Goal: Task Accomplishment & Management: Complete application form

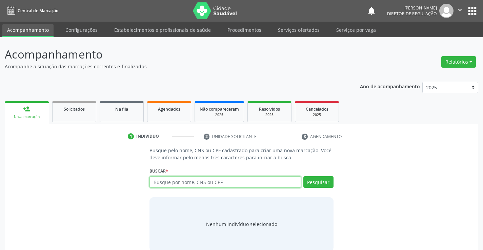
click at [212, 184] on input "text" at bounding box center [224, 183] width 151 height 12
type input "704300572533491"
click at [334, 181] on div "Busque pelo nome, CNS ou CPF cadastrado para criar uma nova marcação. Você deve…" at bounding box center [241, 199] width 193 height 104
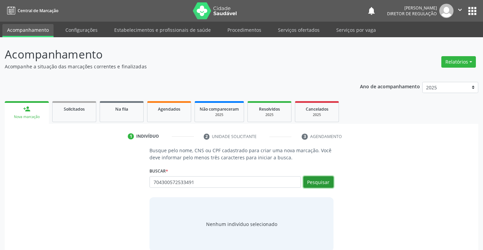
click at [326, 182] on button "Pesquisar" at bounding box center [318, 183] width 30 height 12
click at [319, 183] on button "Pesquisar" at bounding box center [318, 183] width 30 height 12
click at [311, 178] on button "Pesquisar" at bounding box center [318, 183] width 30 height 12
click at [307, 178] on button "Pesquisar" at bounding box center [318, 183] width 30 height 12
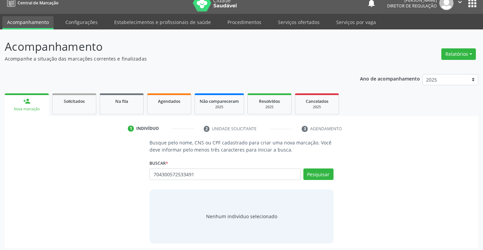
scroll to position [11, 0]
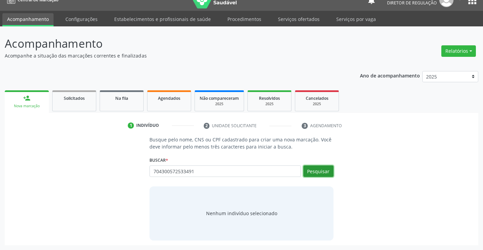
click at [326, 176] on button "Pesquisar" at bounding box center [318, 172] width 30 height 12
click at [323, 175] on button "Pesquisar" at bounding box center [318, 172] width 30 height 12
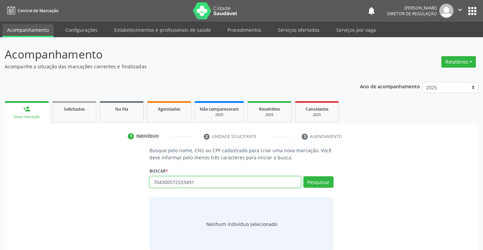
drag, startPoint x: 153, startPoint y: 183, endPoint x: 212, endPoint y: 183, distance: 59.0
click at [212, 183] on input "704300572533491" at bounding box center [224, 183] width 151 height 12
click at [162, 183] on input "text" at bounding box center [224, 183] width 151 height 12
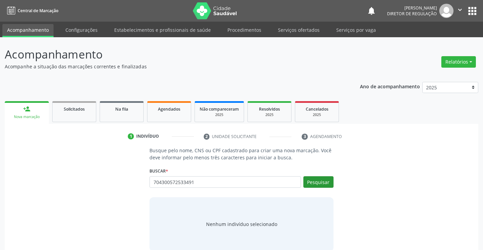
type input "704300572533491"
click at [321, 179] on button "Pesquisar" at bounding box center [318, 183] width 30 height 12
type input "704300572533491"
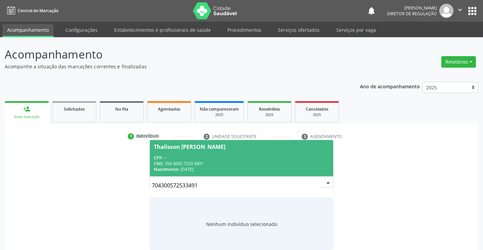
click at [266, 167] on div "Nascimento: 21/03/1997" at bounding box center [241, 170] width 175 height 6
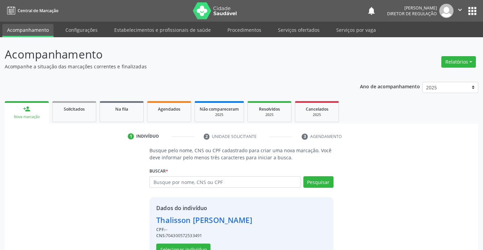
scroll to position [21, 0]
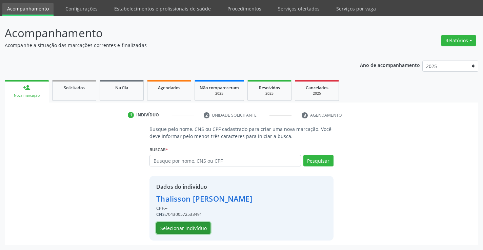
click at [193, 227] on button "Selecionar indivíduo" at bounding box center [183, 229] width 54 height 12
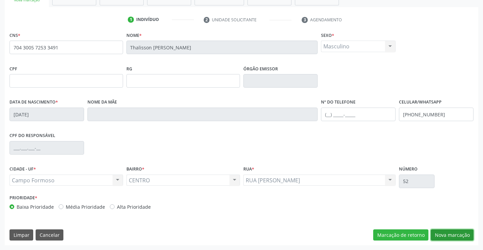
click at [460, 234] on button "Nova marcação" at bounding box center [452, 236] width 43 height 12
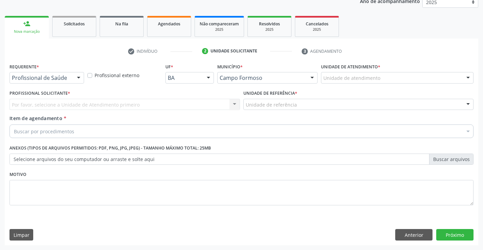
scroll to position [85, 0]
click at [71, 75] on div "Profissional de Saúde" at bounding box center [46, 78] width 75 height 12
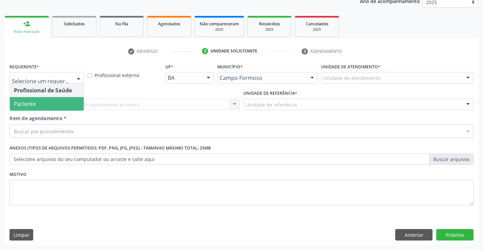
click at [69, 102] on span "Paciente" at bounding box center [47, 104] width 74 height 14
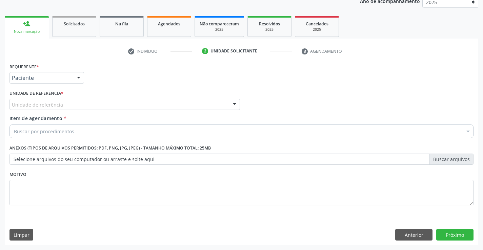
click at [122, 102] on div "Unidade de referência" at bounding box center [124, 105] width 230 height 12
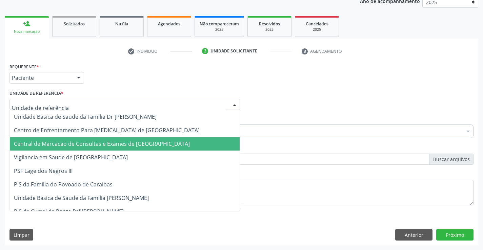
click at [127, 140] on span "Central de Marcacao de Consultas e Exames de [GEOGRAPHIC_DATA]" at bounding box center [125, 144] width 230 height 14
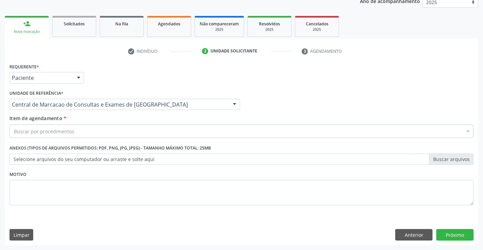
click at [150, 133] on div "Buscar por procedimentos" at bounding box center [241, 132] width 464 height 14
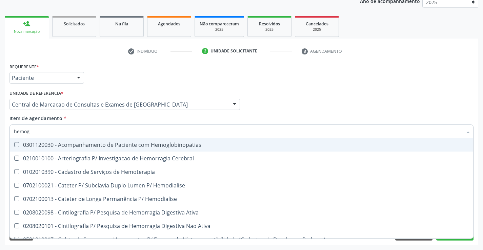
type input "hemogr"
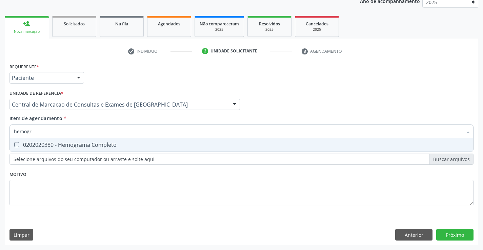
click at [116, 149] on span "0202020380 - Hemograma Completo" at bounding box center [241, 145] width 463 height 14
checkbox Completo "true"
type input "hemogr"
click at [118, 117] on div "Item de agendamento * hemogr Desfazer seleção 0202020380 - Hemograma Completo N…" at bounding box center [241, 125] width 464 height 21
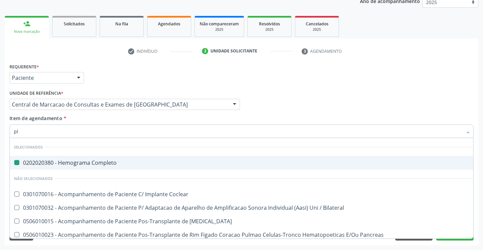
type input "pla"
checkbox Completo "false"
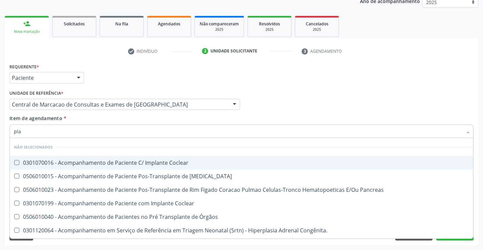
type input "plaq"
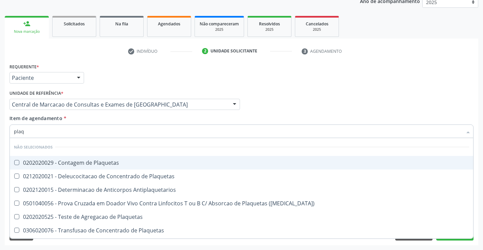
click at [139, 165] on div "0202020029 - Contagem de Plaquetas" at bounding box center [241, 162] width 455 height 5
checkbox Plaquetas "true"
type input "plaq"
click at [134, 117] on div "Item de agendamento * plaq Desfazer seleção Não selecionados 0202020029 - Conta…" at bounding box center [241, 125] width 464 height 21
checkbox Plaquetas "true"
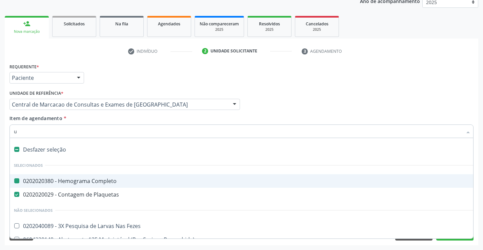
type input "ur"
checkbox Completo "false"
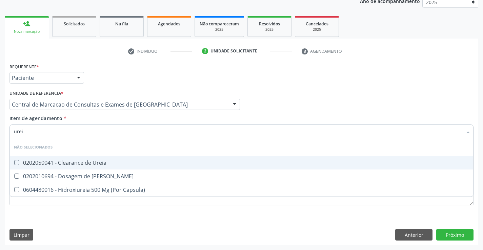
type input "ureia"
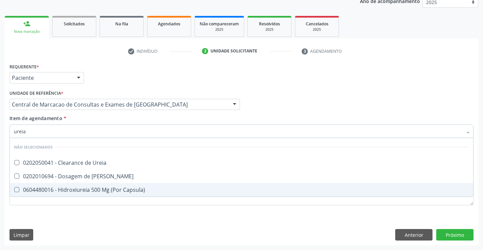
click at [108, 183] on span "0604480016 - Hidroxiureia 500 Mg (Por Capsula)" at bounding box center [241, 190] width 463 height 14
click at [109, 183] on span "0604480016 - Hidroxiureia 500 Mg (Por Capsula)" at bounding box center [241, 190] width 463 height 14
checkbox Capsula\) "false"
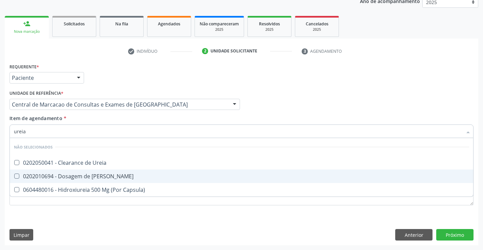
click at [105, 173] on span "0202010694 - Dosagem de [PERSON_NAME]" at bounding box center [241, 177] width 463 height 14
checkbox Ureia "true"
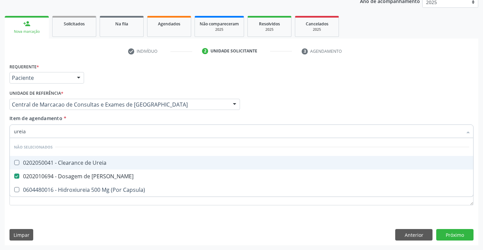
click at [98, 121] on div "Item de agendamento * ureia Desfazer seleção Não selecionados 0202050041 - Clea…" at bounding box center [241, 125] width 464 height 21
checkbox Ureia "true"
checkbox Capsula\) "true"
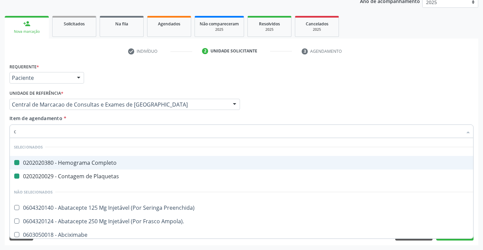
type input "cr"
checkbox Completo "false"
checkbox Plaquetas "false"
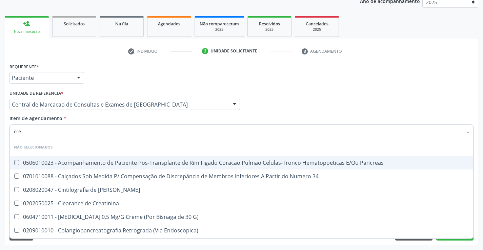
type input "crea"
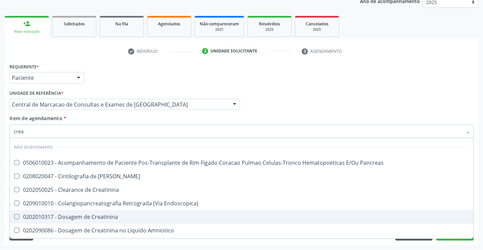
click at [92, 215] on div "0202010317 - Dosagem de Creatinina" at bounding box center [241, 217] width 455 height 5
checkbox Creatinina "true"
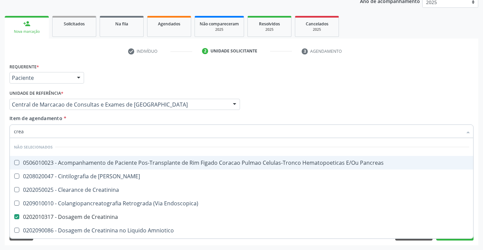
click at [92, 121] on div "Item de agendamento * crea Desfazer seleção Não selecionados 0506010023 - Acomp…" at bounding box center [241, 125] width 464 height 21
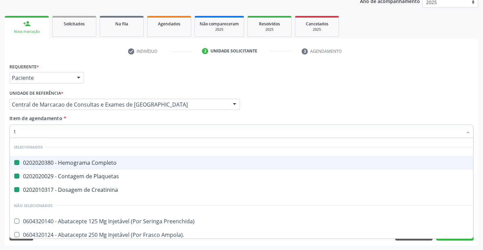
type input "tg"
checkbox Completo "false"
checkbox Plaquetas "false"
checkbox Creatinina "false"
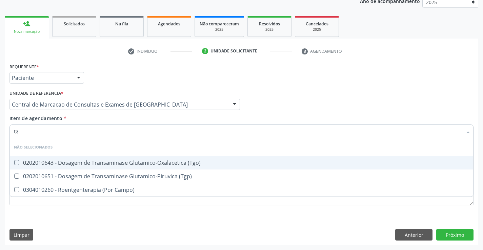
click at [106, 162] on div "0202010643 - Dosagem de Transaminase Glutamico-Oxalacetica (Tgo)" at bounding box center [241, 162] width 455 height 5
checkbox \(Tgo\) "true"
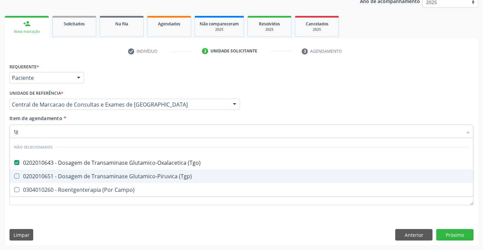
click at [108, 175] on div "0202010651 - Dosagem de Transaminase Glutamico-Piruvica (Tgp)" at bounding box center [241, 176] width 455 height 5
checkbox \(Tgp\) "true"
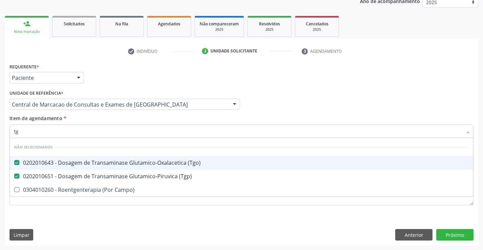
click at [104, 122] on div "Item de agendamento * tg Desfazer seleção Não selecionados 0202010643 - Dosagem…" at bounding box center [241, 125] width 464 height 21
checkbox Campo\) "true"
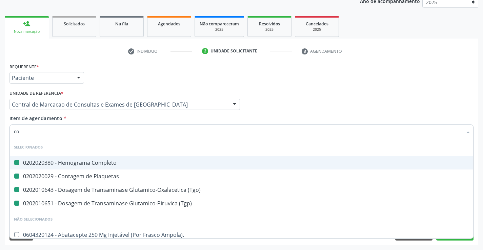
type input "col"
checkbox Completo "false"
checkbox Plaquetas "false"
checkbox \(Tgo\) "false"
checkbox \(Tgp\) "false"
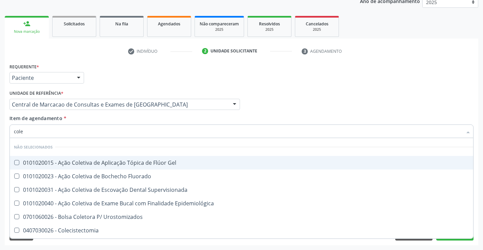
type input "coles"
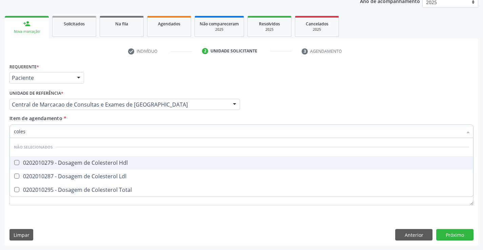
click at [110, 158] on span "0202010279 - Dosagem de Colesterol Hdl" at bounding box center [241, 163] width 463 height 14
checkbox Hdl "true"
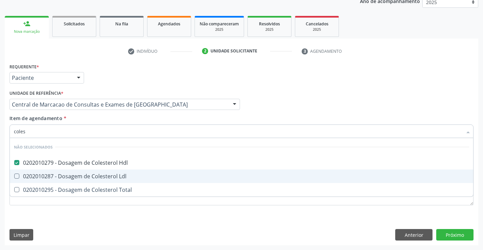
click at [111, 175] on div "0202010287 - Dosagem de Colesterol Ldl" at bounding box center [241, 176] width 455 height 5
checkbox Ldl "true"
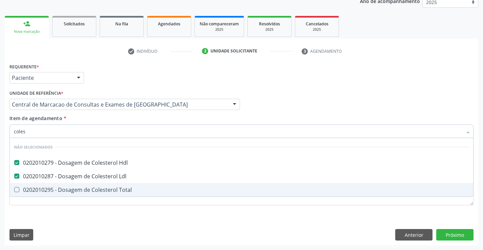
click at [110, 190] on div "0202010295 - Dosagem de Colesterol Total" at bounding box center [241, 189] width 455 height 5
checkbox Total "true"
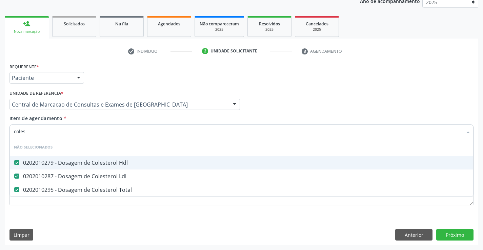
click at [97, 125] on input "coles" at bounding box center [238, 132] width 448 height 14
click at [93, 121] on div "Item de agendamento * coles Desfazer seleção Não selecionados 0202010279 - Dosa…" at bounding box center [241, 125] width 464 height 21
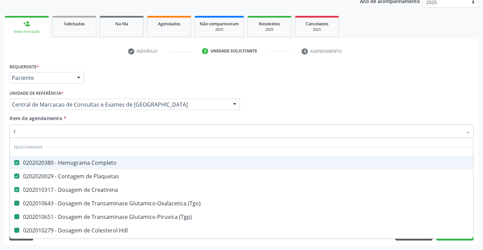
type input "tr"
checkbox \(Tgo\) "false"
checkbox \(Tgp\) "false"
checkbox Hdl "false"
checkbox Ldl "false"
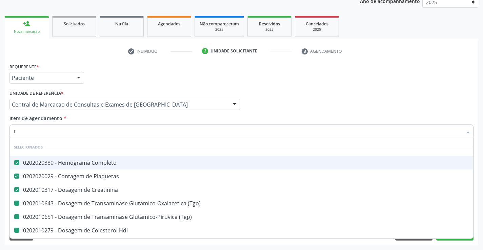
checkbox Total "false"
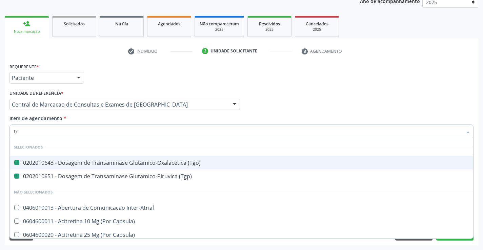
type input "tri"
checkbox \(Tgo\) "false"
checkbox \(Tgp\) "false"
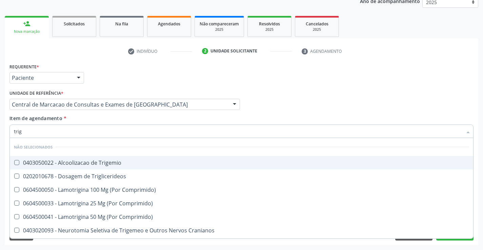
type input "trigl"
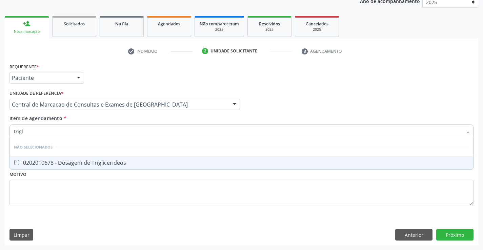
click at [98, 162] on div "0202010678 - Dosagem de Triglicerideos" at bounding box center [241, 162] width 455 height 5
checkbox Triglicerideos "true"
click at [92, 119] on div "Item de agendamento * trigl Desfazer seleção Não selecionados 0202010678 - Dosa…" at bounding box center [241, 125] width 464 height 21
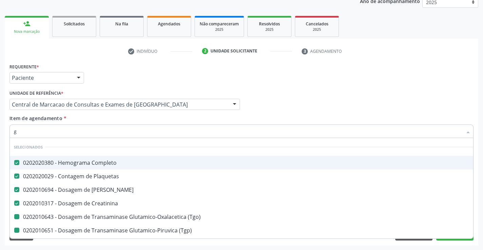
type input "gl"
checkbox \(Tgo\) "false"
checkbox \(Tgp\) "false"
checkbox Hdl "false"
checkbox Ldl "false"
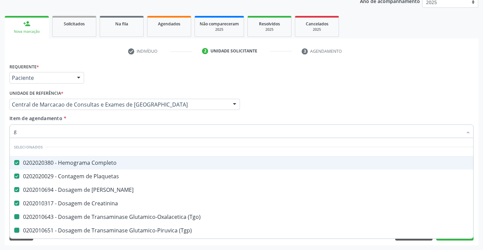
checkbox Total "false"
checkbox Triglicerideos "false"
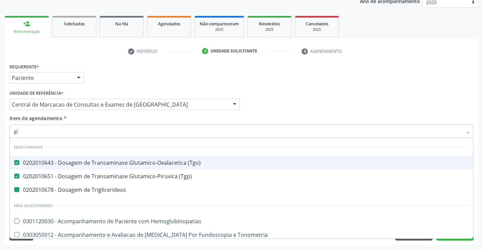
type input "gli"
checkbox Triglicerideos "false"
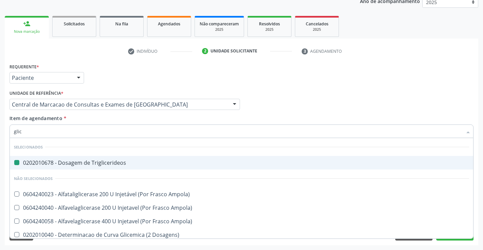
type input "glico"
checkbox Triglicerideos "false"
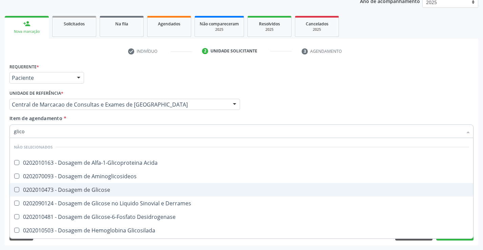
drag, startPoint x: 99, startPoint y: 193, endPoint x: 99, endPoint y: 173, distance: 19.3
click at [99, 193] on div "0202010473 - Dosagem de Glicose" at bounding box center [241, 189] width 455 height 5
checkbox Glicose "true"
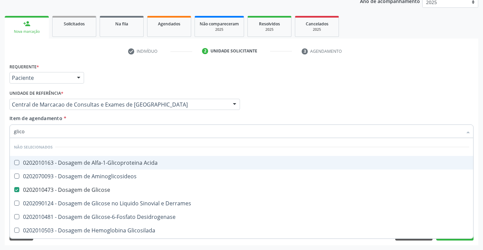
click at [91, 116] on div "Item de agendamento * glico Desfazer seleção Não selecionados 0202010163 - Dosa…" at bounding box center [241, 125] width 464 height 21
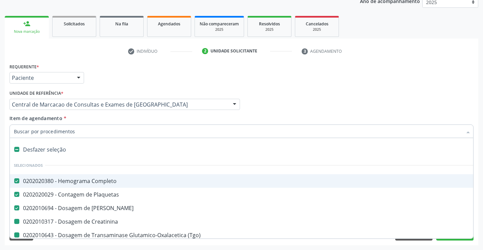
type input "h"
checkbox \(Tgo\) "false"
checkbox \(Tgp\) "false"
checkbox Hdl "false"
checkbox Ldl "false"
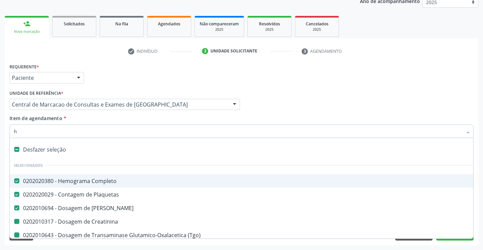
checkbox Total "false"
checkbox Creatinina "false"
checkbox Triglicerideos "false"
checkbox Glicose "false"
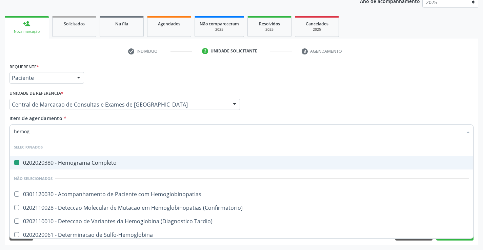
type input "hemogl"
checkbox Completo "false"
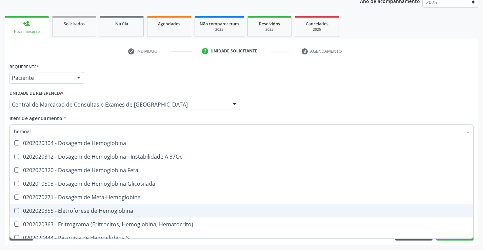
scroll to position [102, 0]
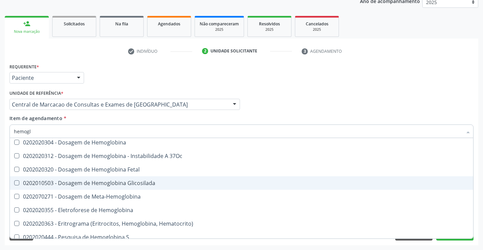
click at [108, 182] on div "0202010503 - Dosagem de Hemoglobina Glicosilada" at bounding box center [241, 183] width 455 height 5
checkbox Glicosilada "true"
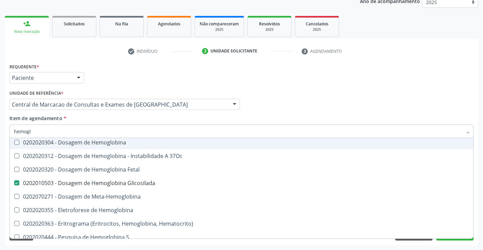
click at [98, 118] on div "Item de agendamento * hemogl Desfazer seleção Não selecionados 0301120030 - Aco…" at bounding box center [241, 125] width 464 height 21
checkbox Hemoglobinopatias "true"
checkbox Carboxi-Hemoglobina "true"
checkbox Pezinho\) "true"
checkbox Hemoglobina "true"
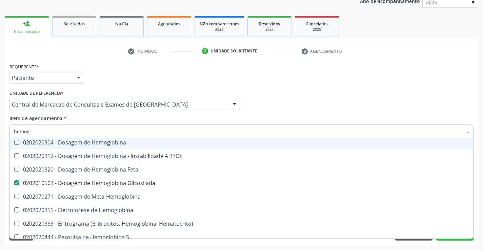
checkbox 37Oc "true"
checkbox Fetal "true"
checkbox Sulfo-Hemoglobina "true"
checkbox Meta-Hemoglobina "true"
checkbox Hemoglobina "true"
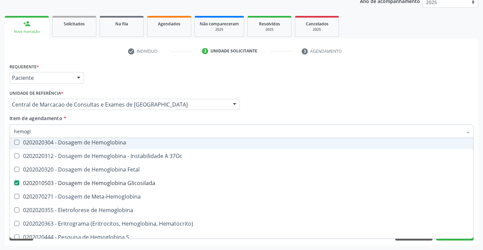
checkbox Tardio\) "true"
checkbox \(Confirmatorio\) "true"
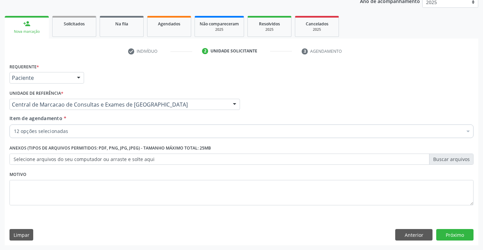
scroll to position [0, 0]
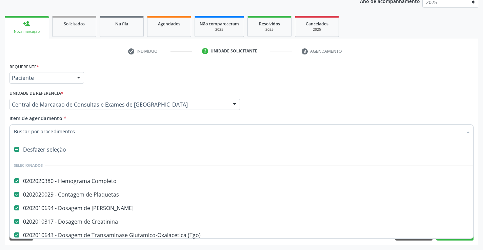
type input "u"
checkbox \(Tgp\) "false"
checkbox Hdl "false"
checkbox Ldl "false"
checkbox Total "false"
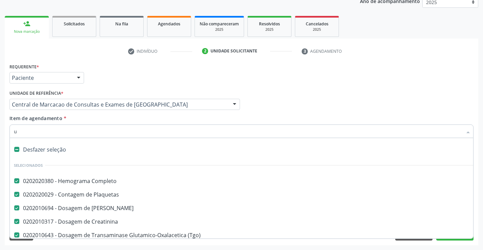
checkbox Triglicerideos "false"
checkbox Glicose "false"
checkbox Glicosilada "false"
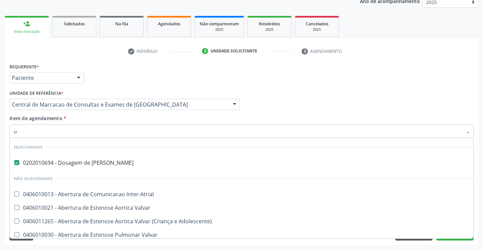
type input "ur"
checkbox Valvar "false"
checkbox Inter-Atrial "false"
type input "uri"
checkbox Ureia "false"
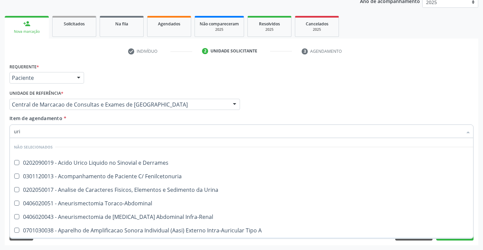
type input "urin"
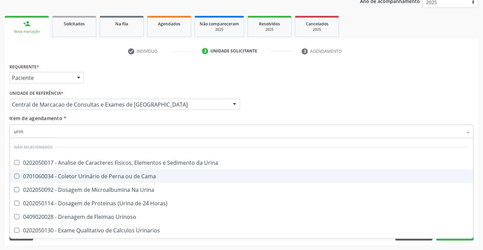
click at [107, 170] on span "0701060034 - Coletor Urinário de Perna ou de Cama" at bounding box center [241, 177] width 463 height 14
checkbox Cama "false"
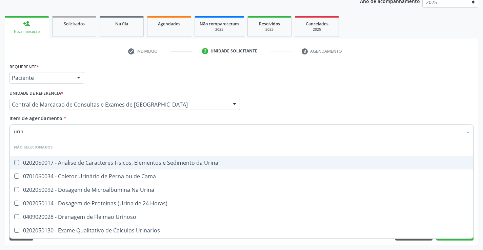
click at [107, 162] on div "0202050017 - Analise de Caracteres Fisicos, Elementos e Sedimento da Urina" at bounding box center [241, 162] width 455 height 5
checkbox Urina "true"
click at [100, 120] on div "Item de agendamento * urin Desfazer seleção Não selecionados 0202050017 - Anali…" at bounding box center [241, 125] width 464 height 21
checkbox Urinarios "true"
checkbox Quantitativa "true"
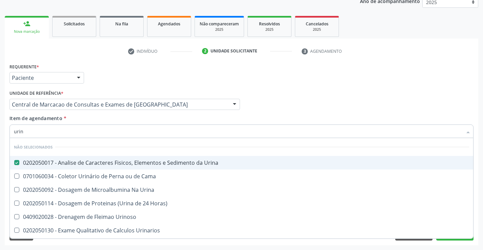
checkbox Delgada\) "true"
checkbox Urina "true"
checkbox Horas\) "true"
checkbox Urina "true"
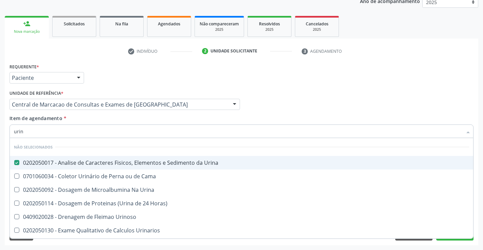
checkbox Urina "true"
checkbox Urinoso "true"
checkbox Urina "true"
checkbox Cama "true"
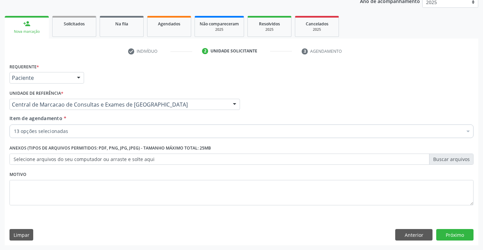
click at [107, 136] on div "13 opções selecionadas" at bounding box center [241, 132] width 464 height 14
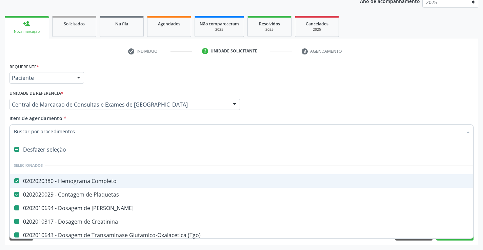
type input "f"
checkbox \(Tgp\) "false"
checkbox Hdl "false"
checkbox Ldl "false"
checkbox Total "false"
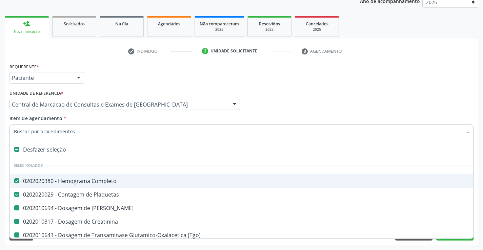
checkbox Creatinina "false"
checkbox Triglicerideos "false"
checkbox Glicose "false"
checkbox Glicosilada "false"
checkbox Ureia "false"
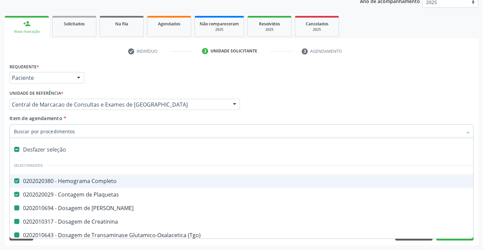
checkbox \(Tgo\) "false"
checkbox Urina "false"
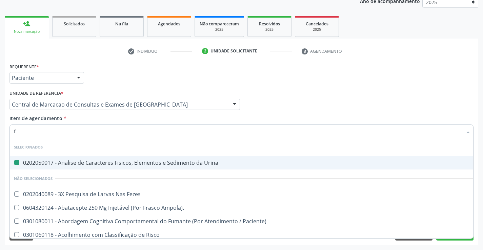
type input "fe"
checkbox Urina "false"
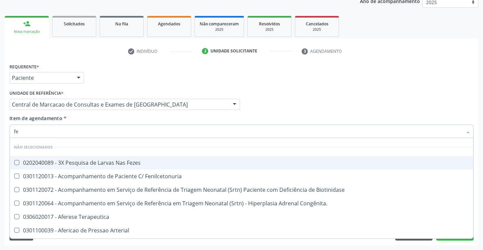
type input "fez"
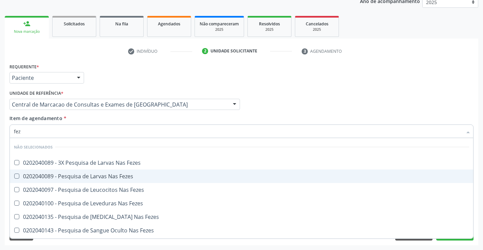
click at [113, 174] on div "0202040089 - Pesquisa de Larvas Nas Fezes" at bounding box center [241, 176] width 455 height 5
checkbox Fezes "true"
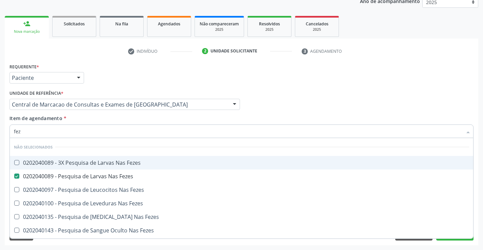
click at [313, 113] on div "Profissional Solicitante Por favor, selecione a Unidade de Atendimento primeiro…" at bounding box center [241, 101] width 467 height 26
checkbox Fezes "true"
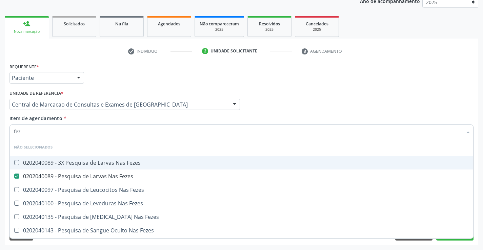
checkbox Fezes "true"
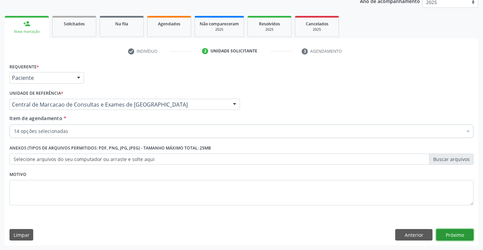
click at [454, 236] on button "Próximo" at bounding box center [454, 235] width 37 height 12
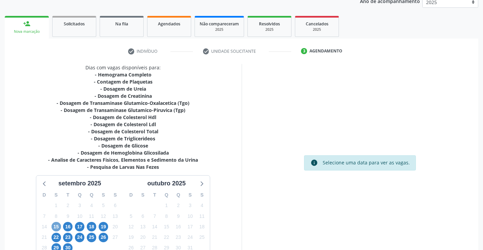
click at [58, 230] on span "15" at bounding box center [56, 226] width 9 height 9
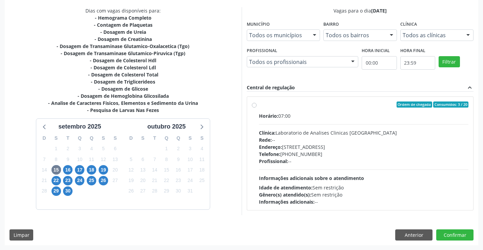
click at [337, 119] on div "Horário: 07:00" at bounding box center [364, 116] width 210 height 7
click at [257, 108] on input "Ordem de chegada Consumidos: 3 / 20 Horário: 07:00 Clínica: Laboratorio de Anal…" at bounding box center [254, 105] width 5 height 6
radio input "true"
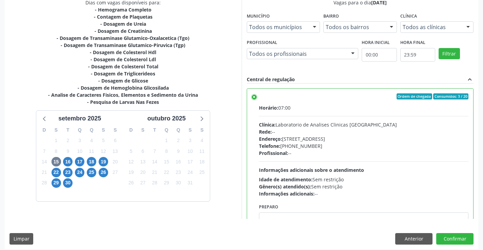
scroll to position [155, 0]
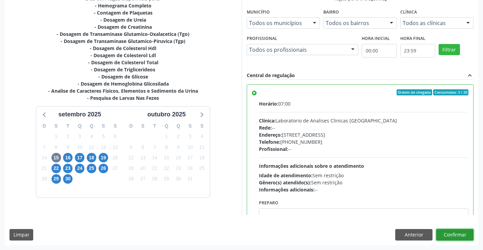
click at [443, 237] on button "Confirmar" at bounding box center [454, 235] width 37 height 12
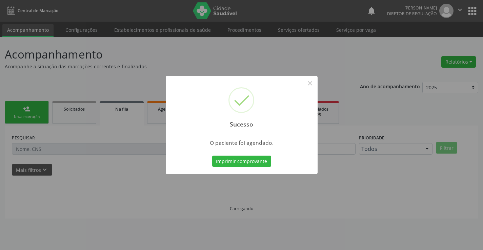
scroll to position [0, 0]
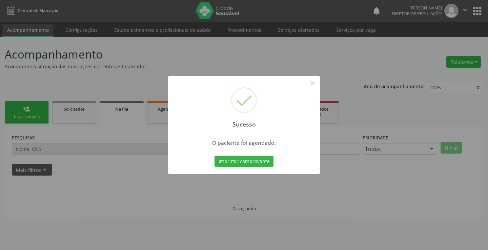
click at [215, 156] on button "Imprimir comprovante" at bounding box center [244, 162] width 59 height 12
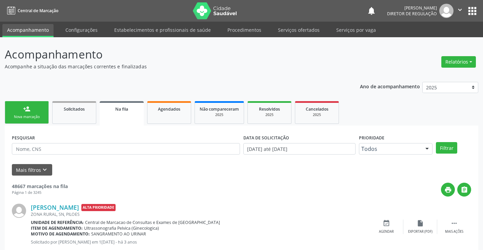
click at [35, 106] on link "person_add Nova marcação" at bounding box center [27, 112] width 44 height 23
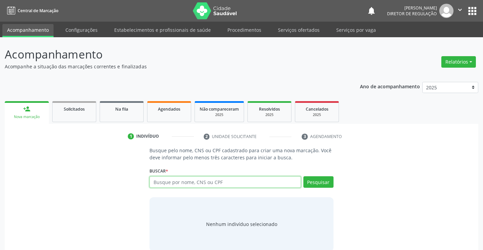
click at [168, 182] on input "text" at bounding box center [224, 183] width 151 height 12
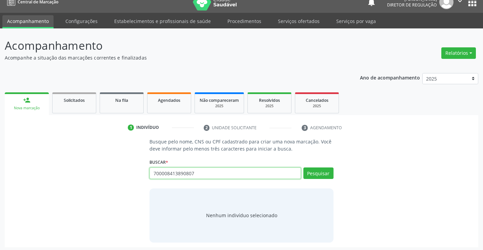
scroll to position [11, 0]
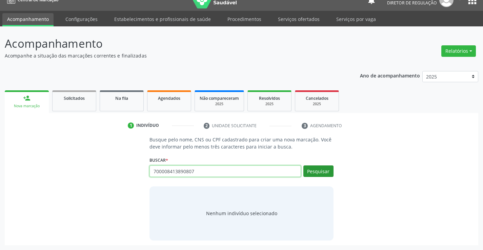
type input "700008413890807"
click at [320, 169] on button "Pesquisar" at bounding box center [318, 172] width 30 height 12
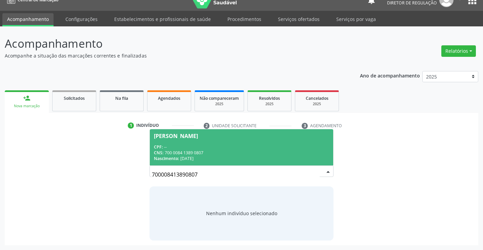
click at [161, 155] on span "CNS:" at bounding box center [158, 153] width 9 height 6
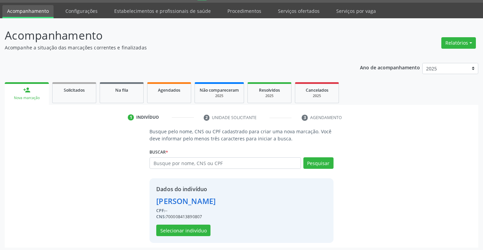
scroll to position [21, 0]
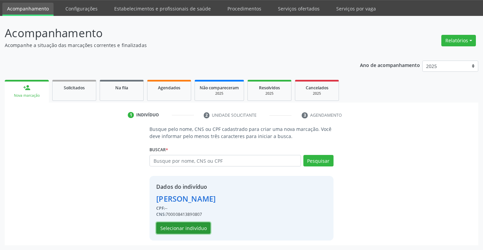
click at [179, 226] on button "Selecionar indivíduo" at bounding box center [183, 229] width 54 height 12
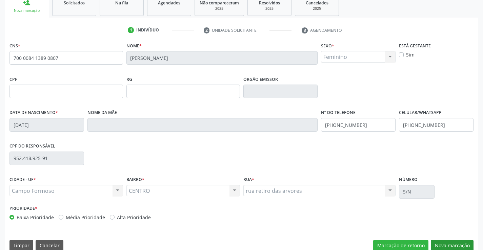
scroll to position [117, 0]
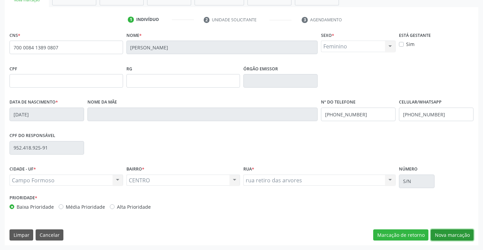
click at [438, 233] on button "Nova marcação" at bounding box center [452, 236] width 43 height 12
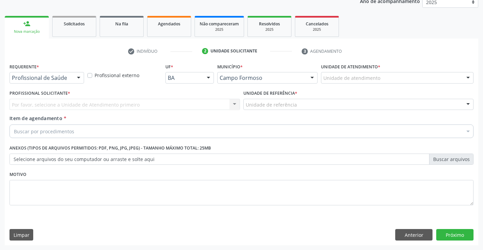
scroll to position [85, 0]
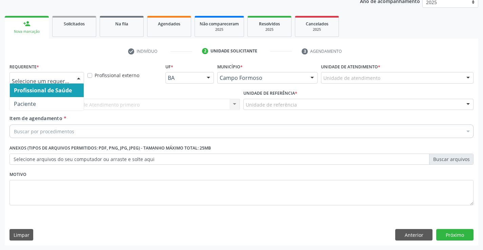
click at [60, 74] on div at bounding box center [46, 78] width 75 height 12
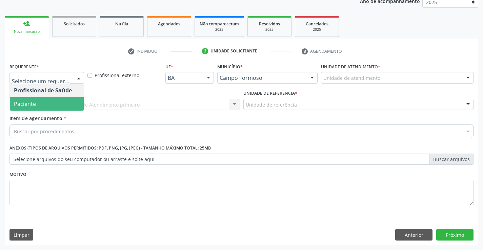
click at [65, 106] on span "Paciente" at bounding box center [47, 104] width 74 height 14
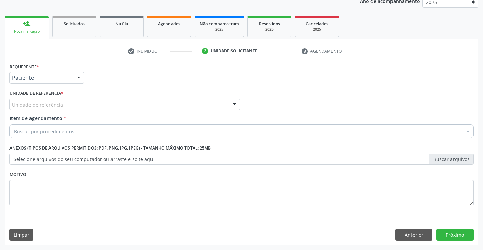
drag, startPoint x: 114, startPoint y: 102, endPoint x: 124, endPoint y: 125, distance: 25.0
click at [114, 103] on div "Unidade de referência" at bounding box center [124, 105] width 230 height 12
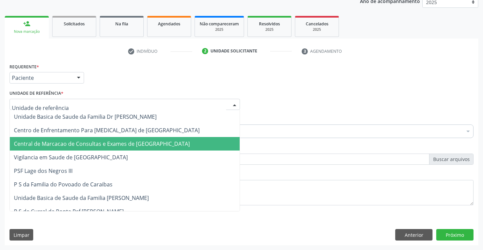
click at [128, 142] on span "Central de Marcacao de Consultas e Exames de [GEOGRAPHIC_DATA]" at bounding box center [102, 143] width 176 height 7
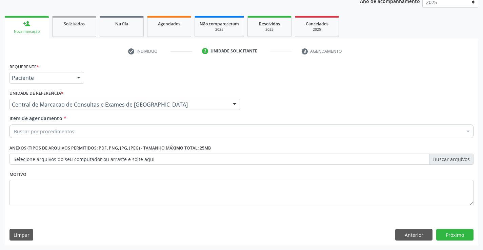
click at [153, 133] on div "Buscar por procedimentos" at bounding box center [241, 132] width 464 height 14
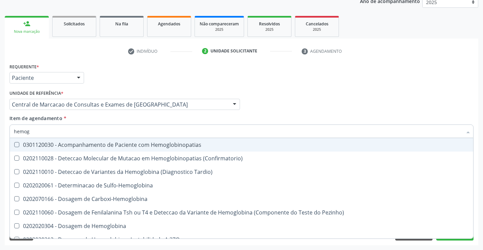
type input "hemogr"
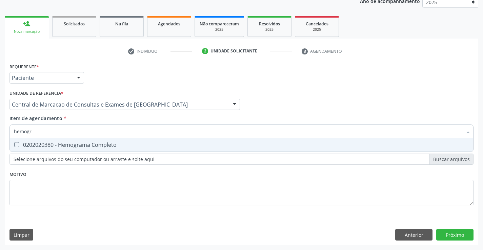
click at [146, 148] on div "0202020380 - Hemograma Completo" at bounding box center [241, 144] width 455 height 5
checkbox Completo "true"
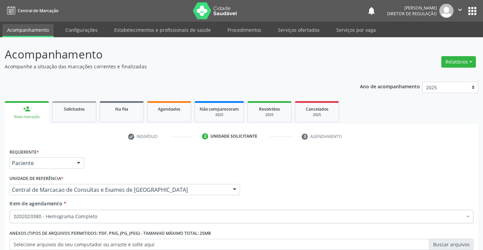
scroll to position [85, 0]
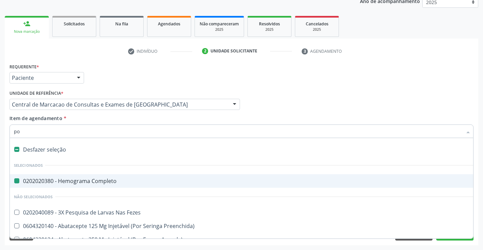
type input "pol"
checkbox Completo "false"
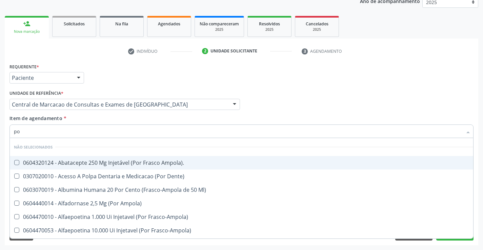
type input "p"
checkbox Ampola\)\ "true"
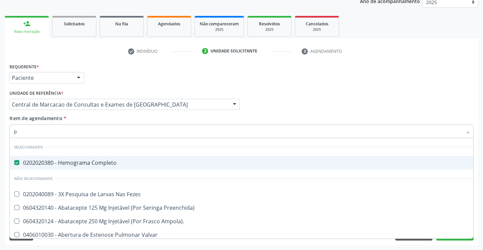
type input "pk"
checkbox Completo "false"
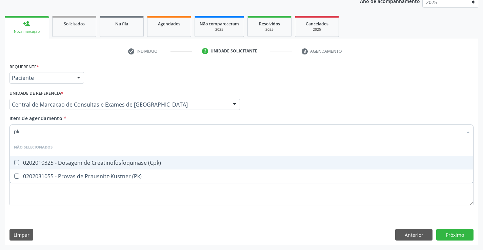
type input "p"
checkbox \(Cpk\) "true"
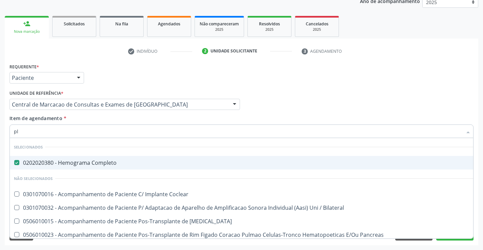
type input "pla"
checkbox Completo "false"
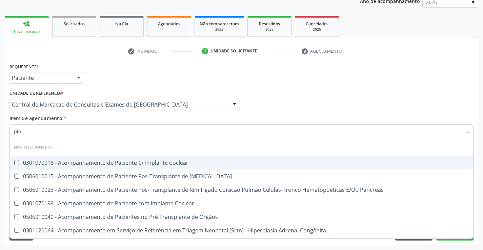
type input "plaq"
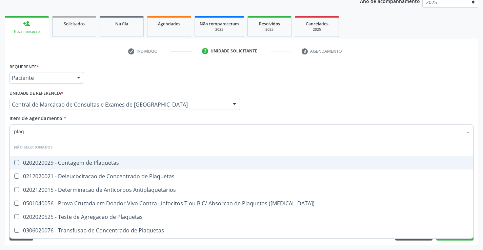
click at [120, 169] on span "0202020029 - Contagem de Plaquetas" at bounding box center [241, 163] width 463 height 14
checkbox Plaquetas "true"
type input "plaq"
click at [110, 119] on div "Item de agendamento * plaq Desfazer seleção Não selecionados 0202020029 - Conta…" at bounding box center [241, 125] width 464 height 21
checkbox Plaquetas "true"
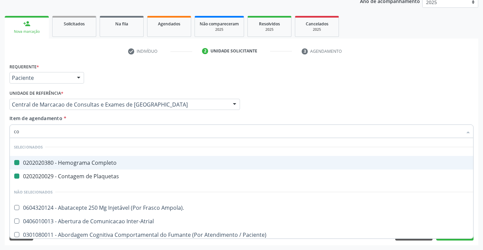
type input "col"
checkbox Completo "false"
checkbox Plaquetas "false"
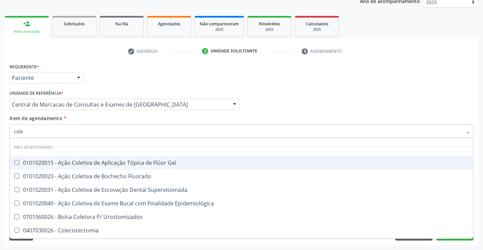
type input "coles"
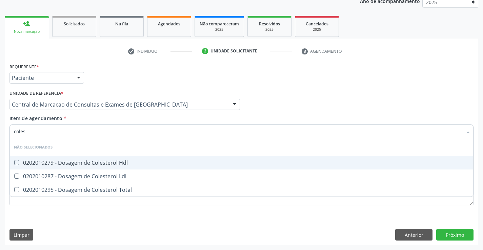
click at [100, 157] on span "0202010279 - Dosagem de Colesterol Hdl" at bounding box center [241, 163] width 463 height 14
checkbox Hdl "true"
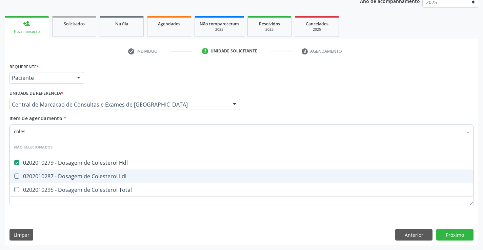
drag, startPoint x: 97, startPoint y: 176, endPoint x: 90, endPoint y: 191, distance: 16.4
click at [96, 178] on div "0202010287 - Dosagem de Colesterol Ldl" at bounding box center [241, 176] width 455 height 5
checkbox Ldl "true"
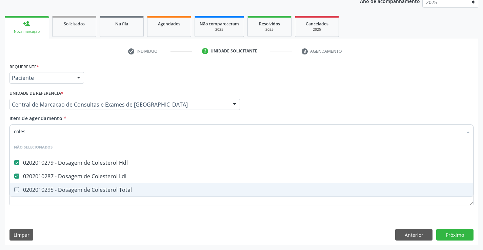
click at [90, 191] on div "0202010295 - Dosagem de Colesterol Total" at bounding box center [241, 189] width 455 height 5
checkbox Total "true"
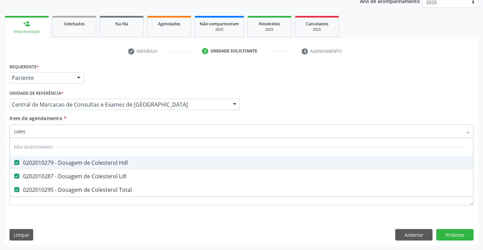
type input "coles"
click at [86, 122] on div "Item de agendamento * coles Desfazer seleção Não selecionados 0202010279 - Dosa…" at bounding box center [241, 125] width 464 height 21
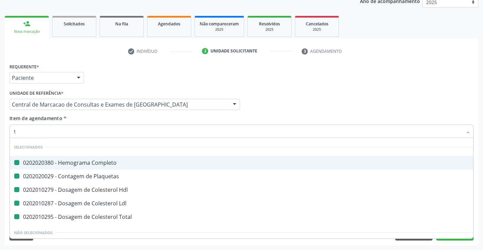
type input "tr"
checkbox Completo "false"
checkbox Plaquetas "false"
checkbox Hdl "false"
checkbox Ldl "false"
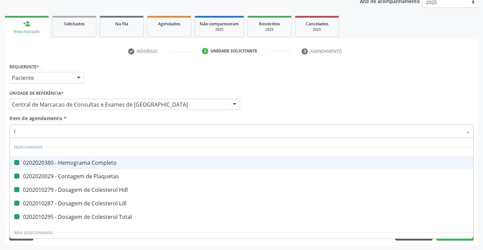
checkbox Total "false"
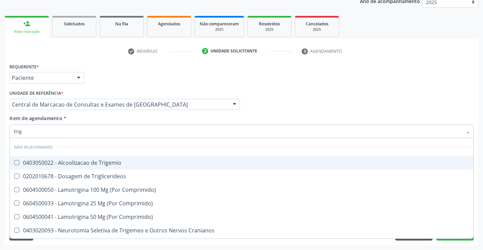
type input "trigl"
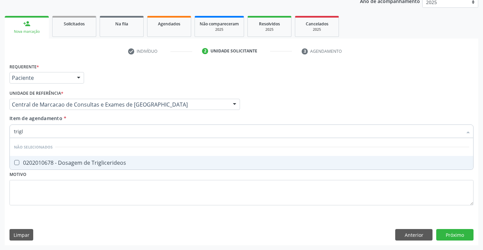
click at [79, 165] on div "0202010678 - Dosagem de Triglicerideos" at bounding box center [241, 162] width 455 height 5
checkbox Triglicerideos "true"
click at [79, 118] on div "Item de agendamento * trigl Desfazer seleção Não selecionados 0202010678 - Dosa…" at bounding box center [241, 125] width 464 height 21
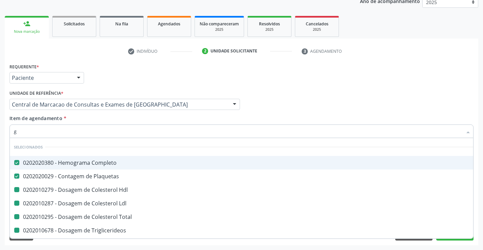
type input "gl"
checkbox Hdl "false"
checkbox Ldl "false"
checkbox Total "false"
checkbox Triglicerideos "false"
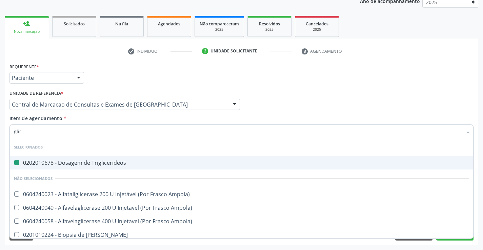
type input "glico"
checkbox Triglicerideos "false"
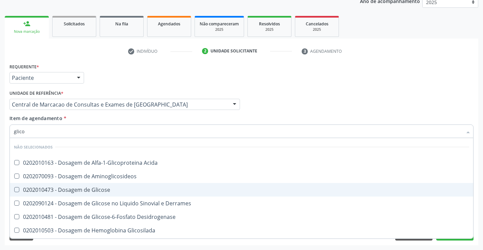
click at [77, 186] on span "0202010473 - Dosagem de Glicose" at bounding box center [241, 190] width 463 height 14
checkbox Glicose "true"
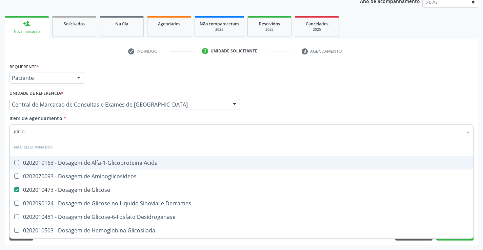
click at [86, 117] on div "Item de agendamento * glico Desfazer seleção Não selecionados 0202010163 - Dosa…" at bounding box center [241, 125] width 464 height 21
checkbox Acida "true"
checkbox Derrames "true"
checkbox Desidrogenase "true"
checkbox Glicosilada "true"
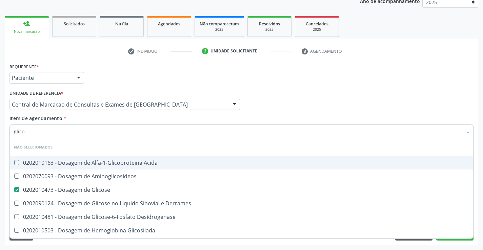
checkbox Quantitativa "true"
checkbox Aminoglicosideos "true"
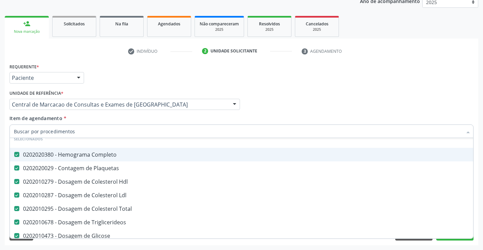
scroll to position [68, 0]
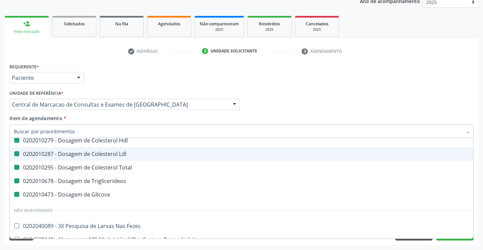
type input "u"
checkbox Hdl "false"
checkbox Ldl "false"
checkbox Total "false"
checkbox Triglicerideos "false"
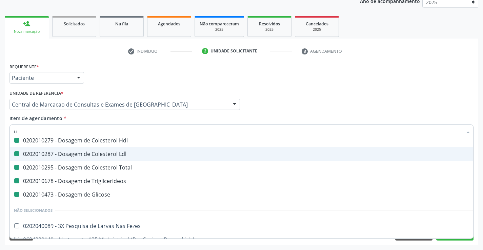
checkbox Glicose "false"
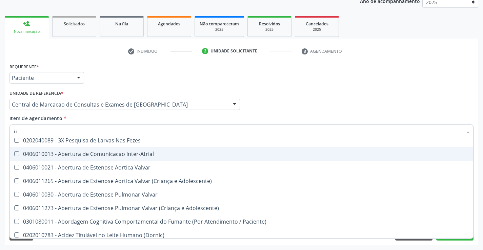
type input "ur"
checkbox Plaquetas "false"
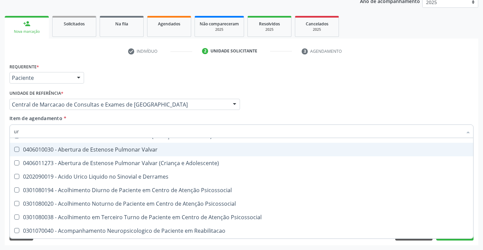
scroll to position [49, 0]
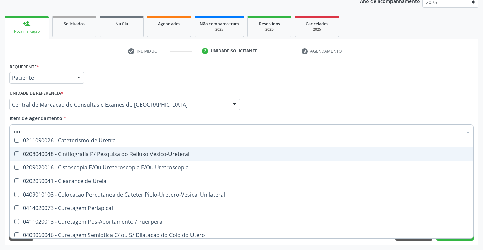
type input "urei"
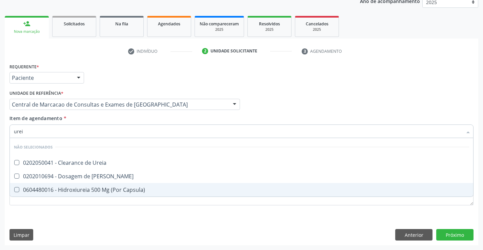
scroll to position [0, 0]
click at [80, 186] on span "0604480016 - Hidroxiureia 500 Mg (Por Capsula)" at bounding box center [241, 190] width 463 height 14
click at [81, 187] on div "0604480016 - Hidroxiureia 500 Mg (Por Capsula)" at bounding box center [241, 189] width 455 height 5
checkbox Capsula\) "false"
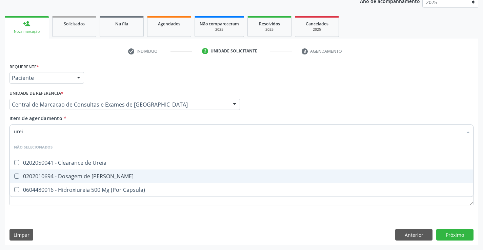
click at [80, 176] on div "0202010694 - Dosagem de [PERSON_NAME]" at bounding box center [241, 176] width 455 height 5
checkbox Ureia "true"
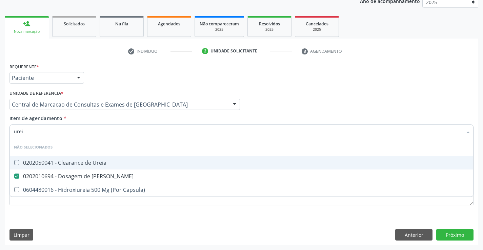
click at [86, 124] on div "Item de agendamento * urei Desfazer seleção Não selecionados 0202050041 - Clear…" at bounding box center [241, 125] width 464 height 21
checkbox Ureia "true"
checkbox Capsula\) "true"
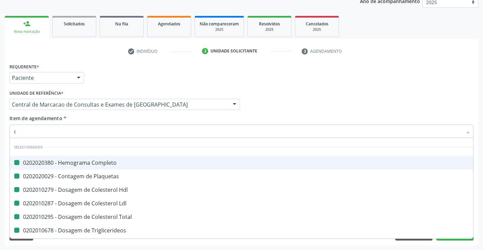
type input "cr"
checkbox Completo "false"
checkbox Hdl "false"
checkbox Plaquetas "false"
checkbox Ldl "false"
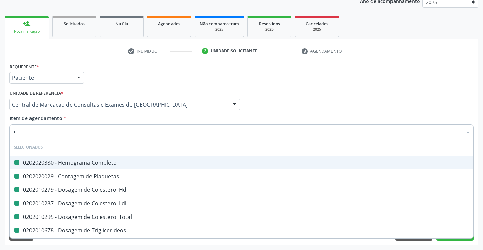
checkbox Total "false"
checkbox Triglicerideos "false"
checkbox Glicose "false"
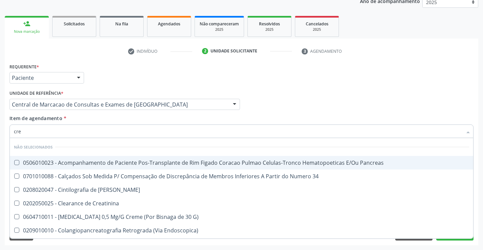
type input "crea"
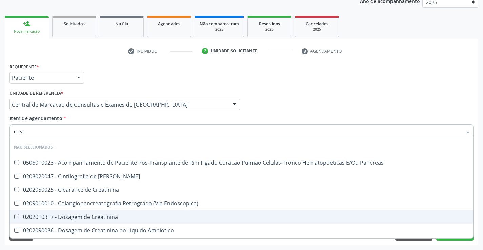
drag, startPoint x: 92, startPoint y: 216, endPoint x: 93, endPoint y: 172, distance: 44.4
click at [92, 216] on div "0202010317 - Dosagem de Creatinina" at bounding box center [241, 217] width 455 height 5
checkbox Creatinina "true"
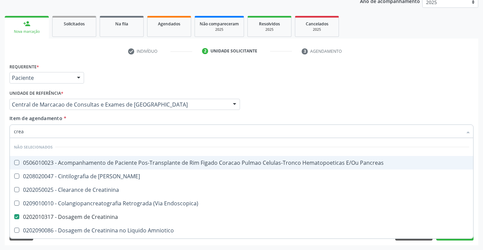
click at [92, 123] on div "Item de agendamento * crea Desfazer seleção Não selecionados 0506010023 - Acomp…" at bounding box center [241, 125] width 464 height 21
checkbox Pancreas "true"
checkbox Creatinina "true"
checkbox Pancreas "true"
checkbox Endoscopica\) "true"
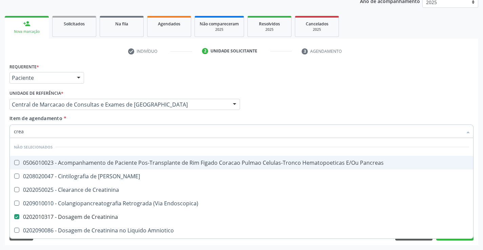
checkbox Amniotico "true"
checkbox \(Cpk\) "true"
checkbox Oncologia "true"
checkbox Mb "true"
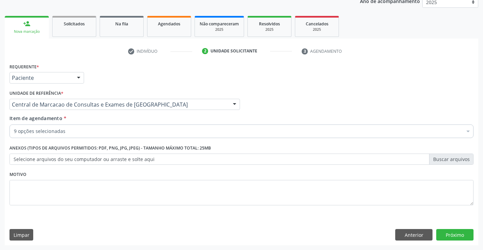
click at [90, 136] on div "9 opções selecionadas Desfazer seleção Selecionados 0202020380 - Hemograma Comp…" at bounding box center [241, 131] width 464 height 12
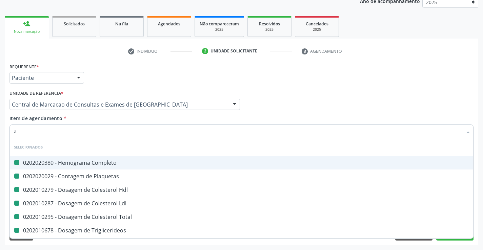
type input "ac"
checkbox Completo "false"
checkbox Hdl "false"
checkbox Plaquetas "false"
checkbox Ldl "false"
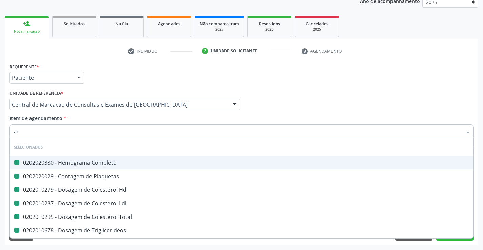
checkbox Total "false"
checkbox Triglicerideos "false"
checkbox Glicose "false"
checkbox Creatinina "false"
checkbox Ureia "false"
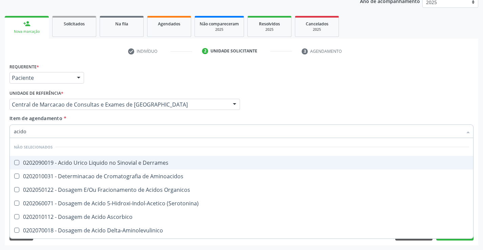
type input "acido u"
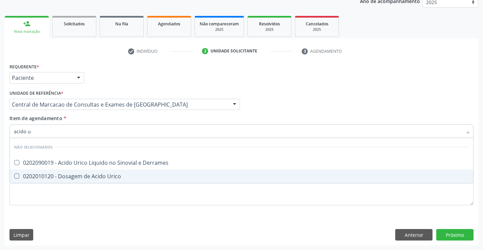
click at [89, 178] on div "0202010120 - Dosagem de Acido Urico" at bounding box center [241, 176] width 455 height 5
checkbox Urico "true"
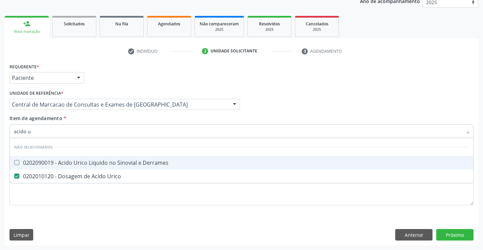
click at [87, 125] on input "acido u" at bounding box center [238, 132] width 448 height 14
click at [83, 122] on div "Item de agendamento * acido u Desfazer seleção Não selecionados 0202090019 - Ac…" at bounding box center [241, 125] width 464 height 21
checkbox Derrames "true"
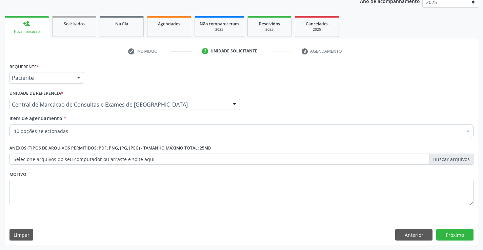
click at [88, 136] on div "10 opções selecionadas" at bounding box center [241, 132] width 464 height 14
type input "f"
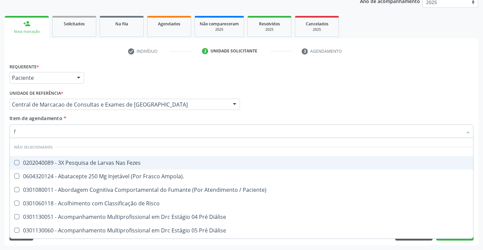
checkbox Fezes "false"
checkbox Ampola\)\ "false"
checkbox Paciente\) "false"
checkbox Risco "false"
checkbox Diálise "false"
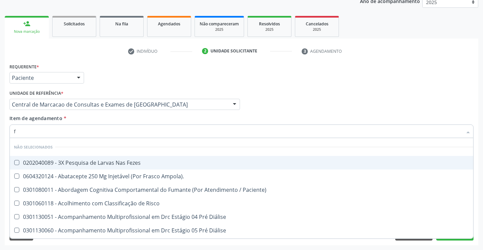
checkbox Diálise "false"
checkbox \(Uai\)\ "false"
checkbox Rim "false"
checkbox Fenilcetonuria "false"
checkbox Cistica "false"
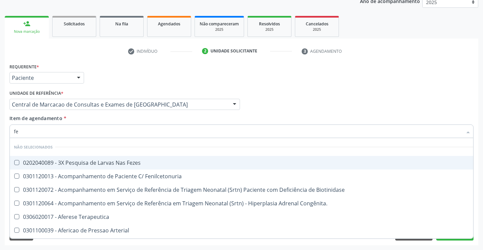
type input "fez"
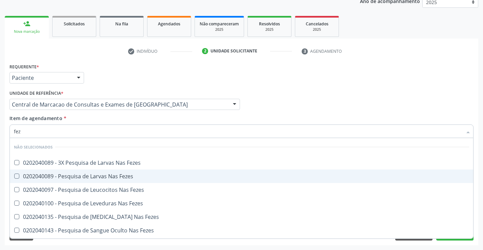
click at [106, 179] on div "0202040089 - Pesquisa de Larvas Nas Fezes" at bounding box center [241, 176] width 455 height 5
checkbox Fezes "true"
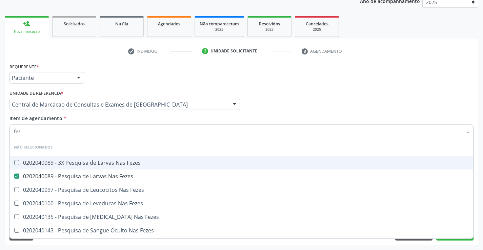
click at [99, 122] on div "Item de agendamento * fez Desfazer seleção Não selecionados 0202040089 - 3X Pes…" at bounding box center [241, 125] width 464 height 21
checkbox Fezes "true"
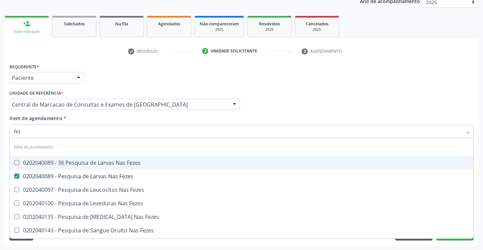
checkbox Fezes "true"
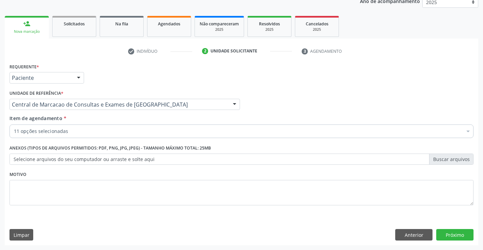
click at [101, 136] on div "11 opções selecionadas Desfazer seleção Selecionados 0202020380 - Hemograma Com…" at bounding box center [241, 131] width 464 height 12
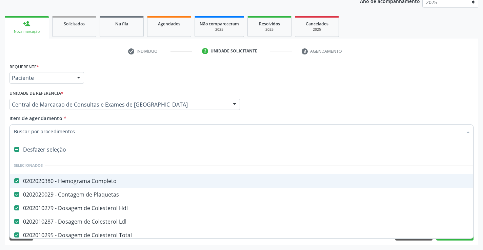
type input "u"
checkbox Triglicerideos "false"
checkbox Glicose "false"
checkbox Ureia "false"
checkbox Creatinina "false"
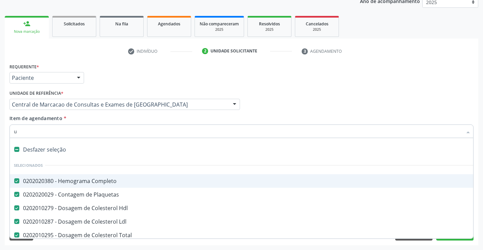
checkbox Urico "false"
checkbox Fezes "false"
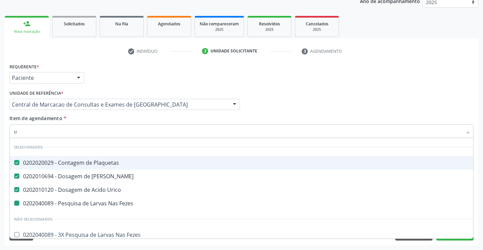
type input "ur"
checkbox Fezes "false"
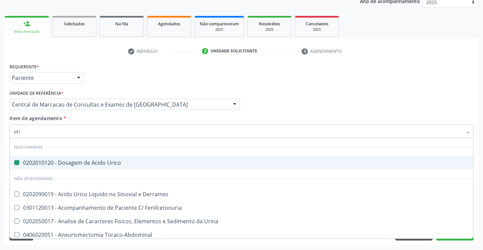
type input "urin"
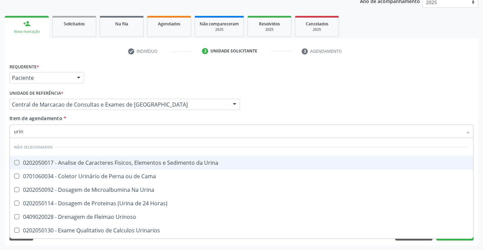
click at [113, 162] on div "0202050017 - Analise de Caracteres Fisicos, Elementos e Sedimento da Urina" at bounding box center [241, 162] width 455 height 5
checkbox Urina "true"
click at [111, 117] on div "Item de agendamento * urin Desfazer seleção Não selecionados 0202050017 - Anali…" at bounding box center [241, 125] width 464 height 21
checkbox Horas\) "true"
checkbox Urinarios "true"
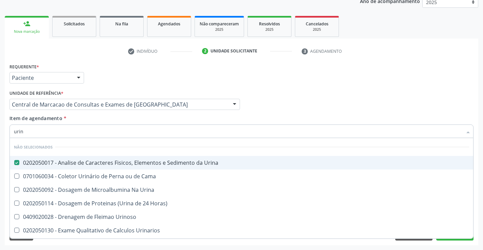
checkbox Quantitativa "true"
checkbox Delgada\) "true"
checkbox Urina "true"
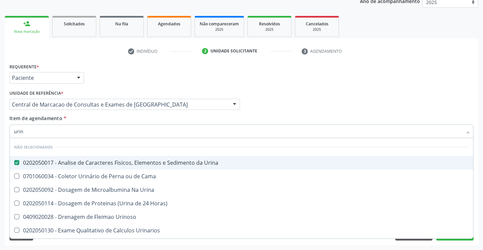
checkbox Urina "true"
checkbox Urinoso "true"
checkbox Cama "true"
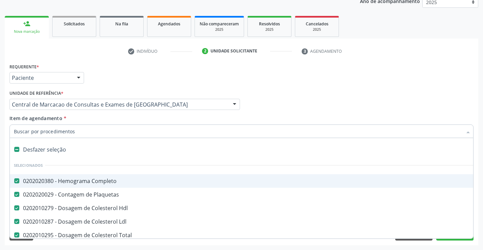
type input "t"
checkbox Urico "false"
checkbox Fezes "false"
checkbox Urina "false"
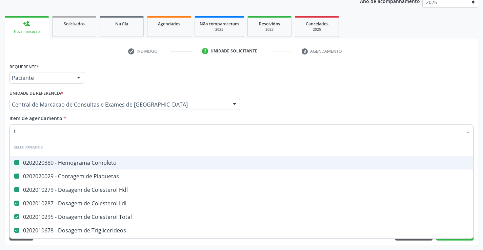
type input "tg"
checkbox Completo "false"
checkbox Hdl "false"
checkbox Plaquetas "false"
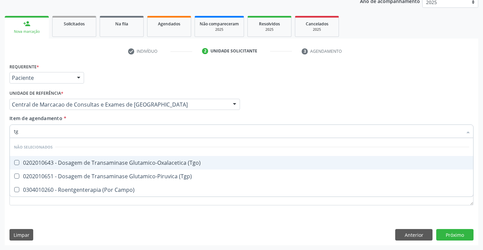
drag, startPoint x: 109, startPoint y: 159, endPoint x: 113, endPoint y: 170, distance: 11.3
click at [110, 161] on span "0202010643 - Dosagem de Transaminase Glutamico-Oxalacetica (Tgo)" at bounding box center [241, 163] width 463 height 14
checkbox \(Tgo\) "true"
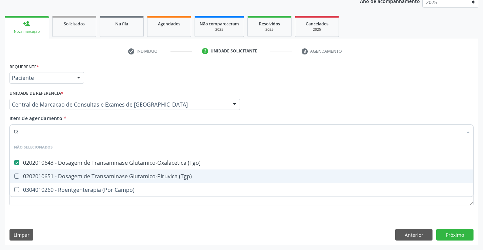
click at [113, 170] on span "0202010651 - Dosagem de Transaminase Glutamico-Piruvica (Tgp)" at bounding box center [241, 177] width 463 height 14
checkbox \(Tgp\) "true"
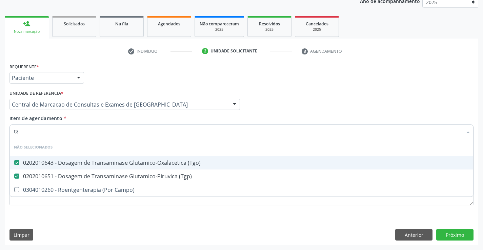
click at [269, 123] on div "Item de agendamento * tg Desfazer seleção Não selecionados 0202010643 - Dosagem…" at bounding box center [241, 125] width 464 height 21
checkbox Campo\) "true"
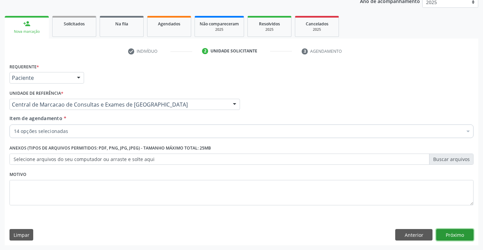
click at [467, 236] on button "Próximo" at bounding box center [454, 235] width 37 height 12
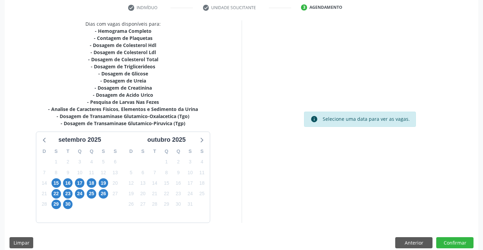
scroll to position [137, 0]
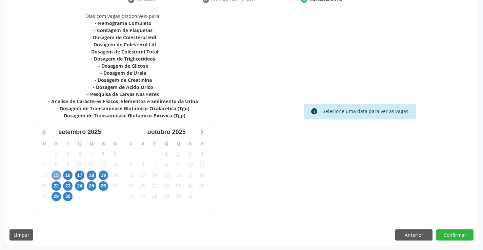
click at [57, 177] on span "15" at bounding box center [56, 175] width 9 height 9
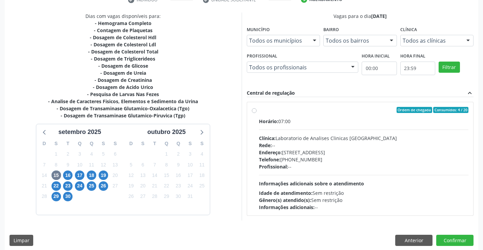
drag, startPoint x: 333, startPoint y: 177, endPoint x: 324, endPoint y: 176, distance: 8.8
click at [332, 177] on div "Horário: 07:00 Clínica: Laboratorio de Analises Clinicas [GEOGRAPHIC_DATA] Rede…" at bounding box center [364, 164] width 210 height 93
click at [257, 113] on input "Ordem de chegada Consumidos: 4 / 20 Horário: 07:00 Clínica: Laboratorio de Anal…" at bounding box center [254, 110] width 5 height 6
radio input "true"
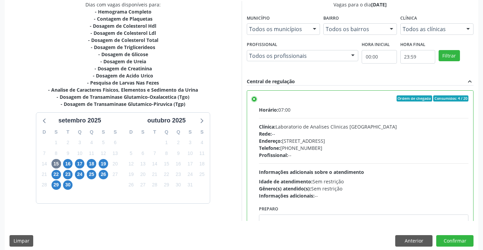
scroll to position [155, 0]
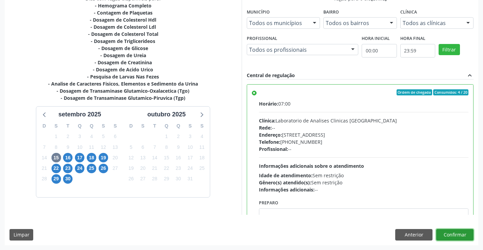
click at [459, 234] on button "Confirmar" at bounding box center [454, 235] width 37 height 12
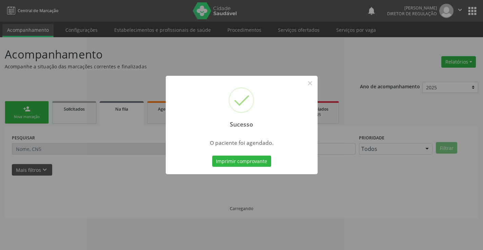
scroll to position [0, 0]
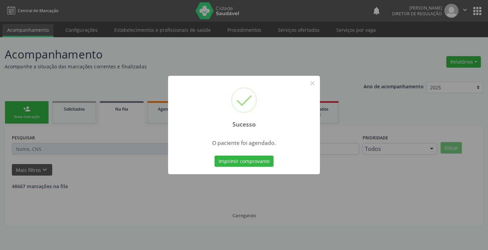
click at [215, 156] on button "Imprimir comprovante" at bounding box center [244, 162] width 59 height 12
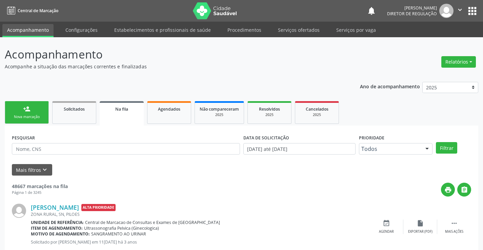
click at [32, 112] on link "person_add Nova marcação" at bounding box center [27, 112] width 44 height 23
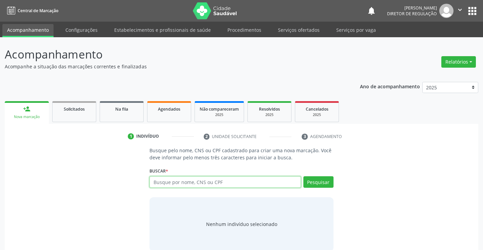
click at [206, 186] on input "text" at bounding box center [224, 183] width 151 height 12
type input "708300700525960"
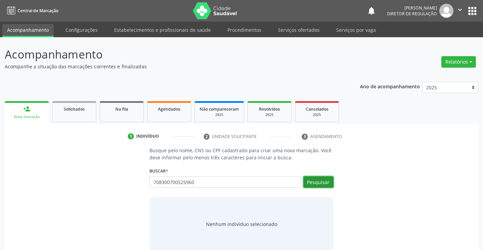
click at [320, 185] on button "Pesquisar" at bounding box center [318, 183] width 30 height 12
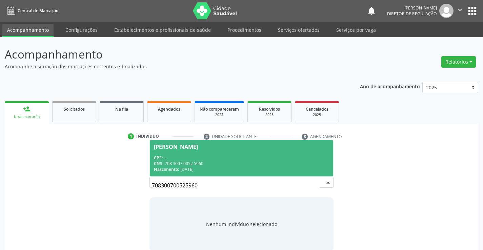
click at [299, 157] on div "CPF: --" at bounding box center [241, 158] width 175 height 6
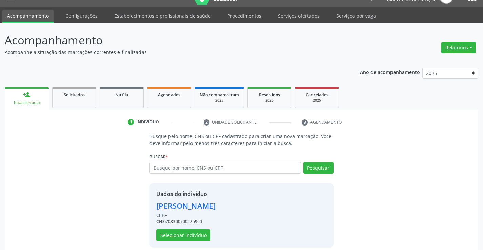
scroll to position [21, 0]
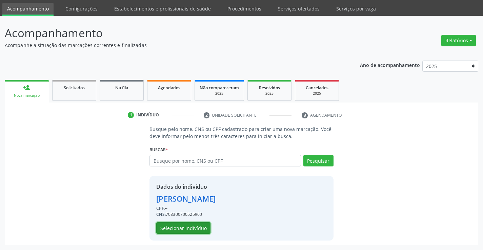
click at [189, 229] on button "Selecionar indivíduo" at bounding box center [183, 229] width 54 height 12
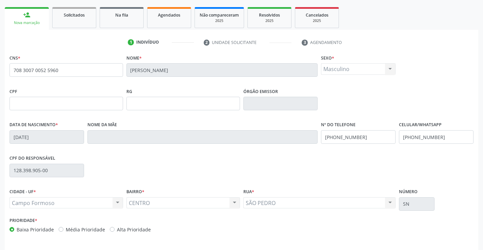
scroll to position [117, 0]
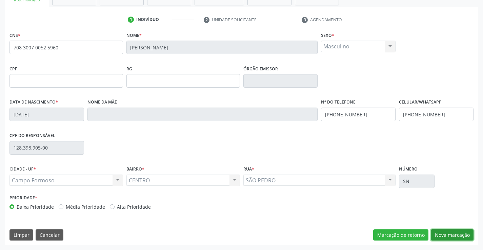
click at [452, 234] on button "Nova marcação" at bounding box center [452, 236] width 43 height 12
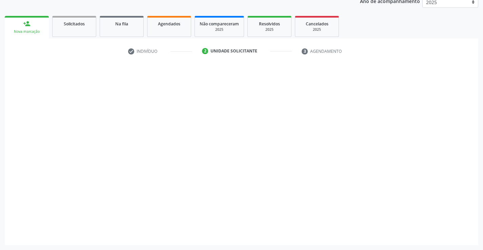
scroll to position [85, 0]
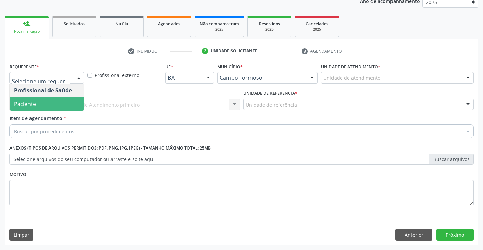
click at [67, 101] on span "Paciente" at bounding box center [47, 104] width 74 height 14
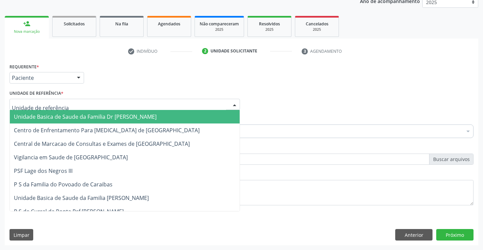
click at [132, 101] on div at bounding box center [124, 105] width 230 height 12
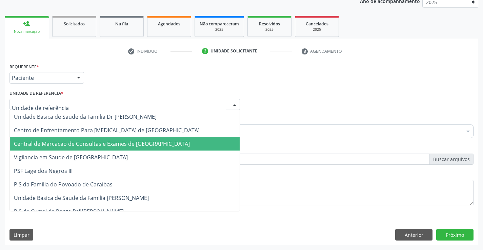
click at [133, 140] on span "Central de Marcacao de Consultas e Exames de [GEOGRAPHIC_DATA]" at bounding box center [125, 144] width 230 height 14
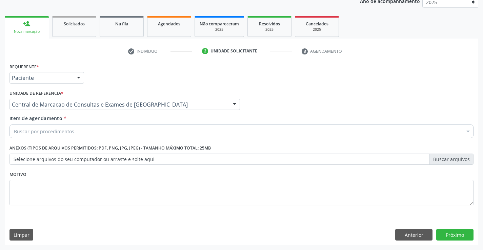
click at [148, 131] on div "Buscar por procedimentos" at bounding box center [241, 132] width 464 height 14
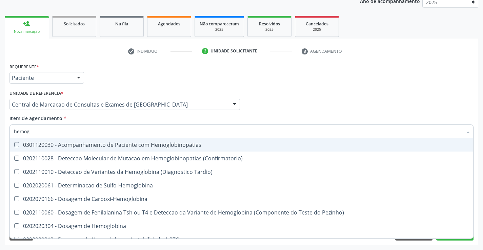
type input "hemogr"
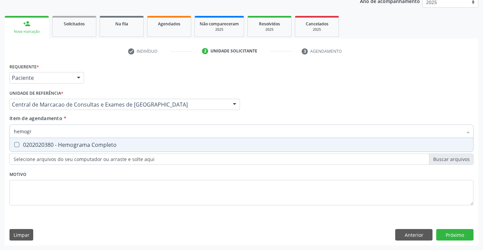
click at [146, 146] on div "0202020380 - Hemograma Completo" at bounding box center [241, 144] width 455 height 5
checkbox Completo "true"
type input "hemogr"
click at [144, 119] on div "Item de agendamento * hemogr Desfazer seleção 0202020380 - Hemograma Completo N…" at bounding box center [241, 125] width 464 height 21
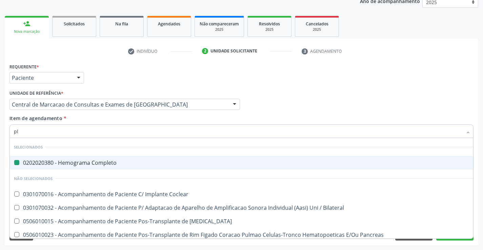
type input "pla"
checkbox Completo "false"
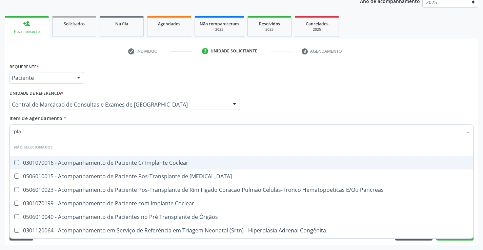
type input "plaq"
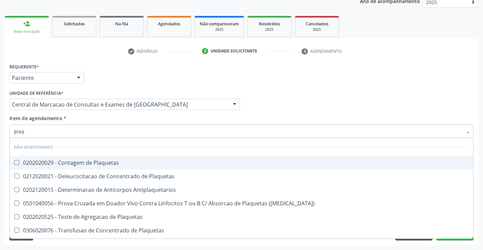
click at [130, 163] on div "0202020029 - Contagem de Plaquetas" at bounding box center [241, 162] width 455 height 5
checkbox Plaquetas "true"
click at [132, 122] on div "Item de agendamento * plaq Desfazer seleção Não selecionados 0202020029 - Conta…" at bounding box center [241, 125] width 464 height 21
checkbox Plaquetas "true"
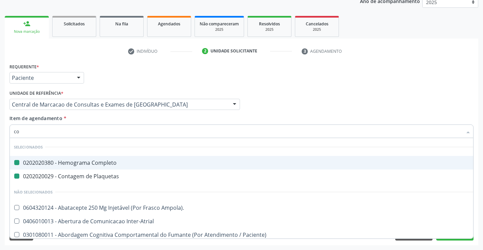
type input "col"
checkbox Completo "false"
checkbox Plaquetas "false"
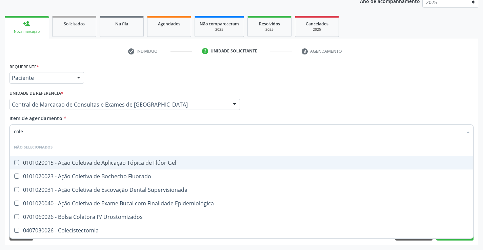
type input "coles"
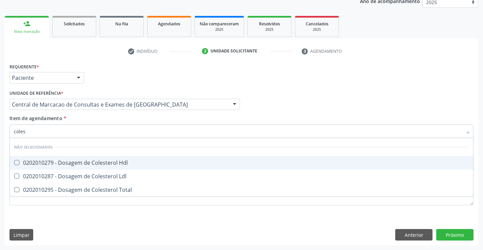
click at [130, 165] on div "0202010279 - Dosagem de Colesterol Hdl" at bounding box center [241, 162] width 455 height 5
checkbox Hdl "true"
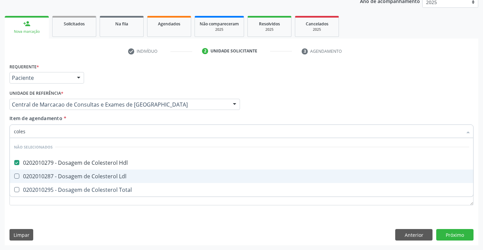
click at [121, 176] on div "0202010287 - Dosagem de Colesterol Ldl" at bounding box center [241, 176] width 455 height 5
checkbox Ldl "true"
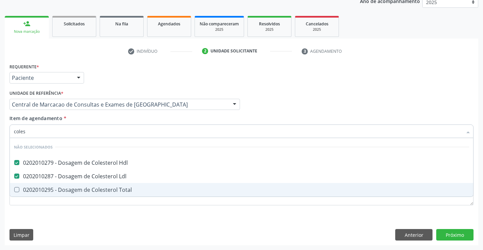
click at [119, 185] on span "0202010295 - Dosagem de Colesterol Total" at bounding box center [241, 190] width 463 height 14
checkbox Total "true"
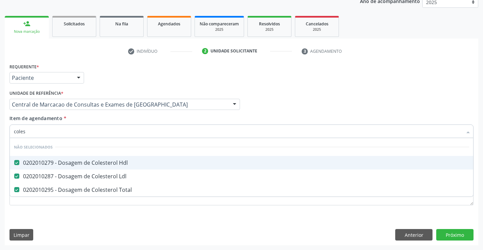
click at [113, 118] on div "Item de agendamento * coles Desfazer seleção Não selecionados 0202010279 - Dosa…" at bounding box center [241, 125] width 464 height 21
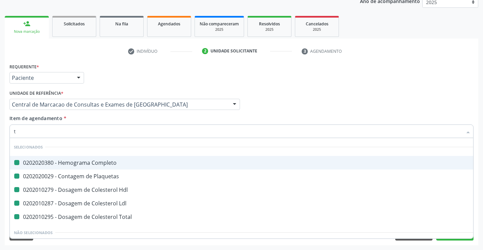
type input "tr"
checkbox Completo "false"
checkbox Plaquetas "false"
checkbox Hdl "false"
checkbox Ldl "false"
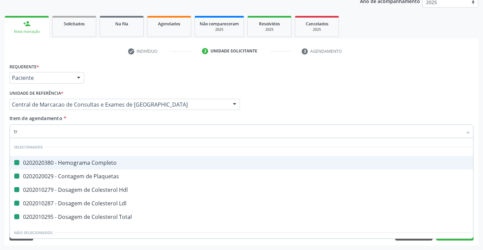
checkbox Total "false"
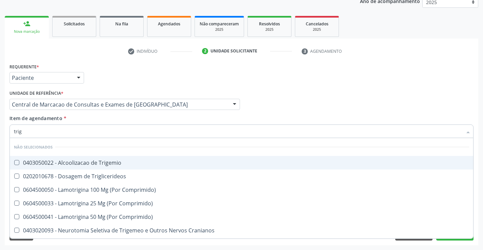
type input "trigl"
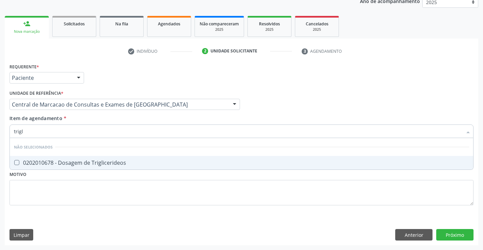
click at [112, 163] on div "0202010678 - Dosagem de Triglicerideos" at bounding box center [241, 162] width 455 height 5
checkbox Triglicerideos "true"
click at [112, 115] on div "Item de agendamento * trigl Desfazer seleção Não selecionados 0202010678 - Dosa…" at bounding box center [241, 125] width 464 height 21
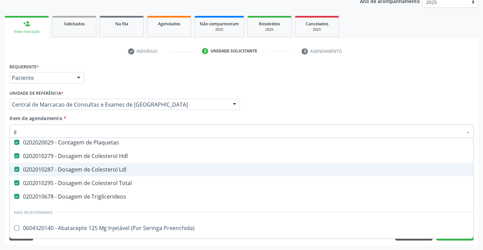
scroll to position [16, 0]
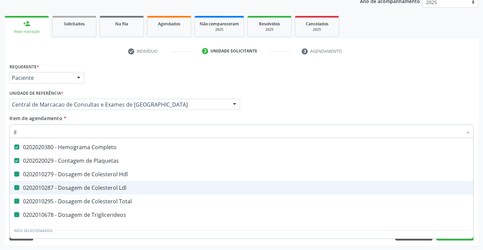
type input "gl"
checkbox Hdl "false"
checkbox Ldl "false"
checkbox Total "false"
checkbox Triglicerideos "false"
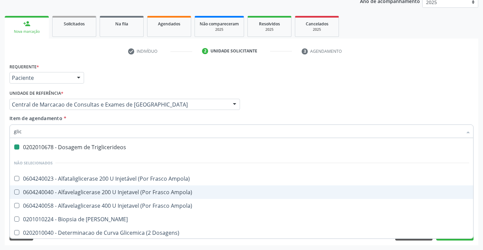
type input "glico"
checkbox Triglicerideos "false"
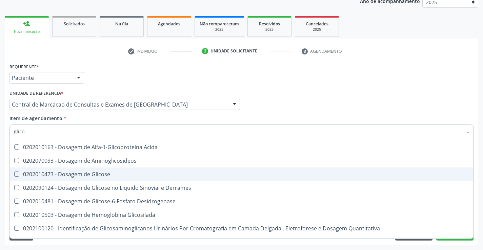
click at [111, 171] on span "0202010473 - Dosagem de Glicose" at bounding box center [241, 175] width 463 height 14
checkbox Glicose "true"
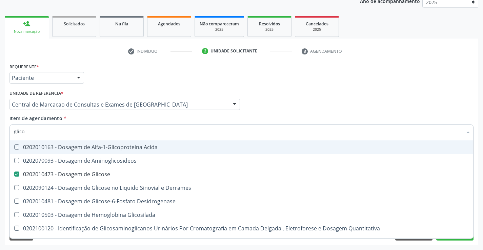
click at [108, 121] on div "Item de agendamento * glico Desfazer seleção Não selecionados 0202010163 - Dosa…" at bounding box center [241, 125] width 464 height 21
checkbox Acida "true"
checkbox Derrames "true"
checkbox Desidrogenase "true"
checkbox Glicosilada "true"
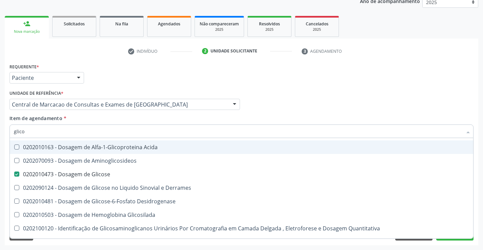
checkbox Quantitativa "true"
checkbox Aminoglicosideos "true"
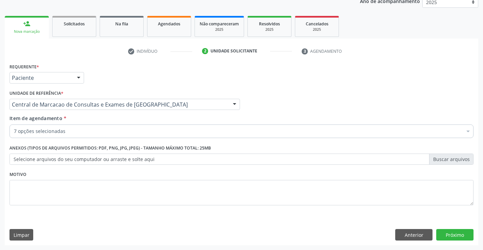
scroll to position [0, 0]
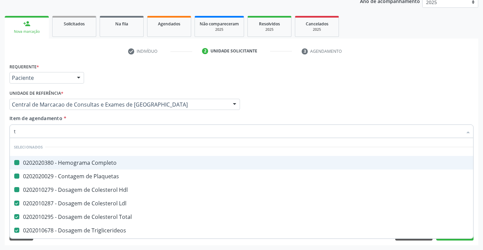
type input "tg"
checkbox Completo "false"
checkbox Hdl "false"
checkbox Plaquetas "false"
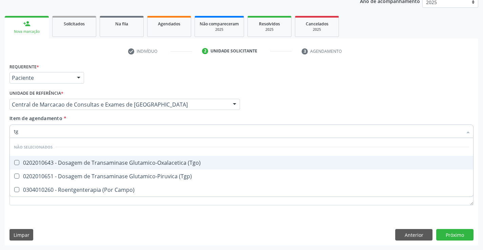
click at [119, 160] on div "0202010643 - Dosagem de Transaminase Glutamico-Oxalacetica (Tgo)" at bounding box center [241, 162] width 455 height 5
checkbox \(Tgo\) "true"
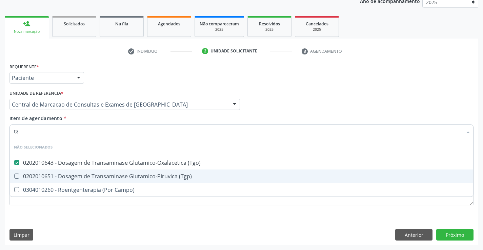
click at [123, 178] on div "0202010651 - Dosagem de Transaminase Glutamico-Piruvica (Tgp)" at bounding box center [241, 176] width 455 height 5
checkbox \(Tgp\) "true"
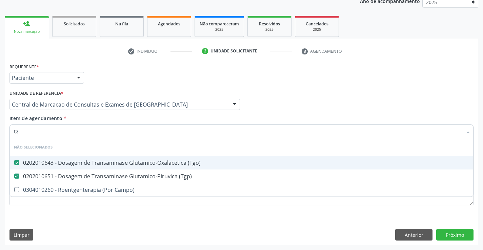
type input "tg"
click at [124, 123] on div "Item de agendamento * tg Desfazer seleção Não selecionados 0202010643 - Dosagem…" at bounding box center [241, 125] width 464 height 21
checkbox Campo\) "true"
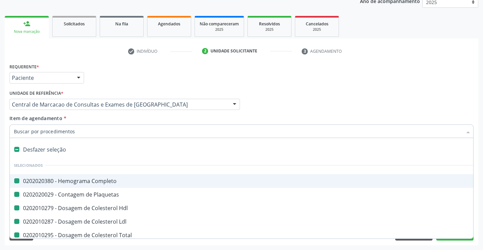
type input "f"
checkbox Completo "false"
checkbox Hdl "false"
checkbox Plaquetas "false"
checkbox Ldl "false"
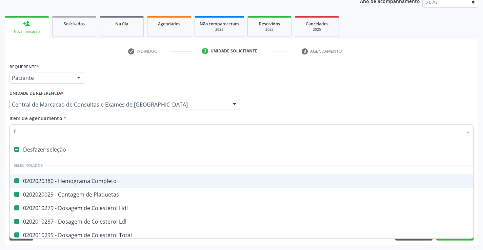
checkbox Total "false"
checkbox Triglicerideos "false"
checkbox Glicose "false"
checkbox \(Tgo\) "false"
checkbox \(Tgp\) "false"
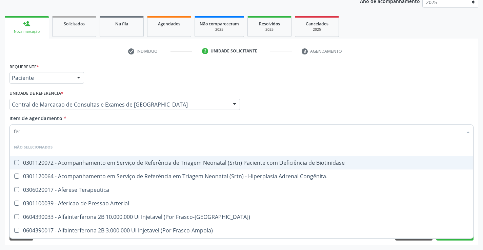
type input "ferr"
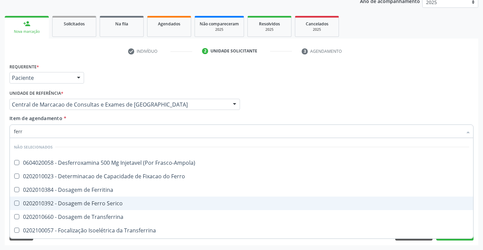
click at [124, 204] on div "0202010392 - Dosagem de Ferro Serico" at bounding box center [241, 203] width 455 height 5
checkbox Serico "true"
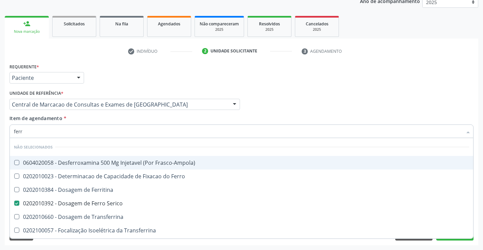
click at [121, 121] on div "Item de agendamento * ferr Desfazer seleção Não selecionados 0604020058 - Desfe…" at bounding box center [241, 125] width 464 height 21
checkbox Frasco-Ampola\) "true"
checkbox Ferritina "true"
checkbox Ferro "true"
checkbox Transferrina "true"
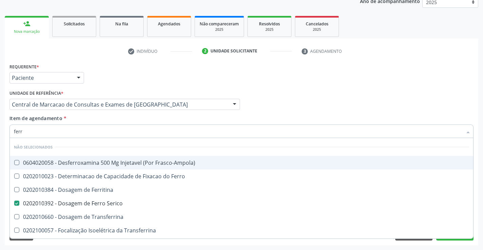
checkbox Transferrina "true"
checkbox Ml\) "true"
checkbox \(Nefroplastia\) "true"
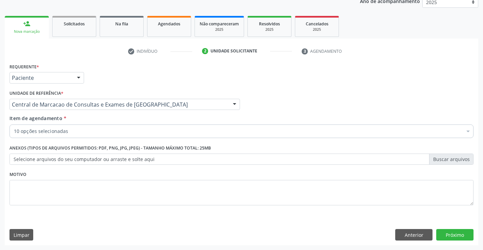
click at [113, 136] on div "10 opções selecionadas" at bounding box center [241, 132] width 464 height 14
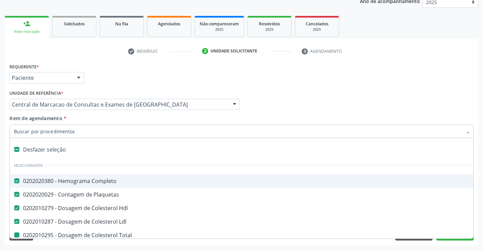
type input "u"
checkbox Total "false"
checkbox Triglicerideos "false"
checkbox Glicose "false"
checkbox \(Tgo\) "false"
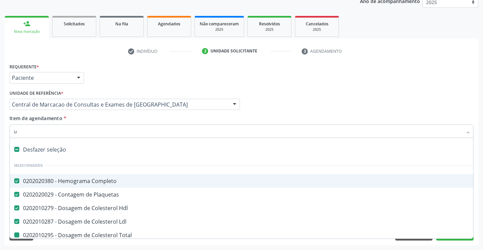
checkbox \(Tgp\) "false"
checkbox Serico "false"
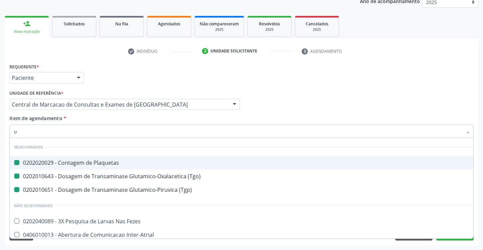
type input "ur"
checkbox Plaquetas "false"
checkbox \(Tgp\) "false"
checkbox \(Tgo\) "false"
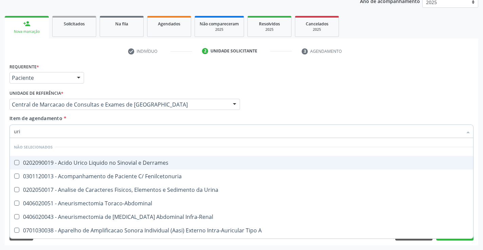
type input "urin"
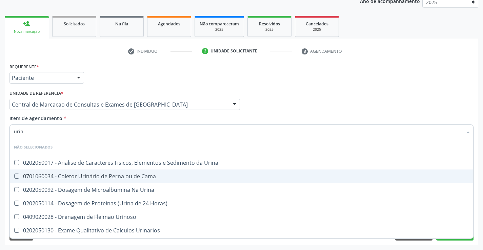
click at [135, 170] on span "0701060034 - Coletor Urinário de Perna ou de Cama" at bounding box center [241, 177] width 463 height 14
checkbox Cama "false"
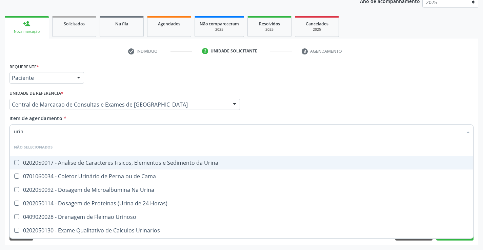
click at [136, 165] on div "0202050017 - Analise de Caracteres Fisicos, Elementos e Sedimento da Urina" at bounding box center [241, 162] width 455 height 5
checkbox Urina "true"
type input "urin"
click at [119, 118] on div "Item de agendamento * urin Desfazer seleção Não selecionados 0202050017 - Anali…" at bounding box center [241, 125] width 464 height 21
checkbox Urina "true"
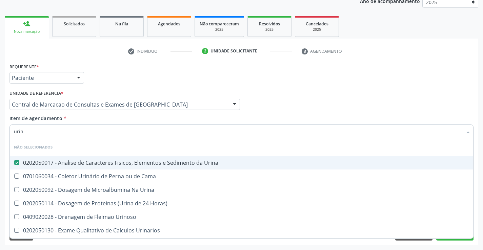
checkbox Cama "true"
checkbox Urinoso "true"
checkbox Urinarios "true"
checkbox Quantitativa "true"
checkbox Delgada\) "true"
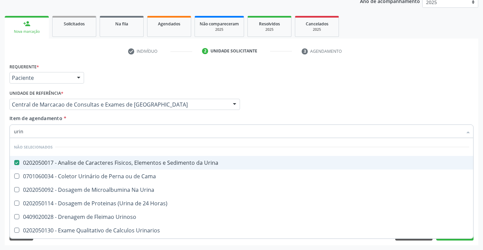
checkbox Urina "true"
checkbox Horas\) "true"
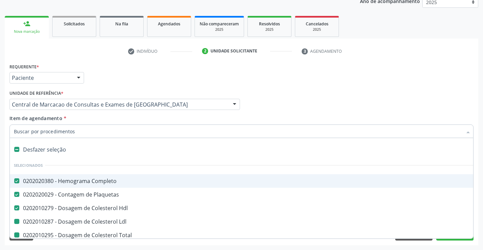
type input "f"
checkbox Total "false"
checkbox Triglicerideos "false"
checkbox Glicose "false"
checkbox \(Tgo\) "false"
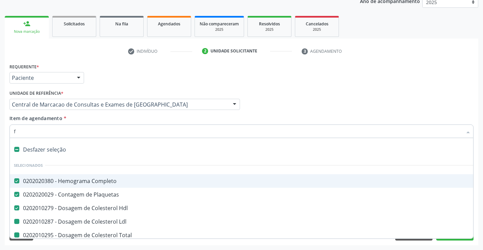
checkbox \(Tgp\) "false"
checkbox Serico "false"
checkbox Urina "false"
checkbox Ldl "false"
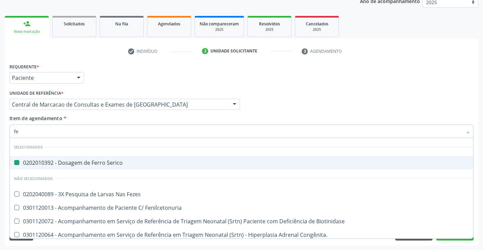
type input "fez"
checkbox Serico "false"
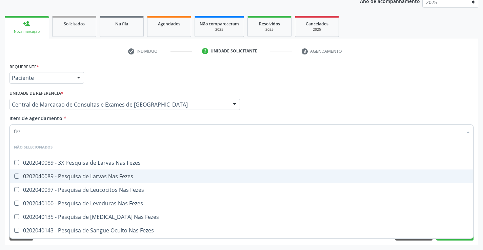
click at [120, 175] on div "0202040089 - Pesquisa de Larvas Nas Fezes" at bounding box center [241, 176] width 455 height 5
checkbox Fezes "true"
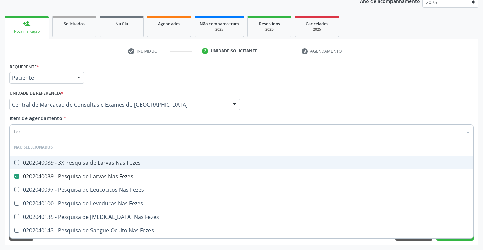
click at [335, 107] on div "Profissional Solicitante Por favor, selecione a Unidade de Atendimento primeiro…" at bounding box center [241, 101] width 467 height 26
checkbox Fezes "true"
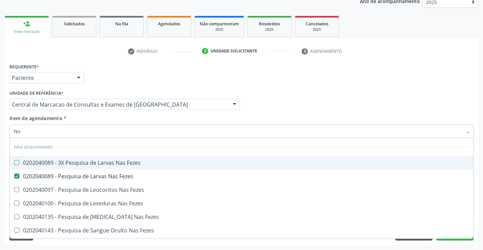
checkbox Fezes "true"
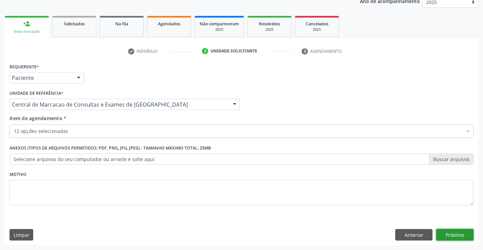
click at [451, 234] on button "Próximo" at bounding box center [454, 235] width 37 height 12
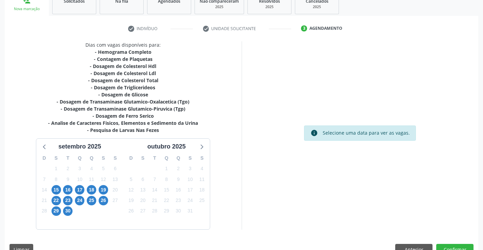
scroll to position [123, 0]
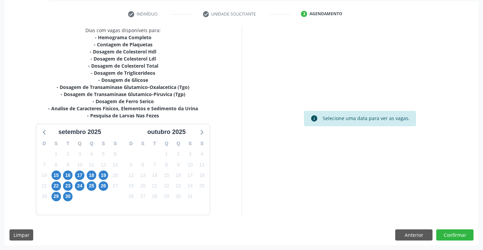
click at [60, 172] on div "15" at bounding box center [56, 175] width 9 height 11
click at [58, 177] on span "15" at bounding box center [56, 175] width 9 height 9
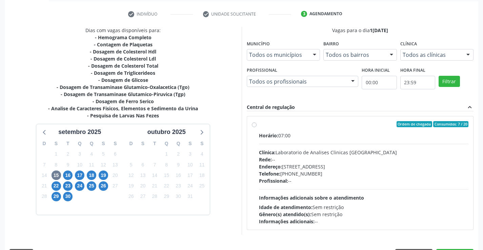
click at [353, 140] on div "Horário: 07:00 Clínica: Laboratorio de Analises Clinicas Sao Francisco Rede: --…" at bounding box center [364, 178] width 210 height 93
click at [257, 127] on input "Ordem de chegada Consumidos: 7 / 20 Horário: 07:00 Clínica: Laboratorio de Anal…" at bounding box center [254, 124] width 5 height 6
radio input "true"
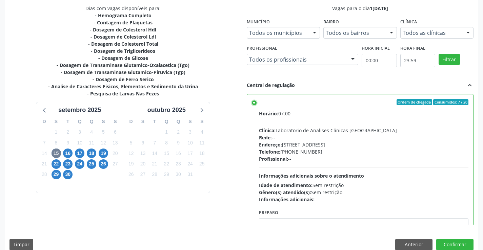
scroll to position [155, 0]
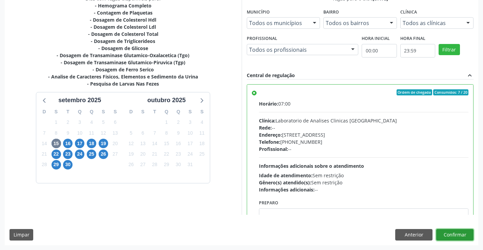
click at [458, 238] on button "Confirmar" at bounding box center [454, 235] width 37 height 12
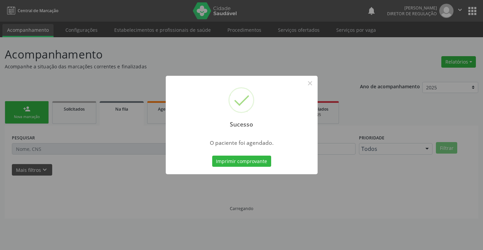
scroll to position [0, 0]
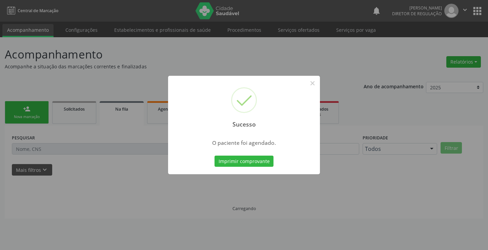
click at [215, 156] on button "Imprimir comprovante" at bounding box center [244, 162] width 59 height 12
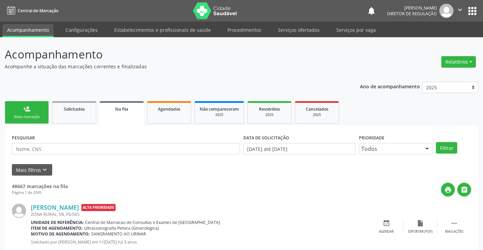
click at [26, 112] on div "person_add" at bounding box center [26, 108] width 7 height 7
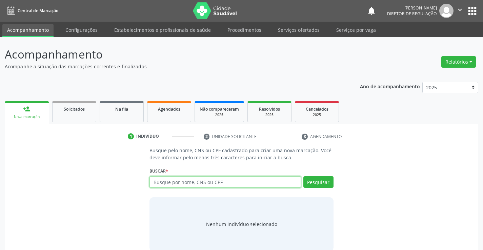
click at [208, 182] on input "text" at bounding box center [224, 183] width 151 height 12
click at [192, 182] on input "text" at bounding box center [224, 183] width 151 height 12
type input "704406378605010"
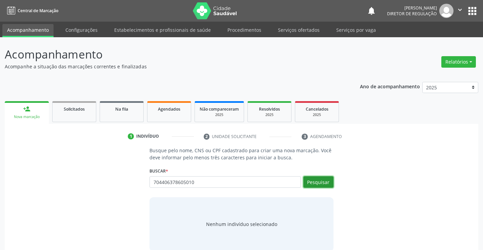
click at [315, 180] on button "Pesquisar" at bounding box center [318, 183] width 30 height 12
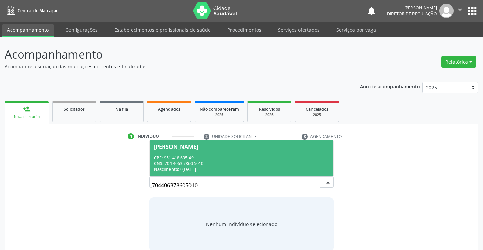
click at [282, 164] on div "CNS: 704 4063 7860 5010" at bounding box center [241, 164] width 175 height 6
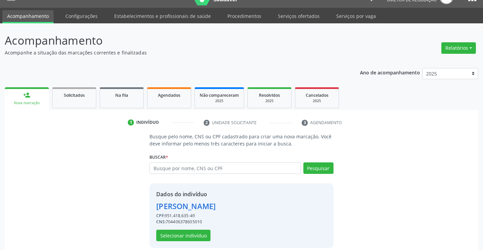
scroll to position [21, 0]
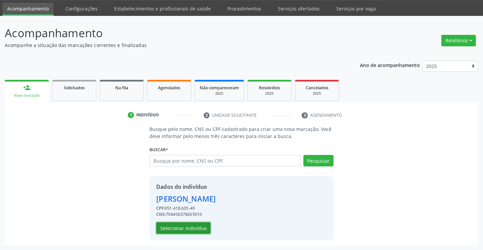
click at [195, 229] on button "Selecionar indivíduo" at bounding box center [183, 229] width 54 height 12
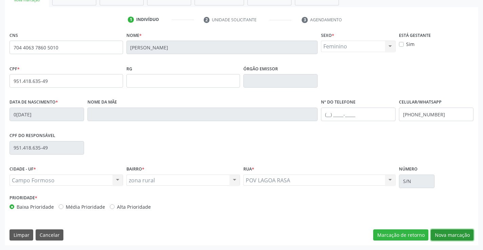
click at [462, 238] on button "Nova marcação" at bounding box center [452, 236] width 43 height 12
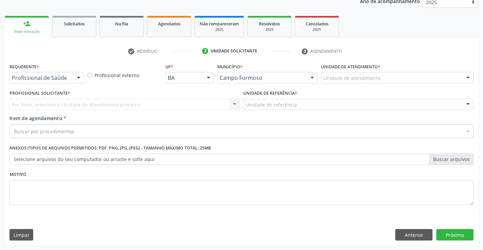
scroll to position [85, 0]
click at [80, 77] on div at bounding box center [79, 79] width 10 height 12
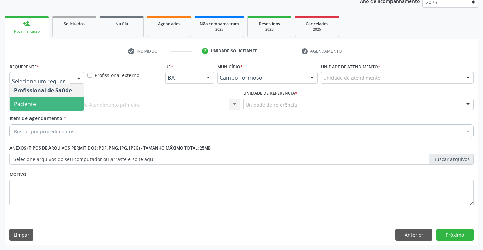
click at [63, 106] on span "Paciente" at bounding box center [47, 104] width 74 height 14
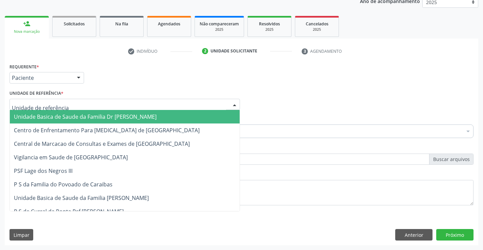
drag, startPoint x: 121, startPoint y: 104, endPoint x: 125, endPoint y: 133, distance: 29.1
click at [121, 104] on div at bounding box center [124, 105] width 230 height 12
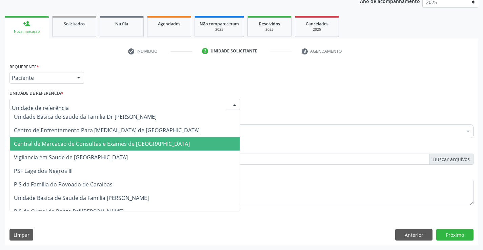
drag, startPoint x: 125, startPoint y: 134, endPoint x: 127, endPoint y: 144, distance: 10.1
click at [127, 144] on span "Central de Marcacao de Consultas e Exames de [GEOGRAPHIC_DATA]" at bounding box center [102, 143] width 176 height 7
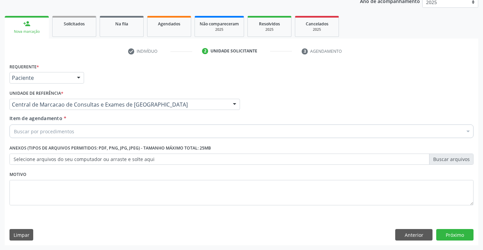
click at [140, 134] on div "Buscar por procedimentos" at bounding box center [241, 132] width 464 height 14
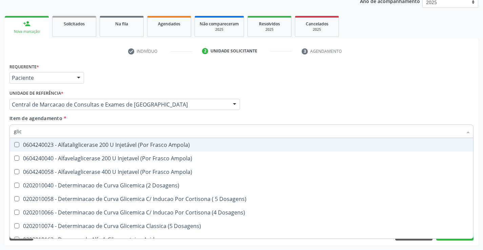
type input "glico"
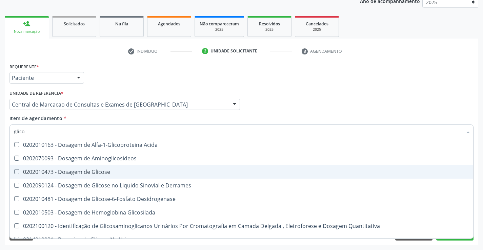
click at [100, 178] on span "0202010473 - Dosagem de Glicose" at bounding box center [241, 172] width 463 height 14
checkbox Glicose "true"
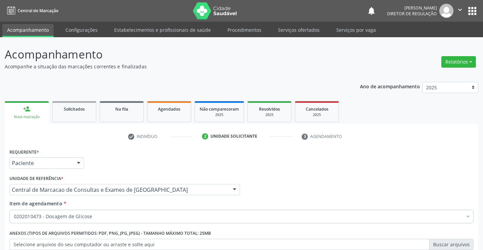
scroll to position [85, 0]
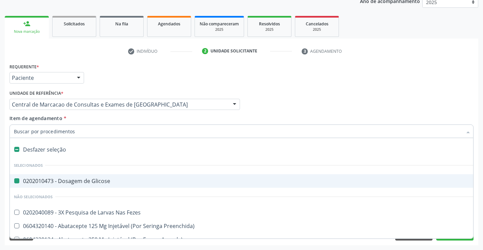
type input "t"
checkbox Glicose "false"
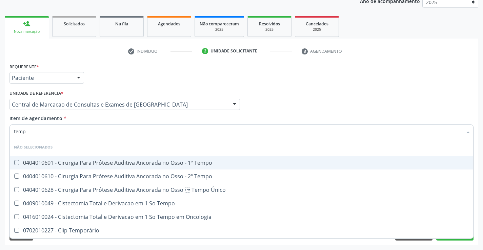
type input "tempo"
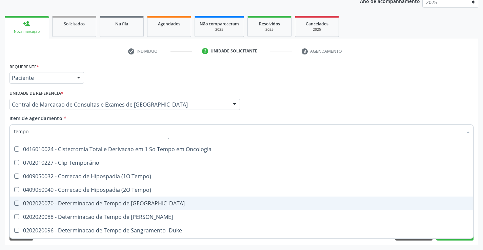
click at [151, 204] on div "0202020070 - Determinacao de Tempo de [GEOGRAPHIC_DATA]" at bounding box center [256, 203] width 485 height 5
checkbox Coagulacao "true"
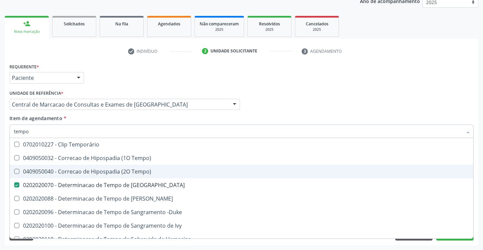
scroll to position [136, 0]
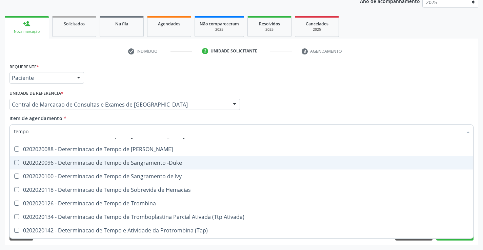
click at [169, 162] on div "0202020096 - Determinacao de Tempo de Sangramento -Duke" at bounding box center [256, 162] width 485 height 5
checkbox -Duke "true"
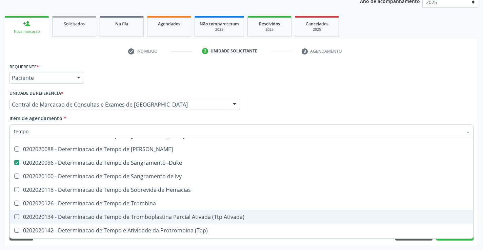
click at [203, 217] on div "0202020134 - Determinacao de Tempo de Tromboplastina Parcial Ativada (Ttp Ativa…" at bounding box center [256, 217] width 485 height 5
checkbox Ativada\) "true"
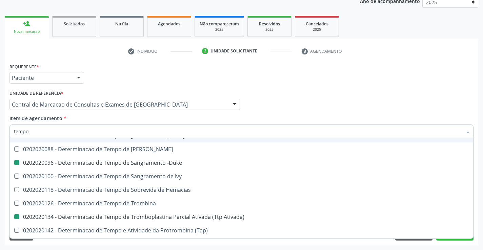
click at [190, 116] on div "Item de agendamento * tempo Desfazer seleção Não selecionados 0404010601 - Ciru…" at bounding box center [241, 125] width 464 height 21
checkbox Tempo "true"
checkbox Único "true"
checkbox Tempo "true"
checkbox Coagulacao "false"
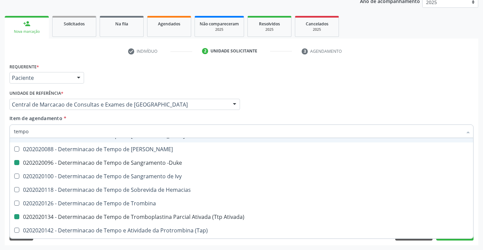
checkbox -Duke "false"
checkbox Ativada\) "false"
checkbox Tempo "true"
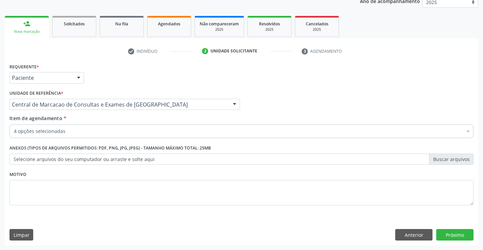
scroll to position [0, 0]
click at [182, 127] on div "4 opções selecionadas" at bounding box center [241, 132] width 464 height 14
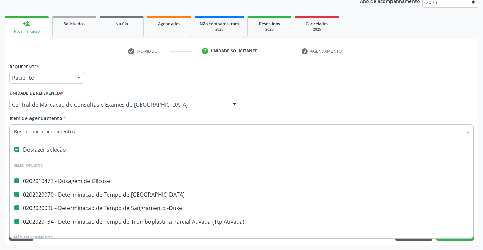
type input "h"
checkbox Glicose "false"
checkbox -Duke "false"
checkbox Ativada\) "false"
checkbox Coagulacao "false"
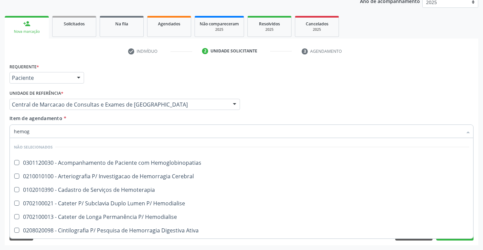
type input "hemogr"
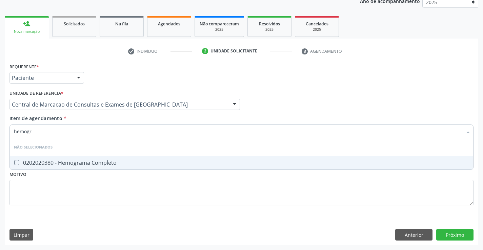
click at [172, 162] on div "0202020380 - Hemograma Completo" at bounding box center [241, 162] width 455 height 5
checkbox Completo "true"
click at [154, 116] on div "Item de agendamento * hemogr [PERSON_NAME] seleção Não selecionados 0202020380 …" at bounding box center [241, 125] width 464 height 21
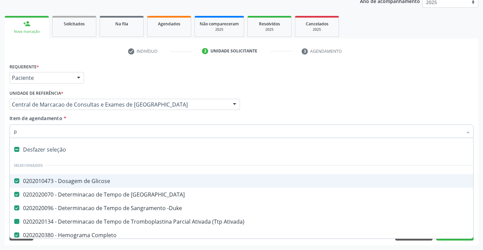
type input "pl"
checkbox Ativada\) "false"
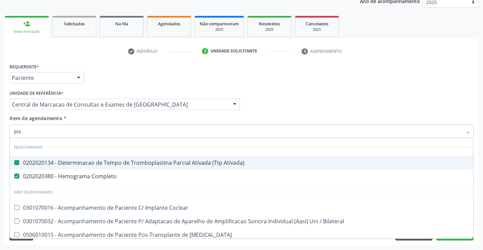
type input "plaq"
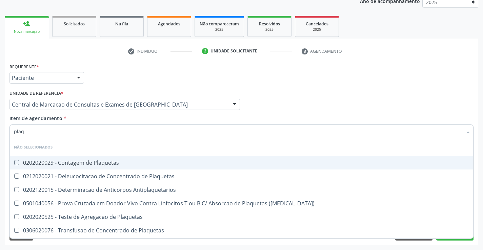
click at [136, 165] on div "0202020029 - Contagem de Plaquetas" at bounding box center [241, 162] width 455 height 5
checkbox Plaquetas "true"
click at [128, 122] on div "Item de agendamento * plaq Desfazer seleção Não selecionados 0202020029 - Conta…" at bounding box center [241, 125] width 464 height 21
checkbox Match\) "true"
checkbox Plaquetas "true"
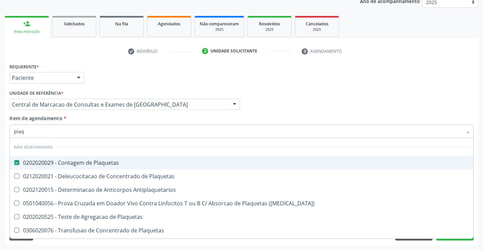
checkbox Plaquetas "true"
checkbox Antiplaquetarios "true"
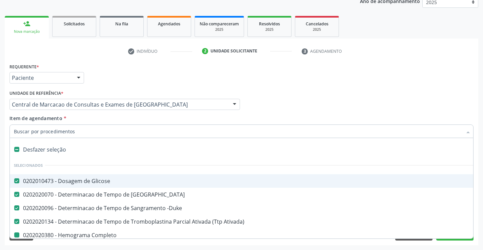
type input "u"
checkbox Completo "false"
checkbox Plaquetas "false"
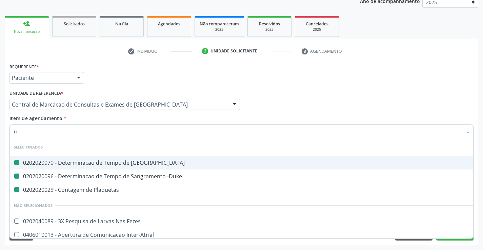
type input "ur"
checkbox Coagulacao "false"
checkbox -Duke "false"
checkbox Plaquetas "false"
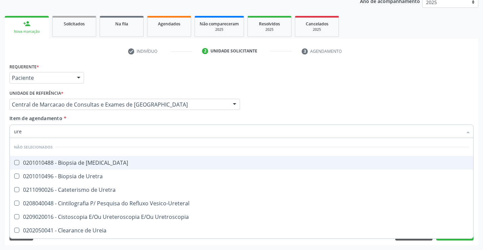
type input "urei"
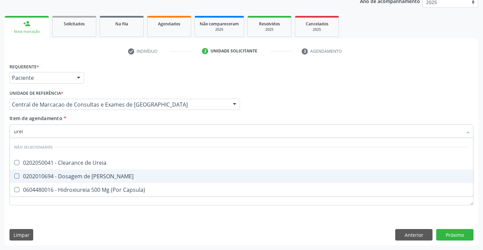
drag, startPoint x: 122, startPoint y: 169, endPoint x: 122, endPoint y: 179, distance: 10.2
click at [122, 179] on ul "Desfazer seleção Não selecionados 0202050041 - Clearance de Ureia 0202010694 - …" at bounding box center [241, 167] width 463 height 59
click at [122, 179] on div "0202010694 - Dosagem de [PERSON_NAME]" at bounding box center [241, 176] width 455 height 5
checkbox Ureia "true"
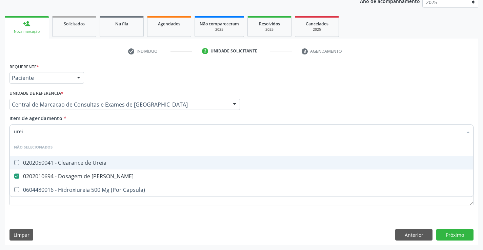
click at [108, 122] on div "Item de agendamento * urei Desfazer seleção Não selecionados 0202050041 - Clear…" at bounding box center [241, 125] width 464 height 21
checkbox Ureia "true"
checkbox Capsula\) "true"
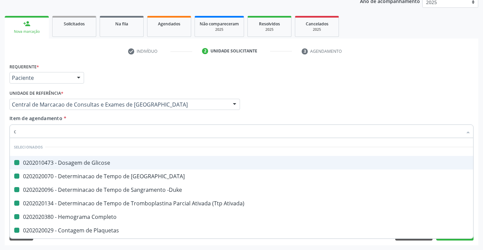
type input "cr"
checkbox Glicose "false"
checkbox Coagulacao "false"
checkbox -Duke "false"
checkbox Ativada\) "false"
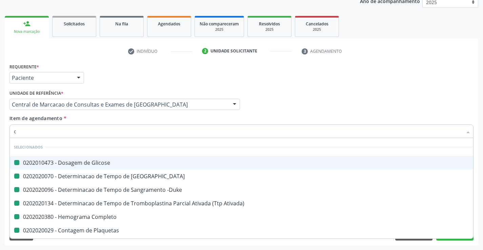
checkbox Completo "false"
checkbox Plaquetas "false"
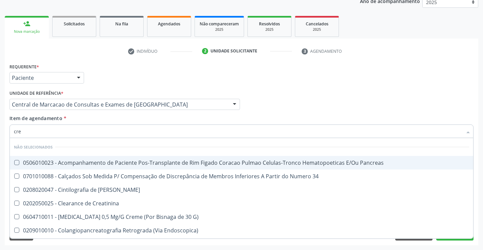
type input "crea"
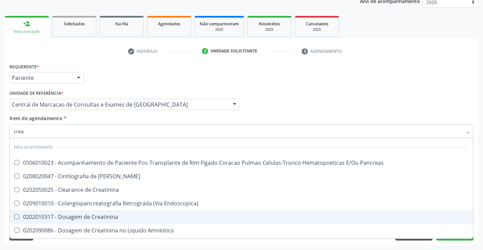
click at [110, 215] on div "0202010317 - Dosagem de Creatinina" at bounding box center [241, 217] width 455 height 5
checkbox Creatinina "true"
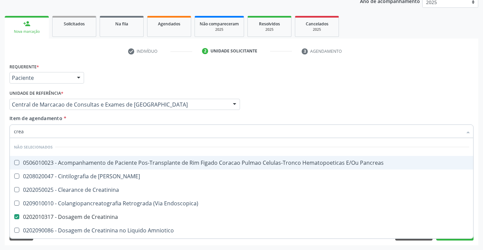
click at [113, 120] on div "Item de agendamento * crea Desfazer seleção Não selecionados 0506010023 - Acomp…" at bounding box center [241, 125] width 464 height 21
checkbox Pancreas "true"
checkbox Creatinina "true"
checkbox Endoscopica\) "true"
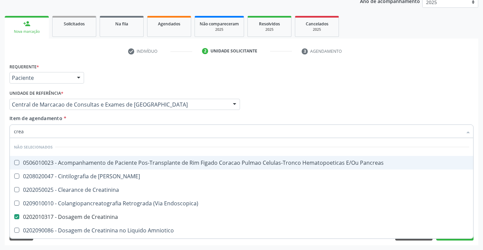
checkbox Amniotico "true"
checkbox Mb "true"
checkbox \(Cpk\) "true"
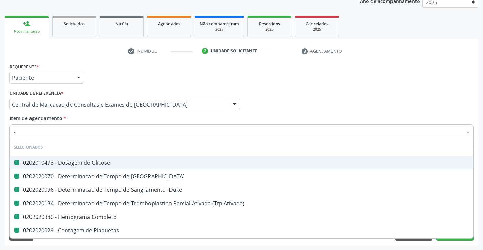
type input "ab"
checkbox Glicose "false"
checkbox Coagulacao "false"
checkbox -Duke "false"
checkbox Ativada\) "false"
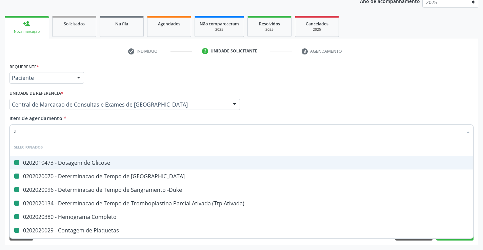
checkbox Completo "false"
checkbox Plaquetas "false"
checkbox Creatinina "false"
checkbox Ureia "false"
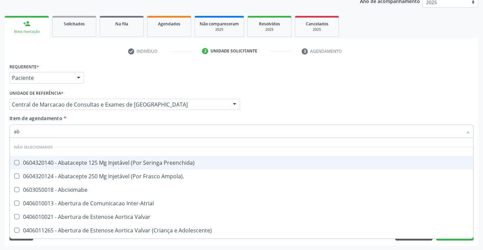
type input "abo"
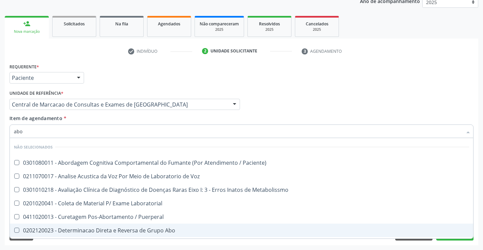
click at [136, 226] on span "0202120023 - Determinacao Direta e Reversa de Grupo Abo" at bounding box center [241, 231] width 463 height 14
checkbox Abo "true"
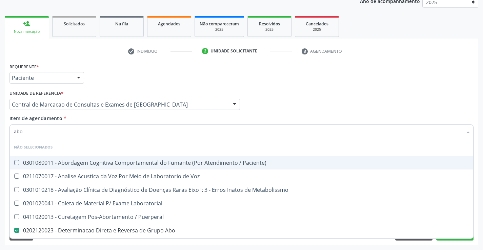
click at [129, 119] on div "Item de agendamento * abo Desfazer seleção Não selecionados 0301080011 - Aborda…" at bounding box center [241, 125] width 464 height 21
checkbox Paciente\) "true"
checkbox Voz "true"
checkbox Metabolissmo "true"
checkbox Laboratorial "true"
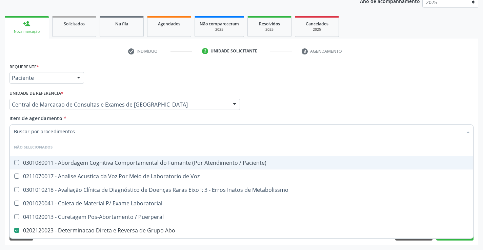
checkbox Puerperal "true"
checkbox Metabolismo "true"
checkbox Cocaina "true"
checkbox Metabolismo "true"
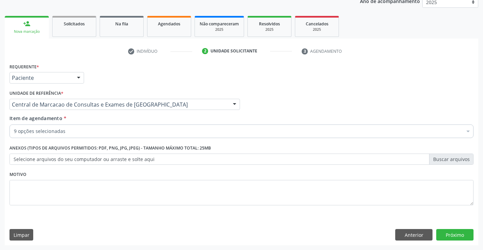
click at [126, 127] on div "9 opções selecionadas" at bounding box center [241, 132] width 464 height 14
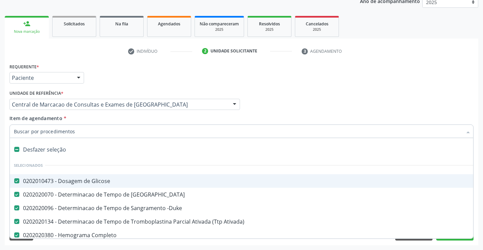
type input "r"
checkbox Abo "false"
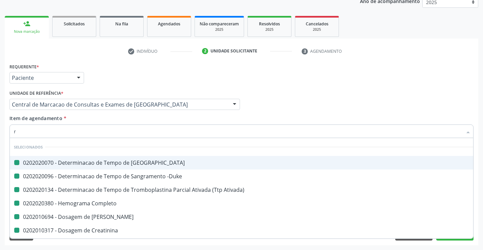
type input "rh"
checkbox Coagulacao "false"
checkbox -Duke "false"
checkbox Ativada\) "false"
checkbox Completo "false"
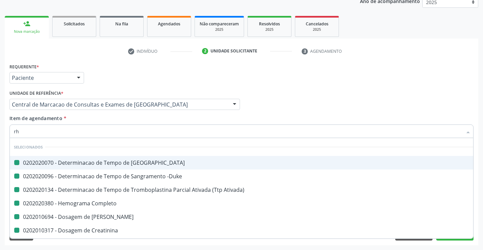
checkbox Ureia "false"
checkbox Creatinina "false"
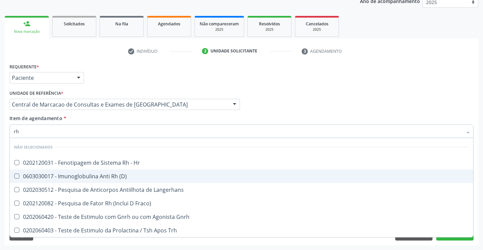
click at [147, 179] on div "0603030017 - Imunoglobulina Anti Rh (D)" at bounding box center [241, 176] width 455 height 5
click at [148, 179] on div "0603030017 - Imunoglobulina Anti Rh (D)" at bounding box center [241, 176] width 455 height 5
checkbox \(D\) "false"
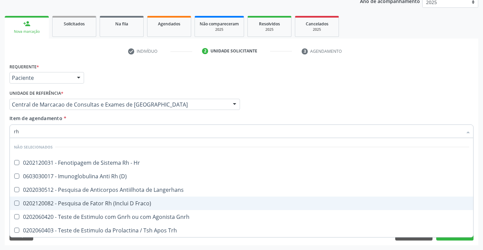
click at [147, 202] on div "0202120082 - Pesquisa de Fator Rh (Inclui D Fraco)" at bounding box center [241, 203] width 455 height 5
checkbox Fraco\) "true"
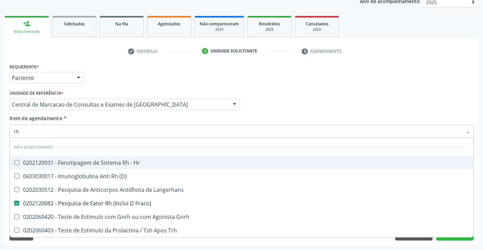
click at [348, 115] on div "Item de agendamento * rh Desfazer seleção Não selecionados 0202120031 - Fenotip…" at bounding box center [241, 125] width 464 height 21
checkbox Hr "true"
checkbox \(D\) "true"
checkbox Langerhans "true"
checkbox Gnrh "true"
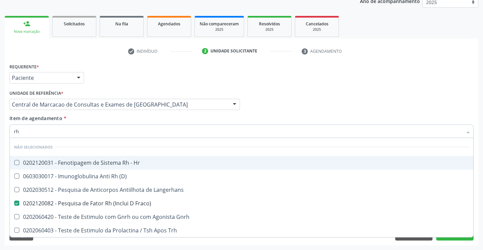
checkbox Trh "true"
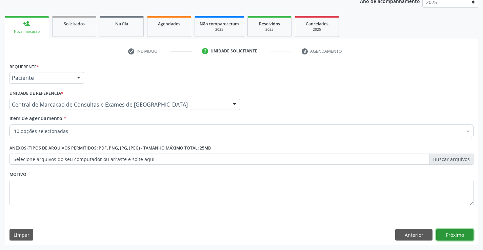
click at [465, 237] on button "Próximo" at bounding box center [454, 235] width 37 height 12
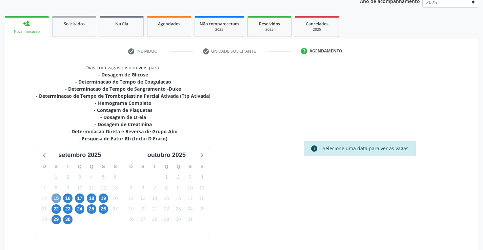
click at [52, 197] on span "15" at bounding box center [56, 198] width 9 height 9
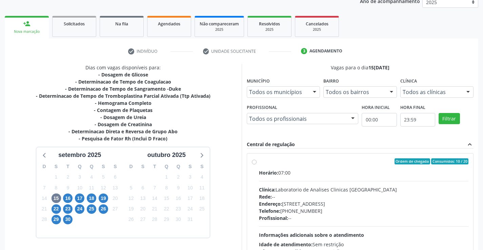
drag, startPoint x: 336, startPoint y: 186, endPoint x: 351, endPoint y: 185, distance: 15.9
click at [337, 185] on div "Horário: 07:00 Clínica: Laboratorio de Analises Clinicas Sao Francisco Rede: --…" at bounding box center [364, 215] width 210 height 93
click at [257, 165] on input "Ordem de chegada Consumidos: 10 / 20 Horário: 07:00 Clínica: Laboratorio de Ana…" at bounding box center [254, 162] width 5 height 6
radio input "true"
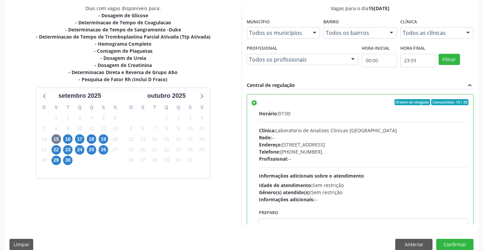
scroll to position [155, 0]
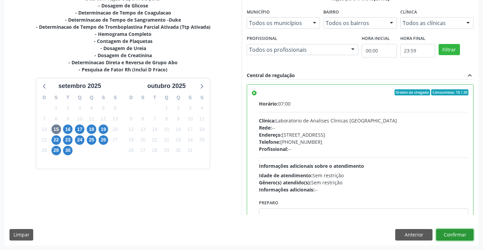
click at [452, 237] on button "Confirmar" at bounding box center [454, 235] width 37 height 12
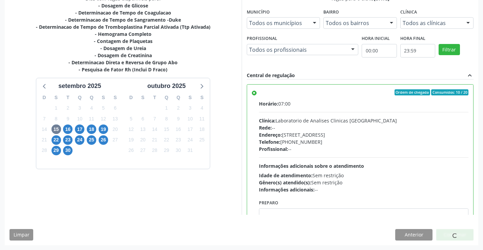
scroll to position [0, 0]
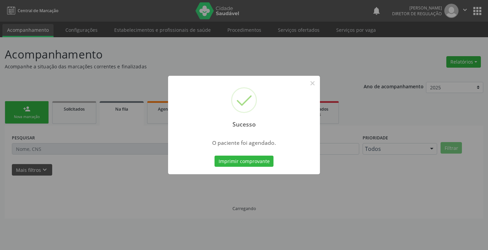
click at [215, 156] on button "Imprimir comprovante" at bounding box center [244, 162] width 59 height 12
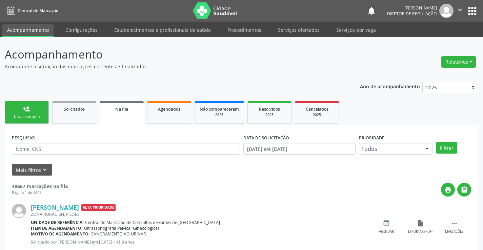
click at [33, 110] on link "person_add Nova marcação" at bounding box center [27, 112] width 44 height 23
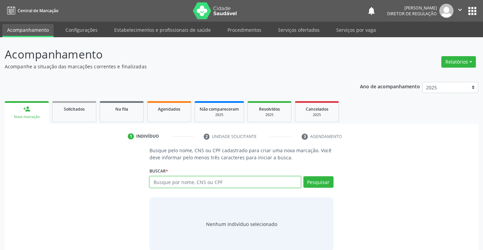
click at [167, 182] on input "text" at bounding box center [224, 183] width 151 height 12
type input "704406378605010"
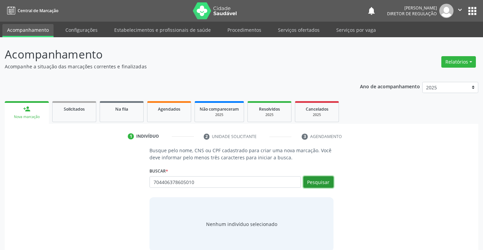
click at [320, 181] on button "Pesquisar" at bounding box center [318, 183] width 30 height 12
type input "704406378605010"
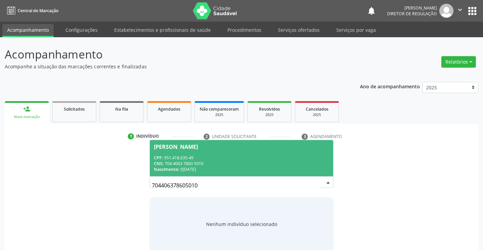
click at [247, 161] on div "CNS: 704 4063 7860 5010" at bounding box center [241, 164] width 175 height 6
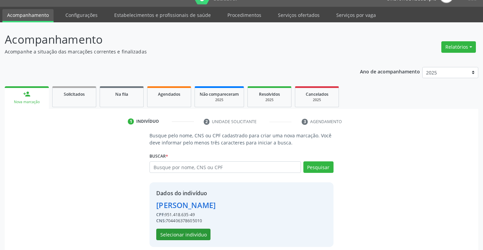
scroll to position [21, 0]
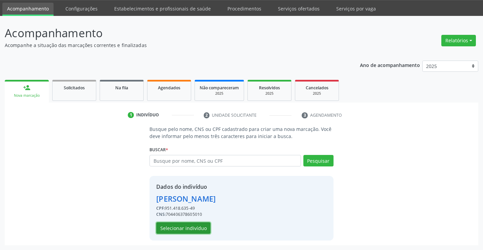
click at [187, 223] on button "Selecionar indivíduo" at bounding box center [183, 229] width 54 height 12
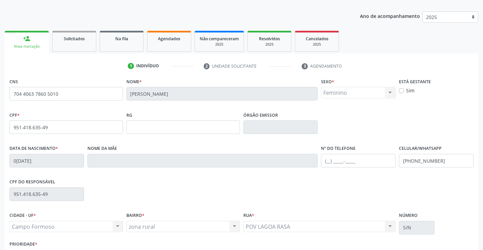
scroll to position [117, 0]
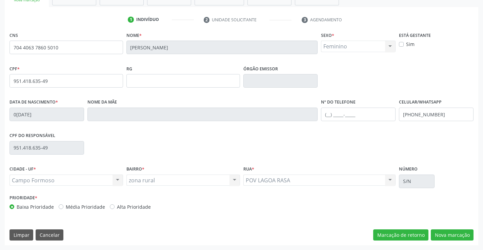
click at [443, 243] on div "CNS 704 4063 7860 5010 Nome * Irenice Alves da Silva Sexo * Feminino Masculino …" at bounding box center [242, 138] width 474 height 216
click at [442, 236] on button "Nova marcação" at bounding box center [452, 236] width 43 height 12
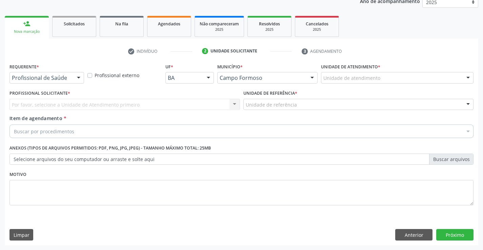
click at [67, 84] on div "Requerente * Profissional de Saúde Profissional de Saúde Paciente Nenhum result…" at bounding box center [47, 75] width 78 height 26
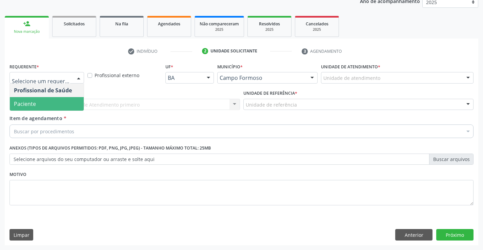
click at [57, 105] on span "Paciente" at bounding box center [47, 104] width 74 height 14
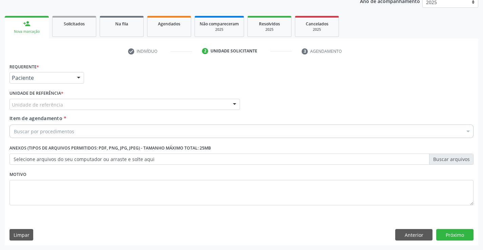
click at [122, 100] on div "Unidade de referência" at bounding box center [124, 105] width 230 height 12
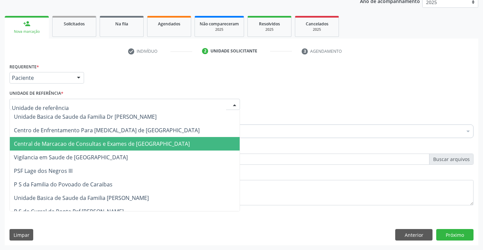
click at [122, 143] on span "Central de Marcacao de Consultas e Exames de [GEOGRAPHIC_DATA]" at bounding box center [102, 143] width 176 height 7
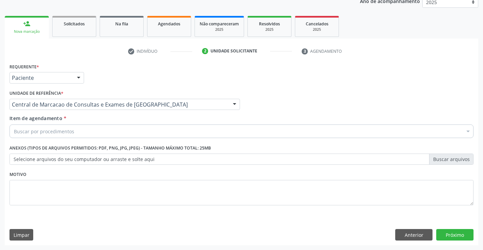
click at [145, 135] on div "Buscar por procedimentos" at bounding box center [241, 132] width 464 height 14
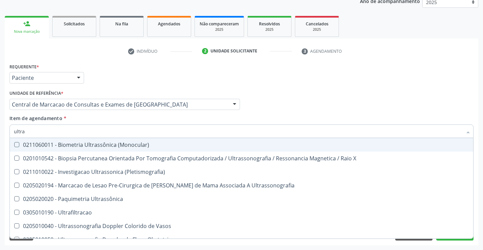
type input "ultras"
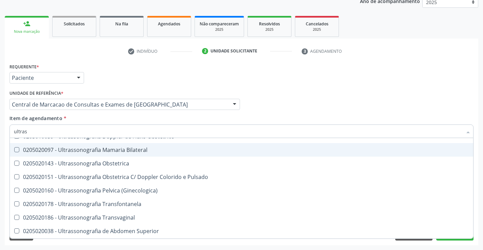
scroll to position [102, 0]
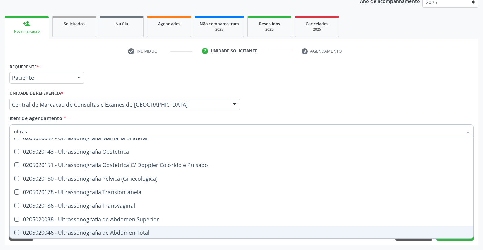
click at [140, 230] on div "0205020046 - Ultrassonografia de Abdomen Total" at bounding box center [241, 232] width 455 height 5
checkbox Total "true"
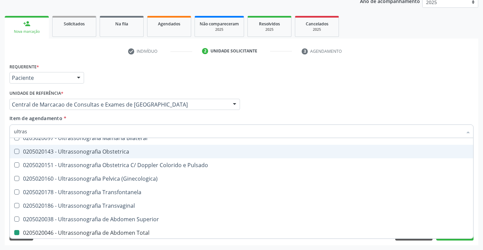
click at [285, 108] on div "Profissional Solicitante Por favor, selecione a Unidade de Atendimento primeiro…" at bounding box center [241, 101] width 467 height 26
checkbox X "true"
checkbox Total "false"
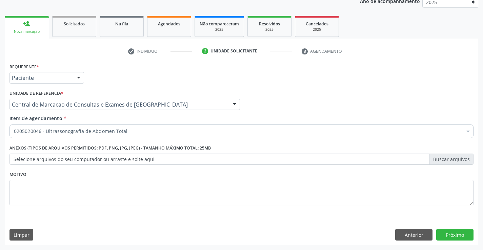
scroll to position [0, 0]
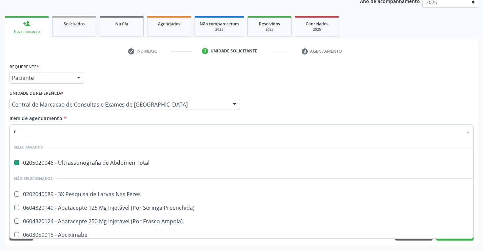
type input "el"
checkbox Total "false"
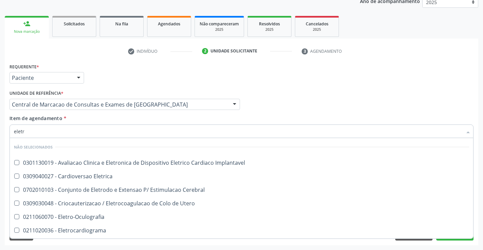
type input "eletro"
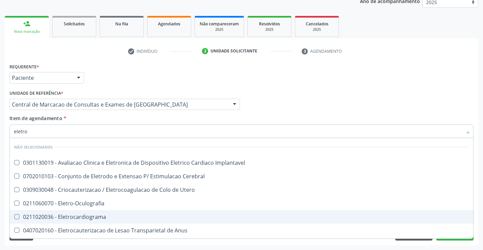
click at [124, 220] on span "0211020036 - Eletrocardiograma" at bounding box center [241, 217] width 463 height 14
checkbox Eletrocardiograma "true"
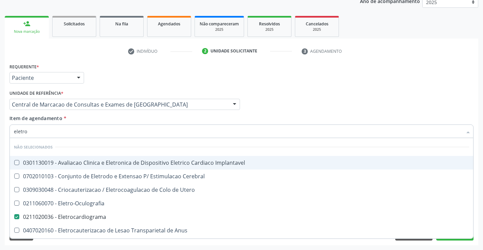
click at [376, 99] on div "Profissional Solicitante Por favor, selecione a Unidade de Atendimento primeiro…" at bounding box center [241, 101] width 467 height 26
checkbox Implantavel "true"
checkbox Eletrocardiograma "false"
checkbox Cerebral "true"
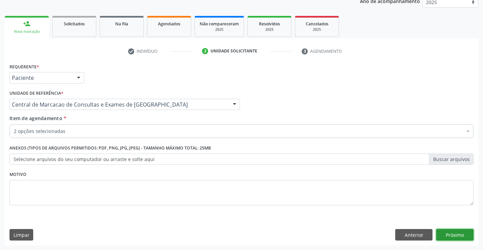
click at [456, 238] on button "Próximo" at bounding box center [454, 235] width 37 height 12
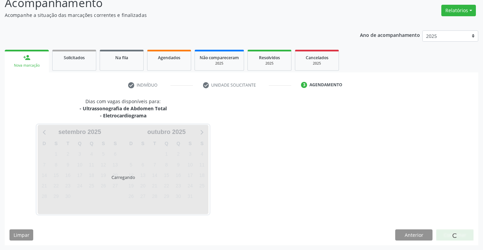
scroll to position [72, 0]
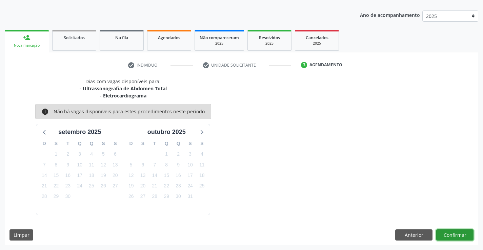
click at [454, 238] on button "Confirmar" at bounding box center [454, 236] width 37 height 12
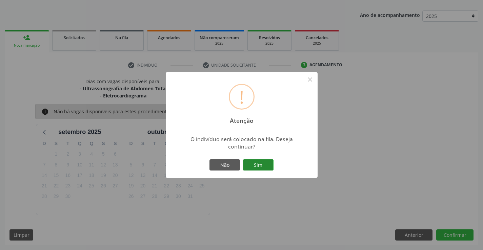
click at [259, 167] on button "Sim" at bounding box center [258, 166] width 31 height 12
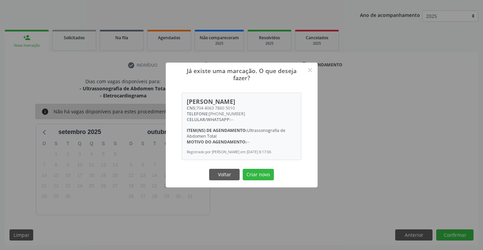
click at [259, 182] on div "Voltar Criar novo" at bounding box center [242, 175] width 68 height 14
click at [255, 180] on button "Criar novo" at bounding box center [258, 175] width 31 height 12
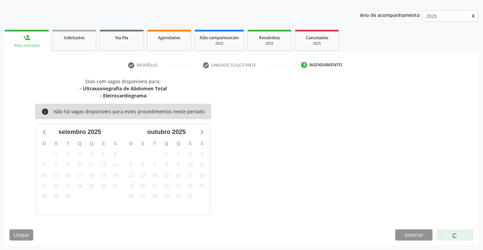
scroll to position [0, 0]
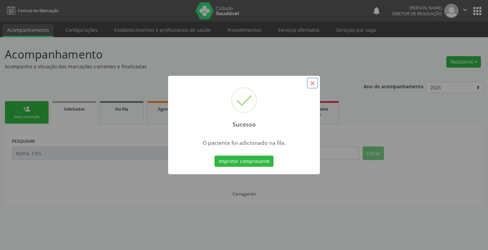
click at [310, 84] on button "×" at bounding box center [313, 84] width 12 height 12
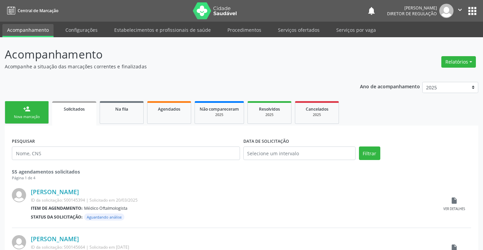
click at [460, 5] on button "" at bounding box center [460, 11] width 13 height 14
drag, startPoint x: 435, startPoint y: 39, endPoint x: 416, endPoint y: 31, distance: 21.1
click at [435, 39] on link "Sair" at bounding box center [442, 41] width 47 height 9
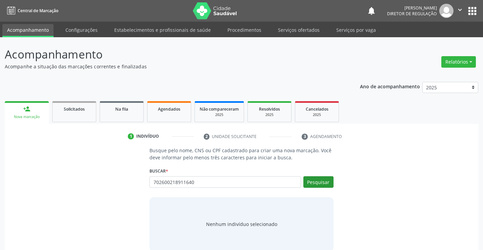
type input "702600218911640"
click at [326, 186] on button "Pesquisar" at bounding box center [318, 183] width 30 height 12
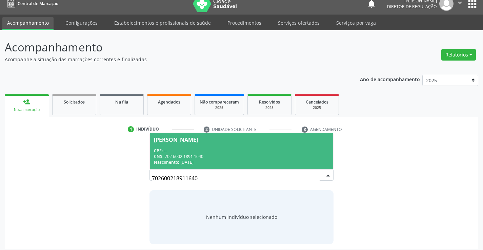
scroll to position [11, 0]
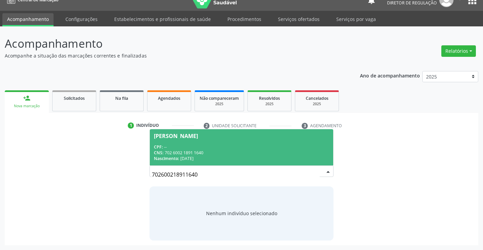
click at [221, 148] on div "CPF: --" at bounding box center [241, 147] width 175 height 6
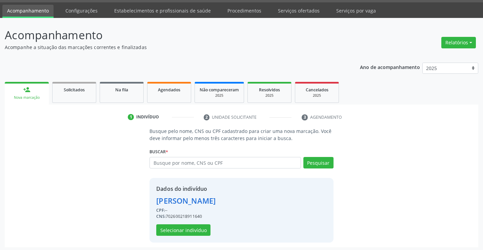
scroll to position [21, 0]
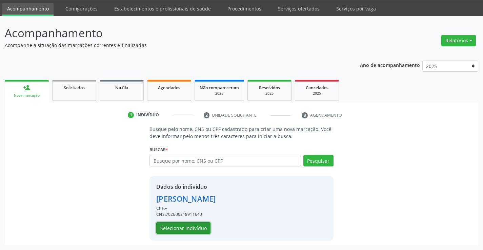
click at [180, 224] on button "Selecionar indivíduo" at bounding box center [183, 229] width 54 height 12
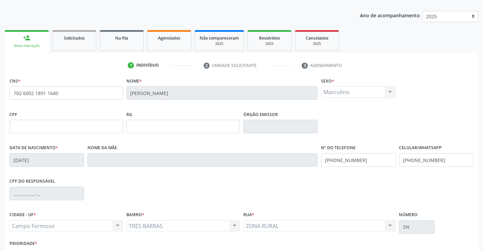
scroll to position [117, 0]
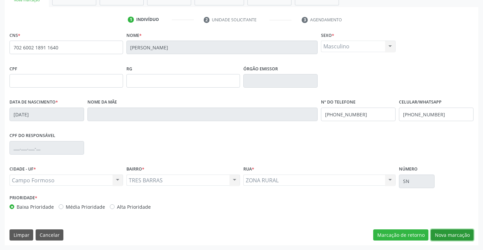
click at [471, 240] on button "Nova marcação" at bounding box center [452, 236] width 43 height 12
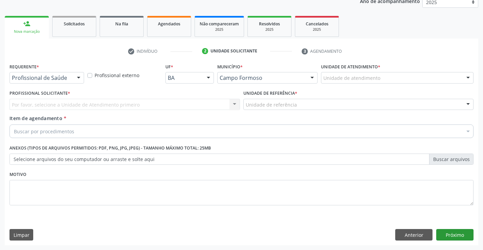
scroll to position [85, 0]
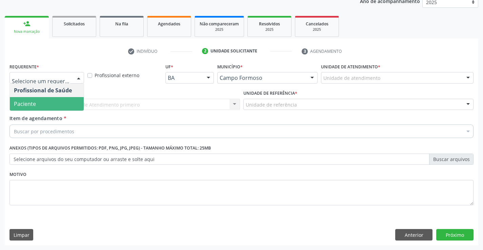
click at [59, 108] on span "Paciente" at bounding box center [47, 104] width 74 height 14
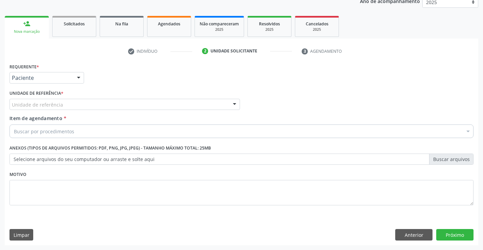
click at [135, 97] on div "Unidade de referência * Unidade de referência Unidade Basica de Saude da Famili…" at bounding box center [124, 99] width 230 height 22
click at [150, 109] on div "Unidade de referência" at bounding box center [124, 105] width 230 height 12
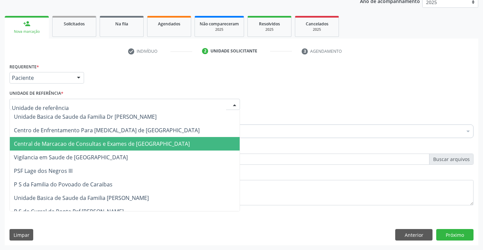
click at [149, 143] on span "Central de Marcacao de Consultas e Exames de [GEOGRAPHIC_DATA]" at bounding box center [102, 143] width 176 height 7
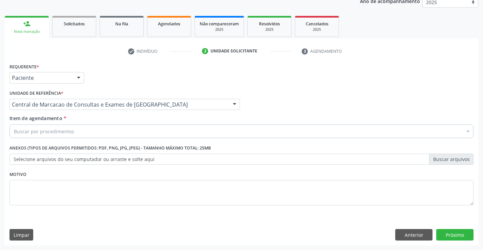
click at [174, 134] on div "Buscar por procedimentos" at bounding box center [241, 132] width 464 height 14
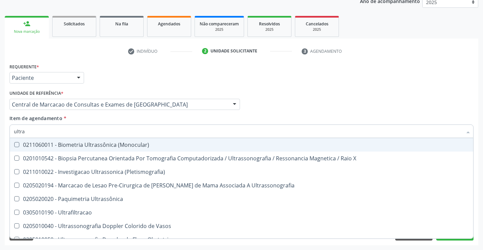
type input "ultras"
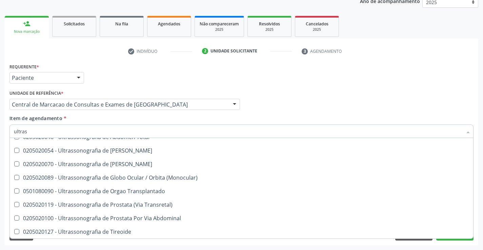
scroll to position [203, 0]
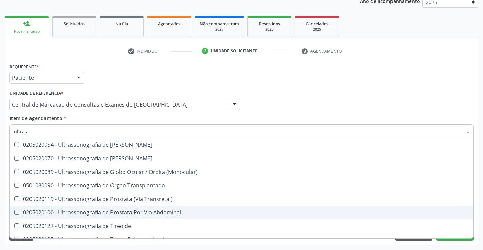
click at [176, 210] on div "0205020100 - Ultrassonografia de Prostata Por Via Abdominal" at bounding box center [241, 212] width 455 height 5
checkbox Abdominal "true"
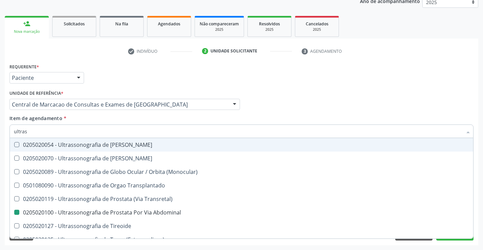
click at [344, 112] on div "Profissional Solicitante Por favor, selecione a Unidade de Atendimento primeiro…" at bounding box center [241, 101] width 467 height 26
checkbox X "true"
checkbox Abdominal "false"
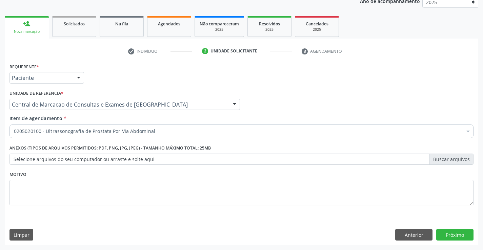
scroll to position [0, 0]
click at [454, 234] on button "Próximo" at bounding box center [454, 235] width 37 height 12
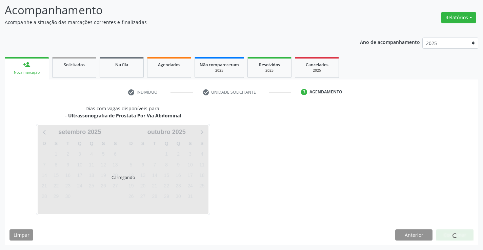
scroll to position [44, 0]
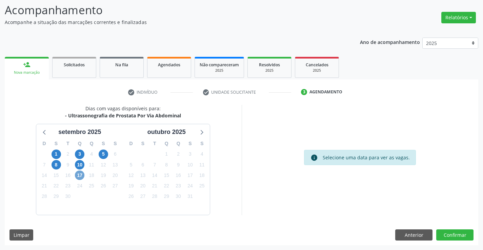
click at [80, 178] on span "17" at bounding box center [79, 175] width 9 height 9
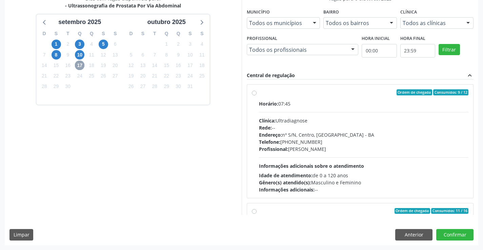
scroll to position [102, 0]
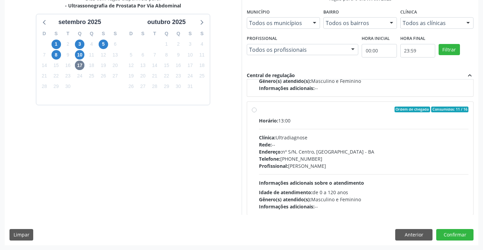
click at [330, 145] on div "Rede: --" at bounding box center [364, 144] width 210 height 7
click at [257, 113] on input "Ordem de chegada Consumidos: 11 / 16 Horário: 13:00 Clínica: Ultradiagnose Rede…" at bounding box center [254, 110] width 5 height 6
radio input "true"
click at [459, 235] on button "Confirmar" at bounding box center [454, 235] width 37 height 12
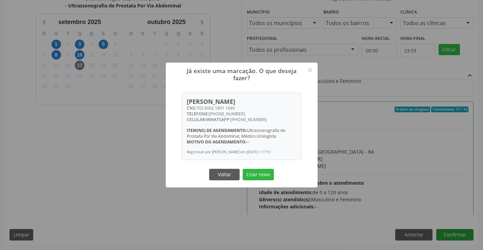
click at [243, 169] on button "Criar novo" at bounding box center [258, 175] width 31 height 12
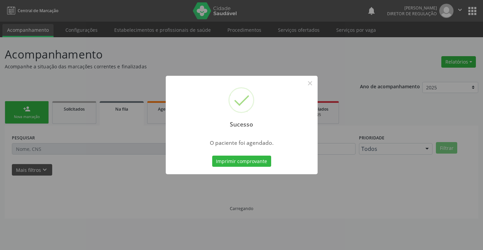
scroll to position [0, 0]
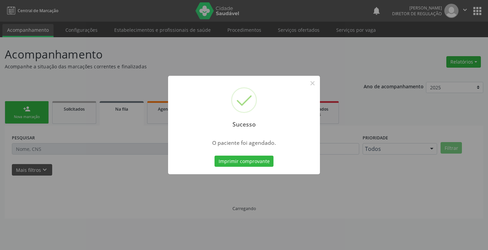
click at [215, 156] on button "Imprimir comprovante" at bounding box center [244, 162] width 59 height 12
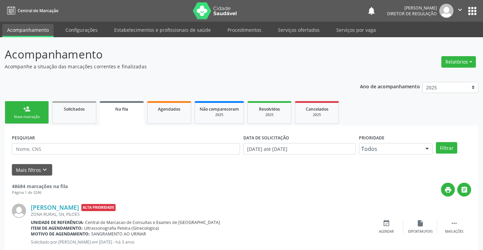
click at [35, 109] on link "person_add Nova marcação" at bounding box center [27, 112] width 44 height 23
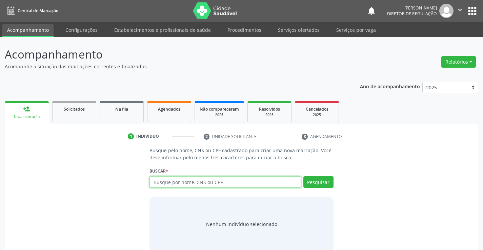
click at [174, 185] on input "text" at bounding box center [224, 183] width 151 height 12
type input "705002498591953"
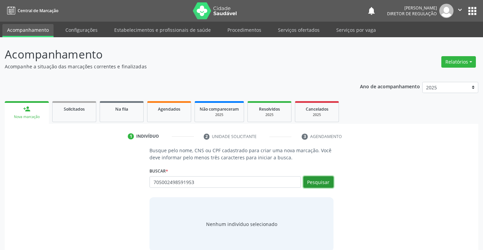
click at [326, 183] on button "Pesquisar" at bounding box center [318, 183] width 30 height 12
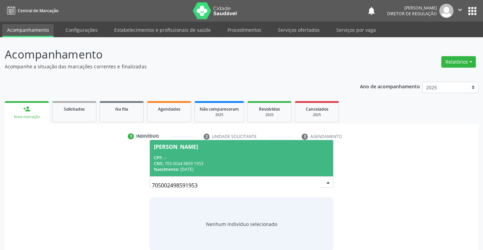
click at [198, 148] on div "Osvaldina Almeida dos Santos Silva" at bounding box center [176, 146] width 44 height 5
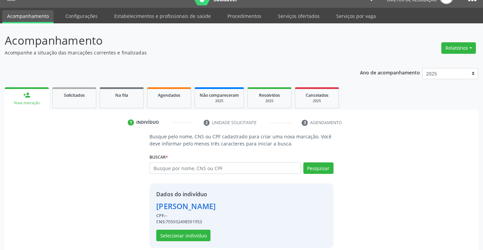
scroll to position [21, 0]
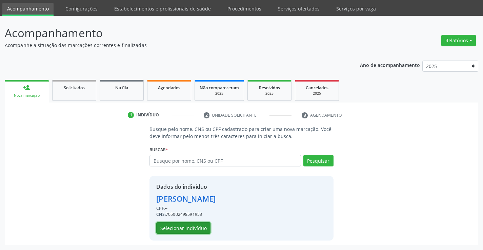
click at [176, 226] on button "Selecionar indivíduo" at bounding box center [183, 229] width 54 height 12
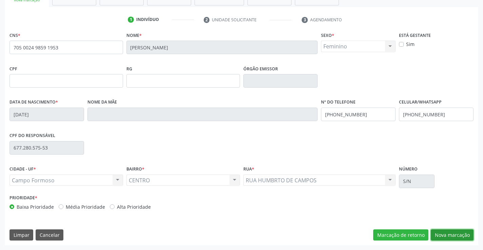
click at [446, 237] on button "Nova marcação" at bounding box center [452, 236] width 43 height 12
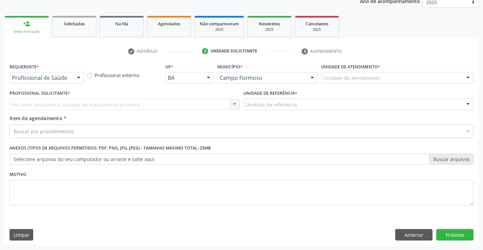
click at [62, 73] on div "Profissional de Saúde" at bounding box center [46, 78] width 75 height 12
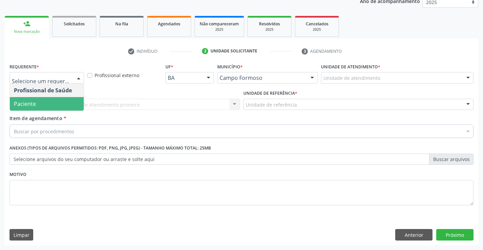
drag, startPoint x: 64, startPoint y: 106, endPoint x: 103, endPoint y: 101, distance: 39.4
click at [64, 107] on span "Paciente" at bounding box center [47, 104] width 74 height 14
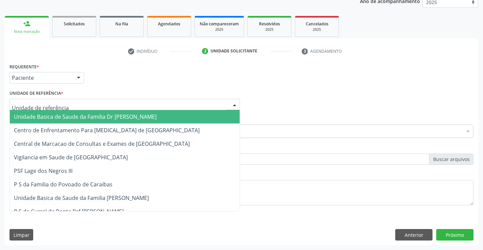
click at [103, 100] on div at bounding box center [124, 105] width 230 height 12
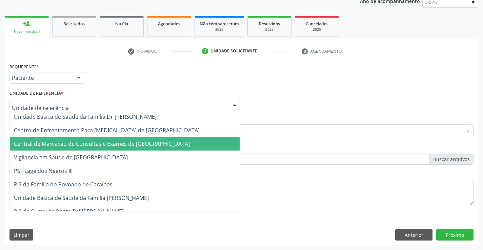
click at [103, 142] on span "Central de Marcacao de Consultas e Exames de [GEOGRAPHIC_DATA]" at bounding box center [102, 143] width 176 height 7
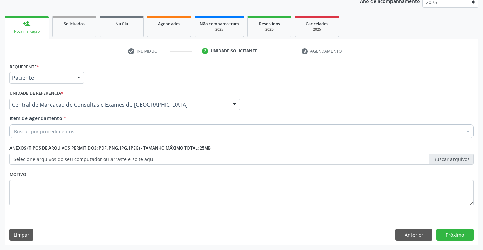
click at [129, 133] on div "Buscar por procedimentos" at bounding box center [241, 132] width 464 height 14
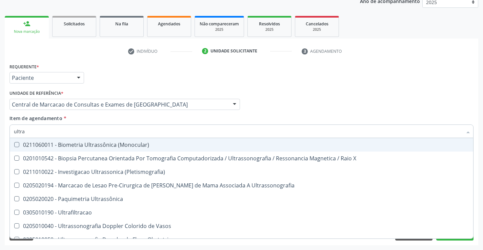
type input "ultras"
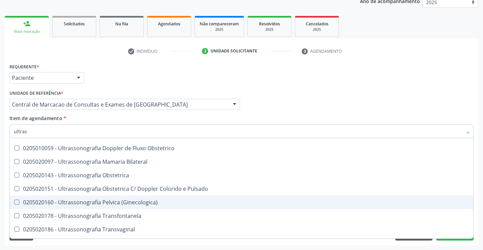
scroll to position [68, 0]
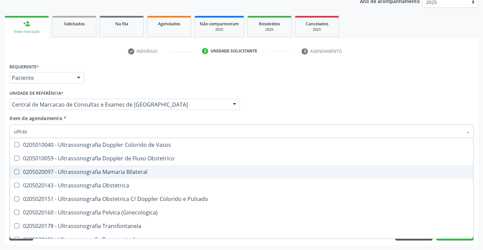
drag, startPoint x: 149, startPoint y: 173, endPoint x: 305, endPoint y: 152, distance: 157.0
click at [150, 173] on div "0205020097 - Ultrassonografia Mamaria Bilateral" at bounding box center [241, 171] width 455 height 5
checkbox Bilateral "true"
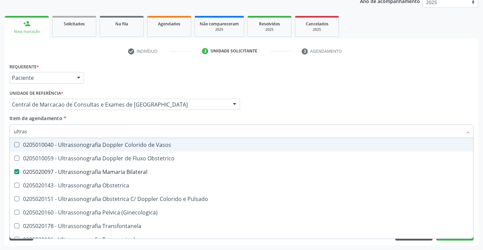
click at [385, 84] on div "Requerente * Paciente Profissional de Saúde Paciente Nenhum resultado encontrad…" at bounding box center [241, 75] width 467 height 26
checkbox X "true"
checkbox Bilateral "false"
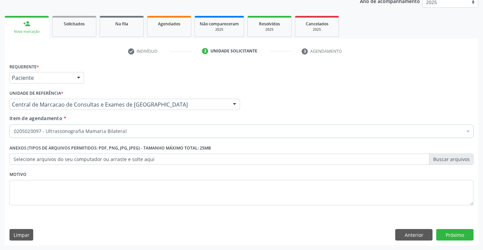
scroll to position [0, 0]
click at [463, 238] on button "Próximo" at bounding box center [454, 235] width 37 height 12
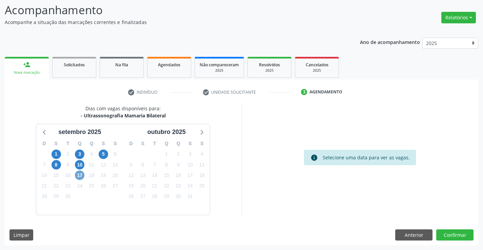
click at [80, 176] on span "17" at bounding box center [79, 175] width 9 height 9
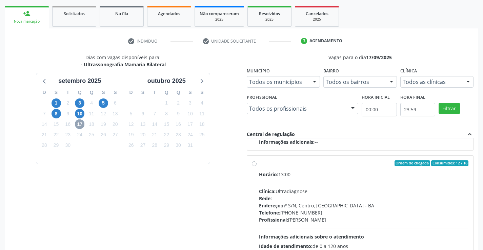
scroll to position [146, 0]
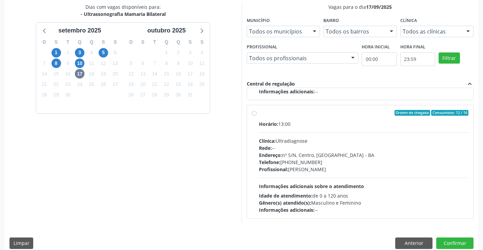
click at [322, 131] on div "Horário: 13:00 Clínica: Ultradiagnose Rede: -- Endereço: nº S/N, Centro, Campo …" at bounding box center [364, 167] width 210 height 93
click at [257, 116] on input "Ordem de chegada Consumidos: 12 / 16 Horário: 13:00 Clínica: Ultradiagnose Rede…" at bounding box center [254, 113] width 5 height 6
radio input "true"
click at [464, 244] on button "Confirmar" at bounding box center [454, 244] width 37 height 12
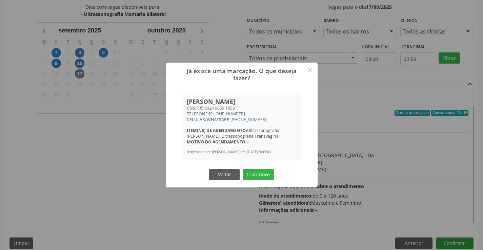
click at [243, 169] on button "Criar novo" at bounding box center [258, 175] width 31 height 12
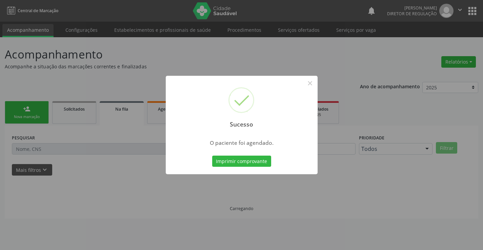
scroll to position [0, 0]
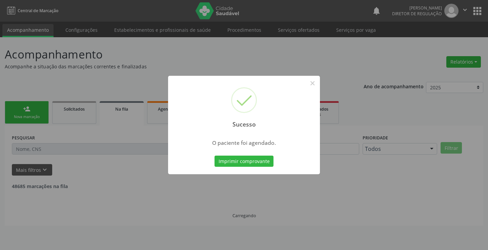
click at [215, 156] on button "Imprimir comprovante" at bounding box center [244, 162] width 59 height 12
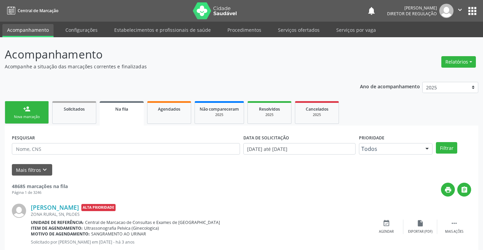
click at [35, 119] on div "Nova marcação" at bounding box center [27, 117] width 34 height 5
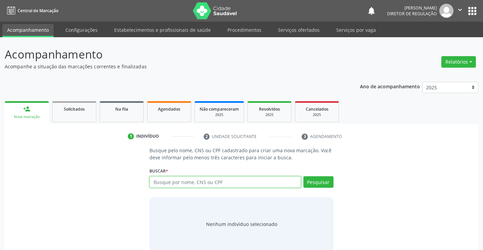
click at [192, 177] on input "text" at bounding box center [224, 183] width 151 height 12
type input "702802693709664"
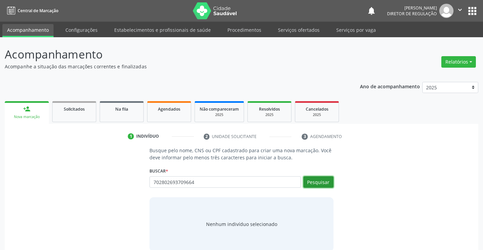
click at [312, 186] on button "Pesquisar" at bounding box center [318, 183] width 30 height 12
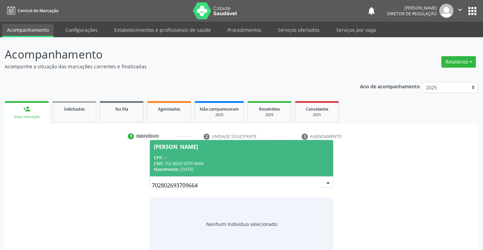
click at [255, 165] on div "CNS: 702 8026 9370 9664" at bounding box center [241, 164] width 175 height 6
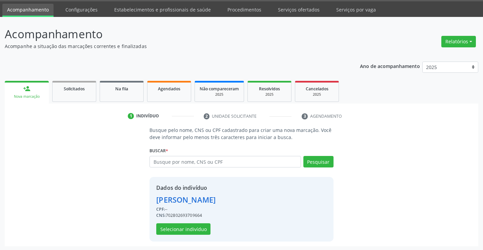
scroll to position [21, 0]
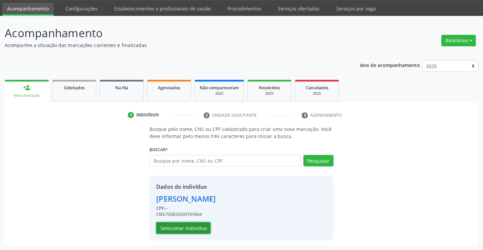
click at [174, 225] on button "Selecionar indivíduo" at bounding box center [183, 229] width 54 height 12
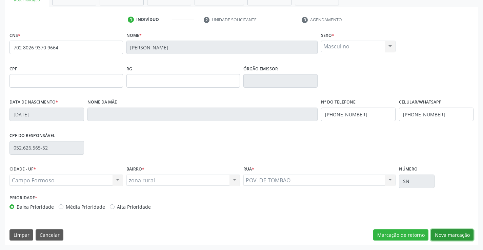
click at [444, 237] on button "Nova marcação" at bounding box center [452, 236] width 43 height 12
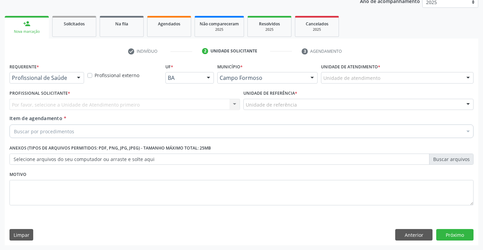
scroll to position [85, 0]
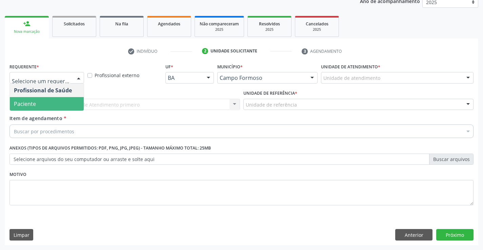
drag, startPoint x: 62, startPoint y: 109, endPoint x: 112, endPoint y: 107, distance: 49.5
click at [63, 109] on span "Paciente" at bounding box center [47, 104] width 74 height 14
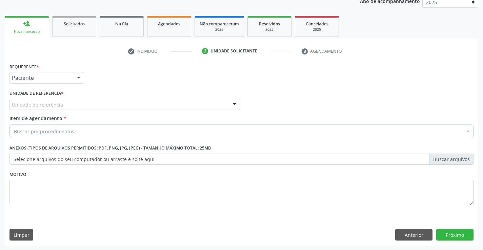
drag, startPoint x: 112, startPoint y: 107, endPoint x: 118, endPoint y: 137, distance: 30.3
click at [112, 107] on div "Unidade de referência" at bounding box center [124, 105] width 230 height 12
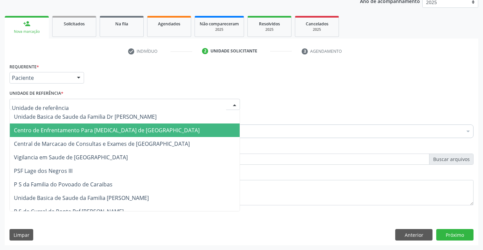
drag, startPoint x: 119, startPoint y: 140, endPoint x: 130, endPoint y: 138, distance: 12.0
click at [119, 140] on span "Central de Marcacao de Consultas e Exames de [GEOGRAPHIC_DATA]" at bounding box center [102, 143] width 176 height 7
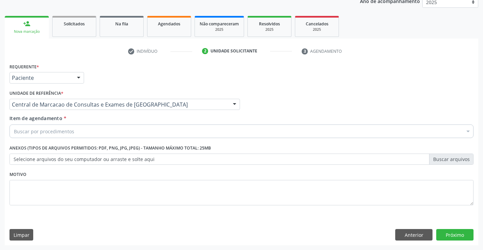
click at [156, 133] on div "Buscar por procedimentos" at bounding box center [241, 132] width 464 height 14
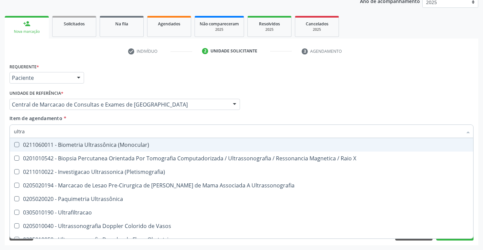
type input "ultras"
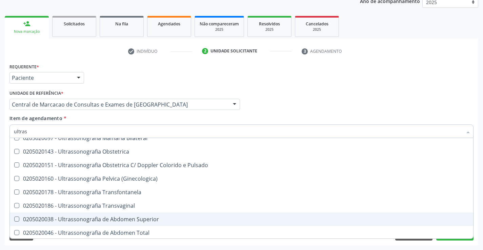
scroll to position [136, 0]
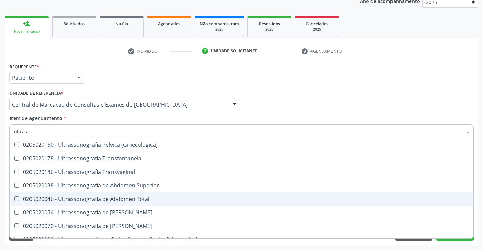
click at [152, 201] on div "0205020046 - Ultrassonografia de Abdomen Total" at bounding box center [241, 199] width 455 height 5
checkbox Total "true"
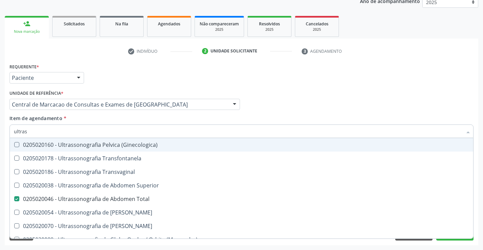
click at [324, 103] on div "Profissional Solicitante Por favor, selecione a Unidade de Atendimento primeiro…" at bounding box center [241, 101] width 467 height 26
checkbox X "true"
checkbox Total "false"
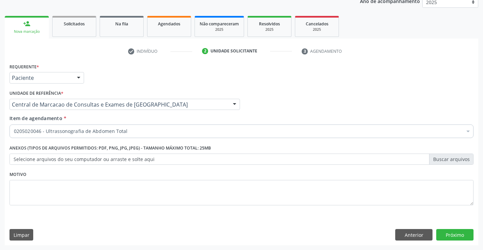
scroll to position [0, 0]
click at [461, 238] on button "Próximo" at bounding box center [454, 235] width 37 height 12
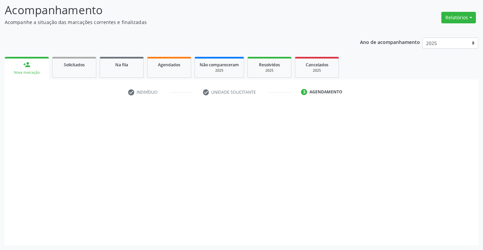
scroll to position [44, 0]
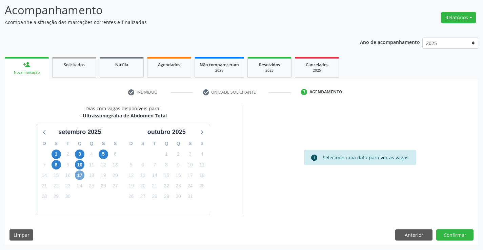
click at [80, 175] on span "17" at bounding box center [79, 175] width 9 height 9
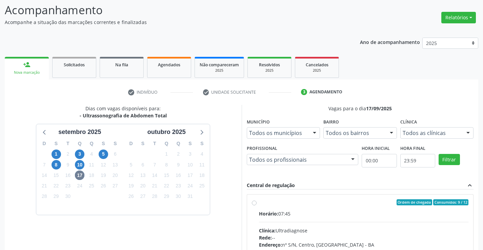
click at [257, 206] on input "Ordem de chegada Consumidos: 9 / 12 Horário: 07:45 Clínica: Ultradiagnose Rede:…" at bounding box center [254, 203] width 5 height 6
radio input "true"
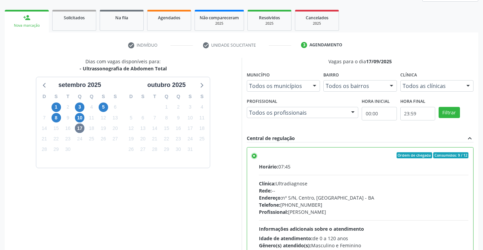
scroll to position [155, 0]
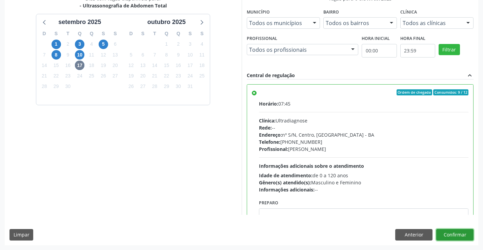
click at [458, 240] on button "Confirmar" at bounding box center [454, 235] width 37 height 12
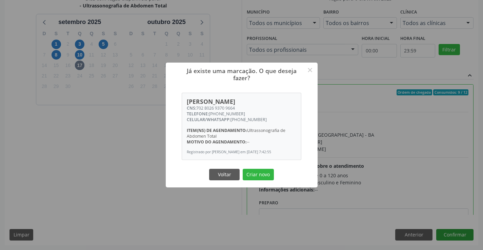
click at [243, 169] on button "Criar novo" at bounding box center [258, 175] width 31 height 12
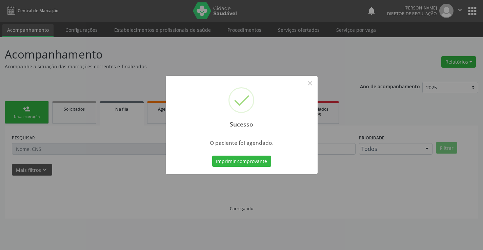
scroll to position [0, 0]
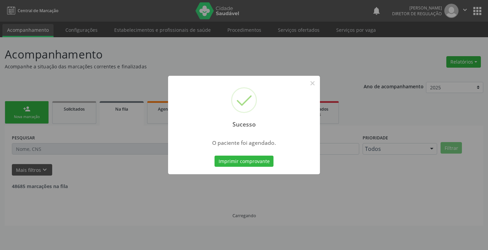
click at [215, 156] on button "Imprimir comprovante" at bounding box center [244, 162] width 59 height 12
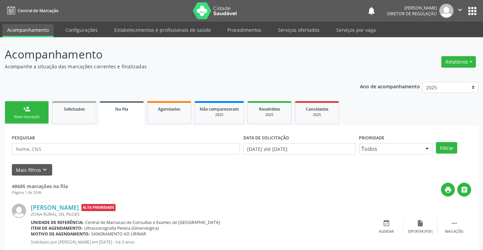
click at [25, 117] on div "Nova marcação" at bounding box center [27, 117] width 34 height 5
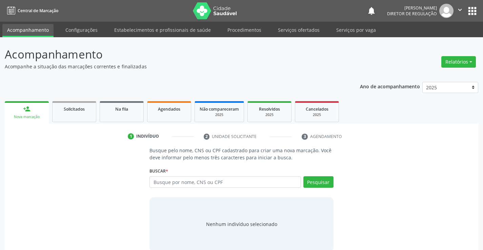
drag, startPoint x: 44, startPoint y: 162, endPoint x: 197, endPoint y: 189, distance: 155.1
click at [45, 163] on div "Busque pelo nome, CNS ou CPF cadastrado para criar uma nova marcação. Você deve…" at bounding box center [241, 199] width 464 height 104
click at [201, 189] on div "Busque por nome, CNS ou CPF Nenhum resultado encontrado para: " " Digite nome, …" at bounding box center [241, 185] width 184 height 16
click at [206, 187] on input "text" at bounding box center [224, 183] width 151 height 12
click at [193, 185] on input "7065053765467+98" at bounding box center [224, 183] width 151 height 12
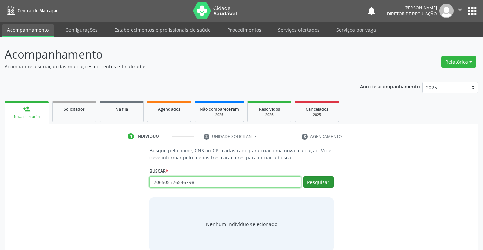
type input "706505376546798"
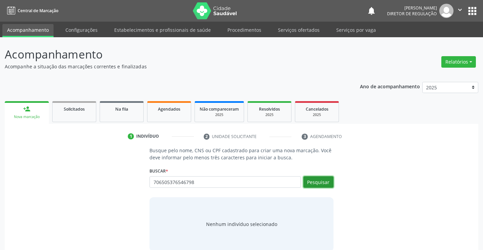
click at [316, 185] on button "Pesquisar" at bounding box center [318, 183] width 30 height 12
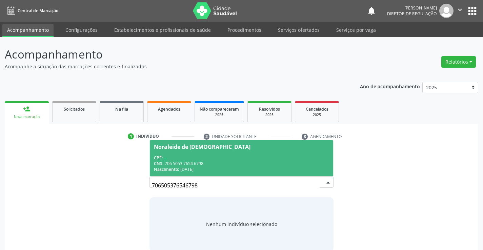
click at [198, 172] on div "Nascimento: 07/01/1972" at bounding box center [241, 170] width 175 height 6
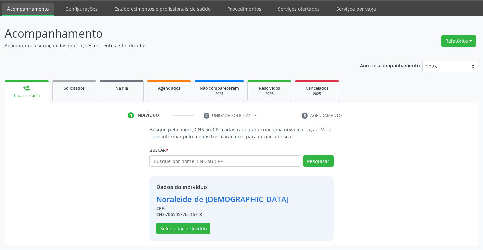
scroll to position [21, 0]
click at [191, 227] on button "Selecionar indivíduo" at bounding box center [183, 229] width 54 height 12
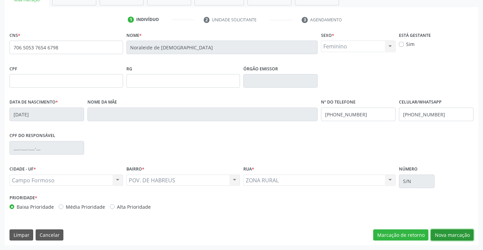
click at [457, 241] on button "Nova marcação" at bounding box center [452, 236] width 43 height 12
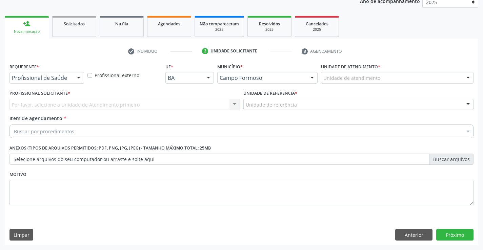
scroll to position [85, 0]
click at [76, 75] on div at bounding box center [79, 79] width 10 height 12
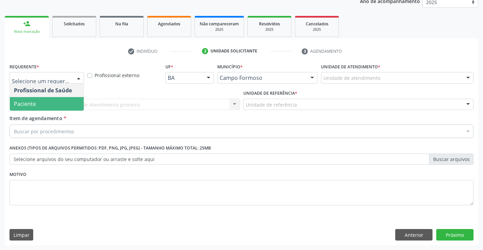
click at [66, 109] on span "Paciente" at bounding box center [47, 104] width 74 height 14
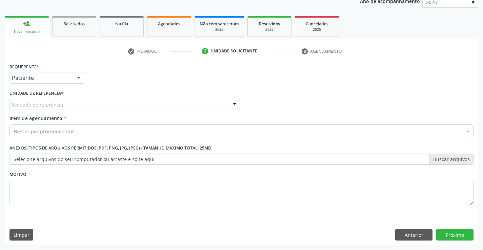
drag, startPoint x: 115, startPoint y: 102, endPoint x: 117, endPoint y: 110, distance: 8.5
click at [115, 103] on div "Unidade de referência" at bounding box center [124, 105] width 230 height 12
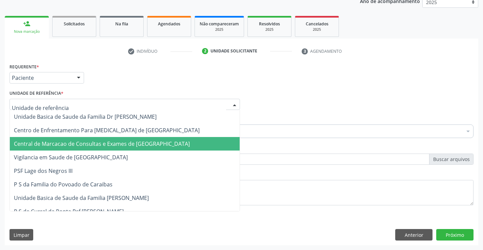
click at [122, 138] on span "Central de Marcacao de Consultas e Exames de [GEOGRAPHIC_DATA]" at bounding box center [125, 144] width 230 height 14
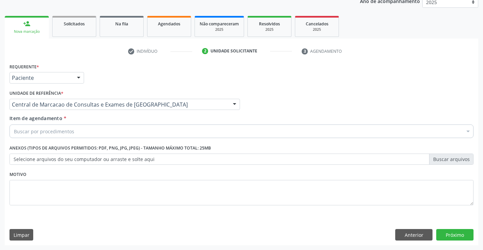
click at [145, 136] on div "Buscar por procedimentos" at bounding box center [241, 132] width 464 height 14
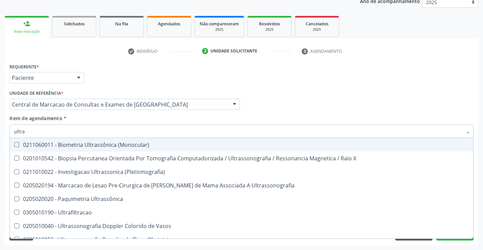
type input "ultras"
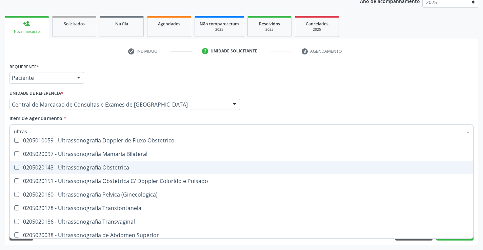
scroll to position [102, 0]
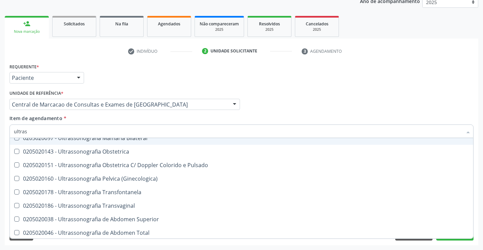
click at [147, 144] on span "0205020097 - Ultrassonografia Mamaria Bilateral" at bounding box center [241, 139] width 463 height 14
checkbox Bilateral "true"
click at [365, 92] on div "Profissional Solicitante Por favor, selecione a Unidade de Atendimento primeiro…" at bounding box center [241, 101] width 467 height 26
checkbox X "true"
checkbox Bilateral "false"
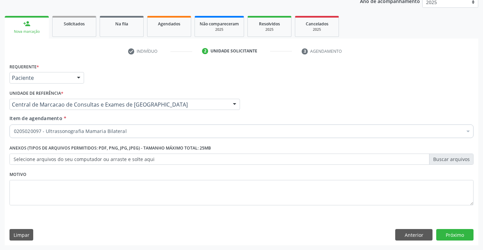
scroll to position [0, 0]
click at [454, 234] on button "Próximo" at bounding box center [454, 235] width 37 height 12
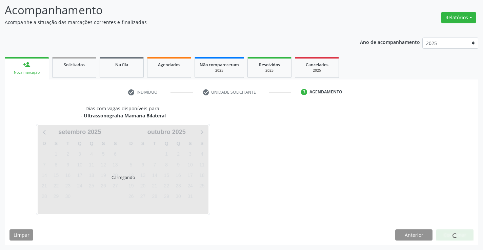
scroll to position [44, 0]
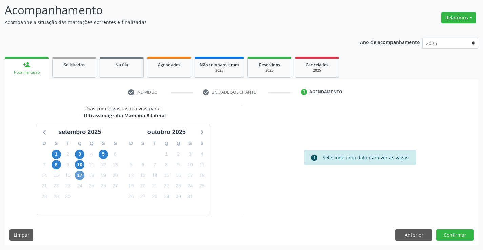
drag, startPoint x: 85, startPoint y: 178, endPoint x: 78, endPoint y: 177, distance: 7.5
click at [85, 178] on div "D S T Q Q S S 31 1 2 3 4 5 6 7 8 9 10 11 12 13 14 15 16 17 18 19 20 21 22 23 24…" at bounding box center [79, 176] width 87 height 78
click at [78, 177] on span "17" at bounding box center [79, 175] width 9 height 9
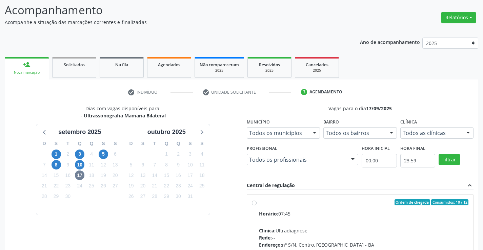
click at [257, 206] on input "Ordem de chegada Consumidos: 10 / 12 Horário: 07:45 Clínica: Ultradiagnose Rede…" at bounding box center [254, 203] width 5 height 6
radio input "true"
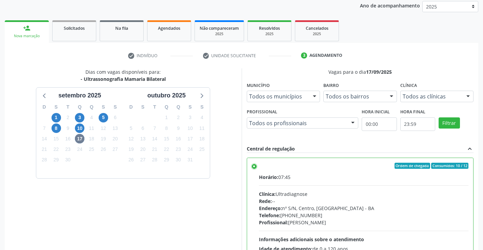
scroll to position [155, 0]
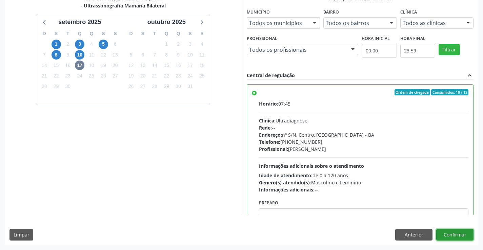
click at [462, 236] on button "Confirmar" at bounding box center [454, 235] width 37 height 12
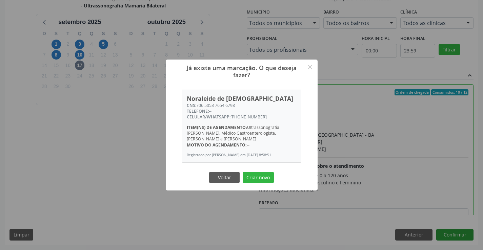
click at [243, 172] on button "Criar novo" at bounding box center [258, 178] width 31 height 12
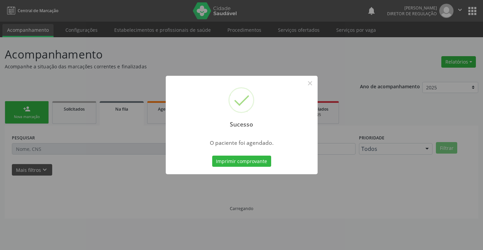
scroll to position [0, 0]
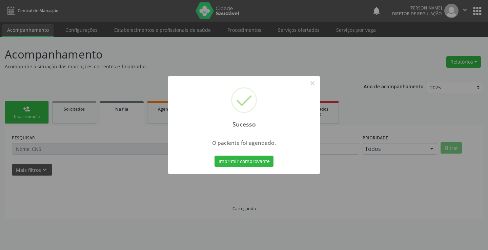
click at [215, 156] on button "Imprimir comprovante" at bounding box center [244, 162] width 59 height 12
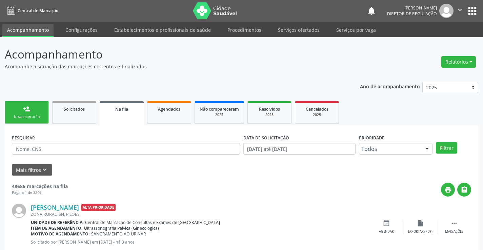
click at [42, 116] on div "Nova marcação" at bounding box center [27, 117] width 34 height 5
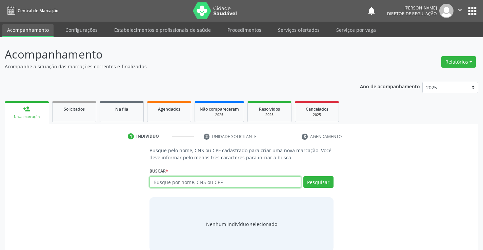
click at [184, 180] on input "text" at bounding box center [224, 183] width 151 height 12
type input "700002604525903"
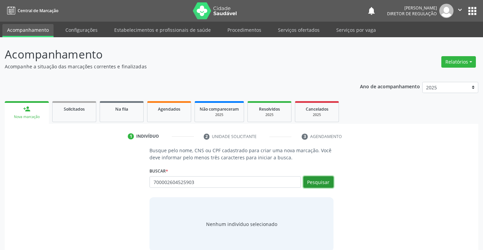
click at [316, 183] on button "Pesquisar" at bounding box center [318, 183] width 30 height 12
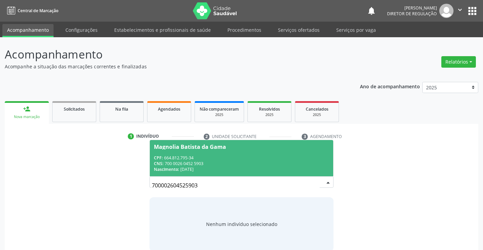
click at [227, 169] on div "Nascimento: 06/07/1973" at bounding box center [241, 170] width 175 height 6
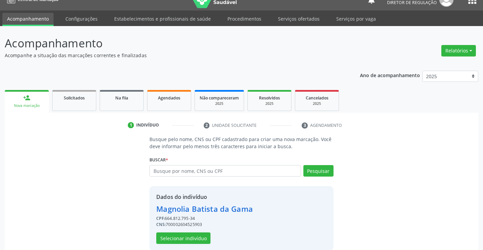
scroll to position [21, 0]
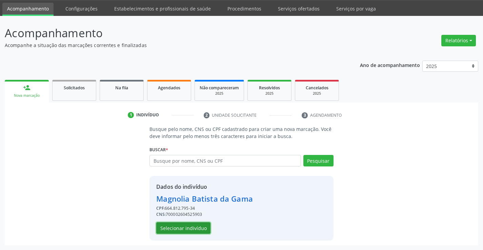
click at [178, 228] on button "Selecionar indivíduo" at bounding box center [183, 229] width 54 height 12
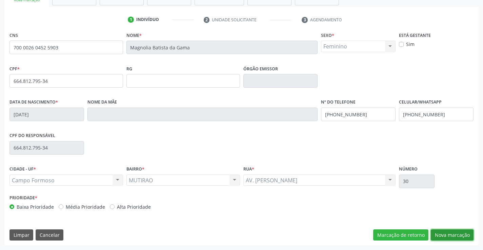
drag, startPoint x: 445, startPoint y: 235, endPoint x: 380, endPoint y: 209, distance: 70.0
click at [443, 235] on button "Nova marcação" at bounding box center [452, 236] width 43 height 12
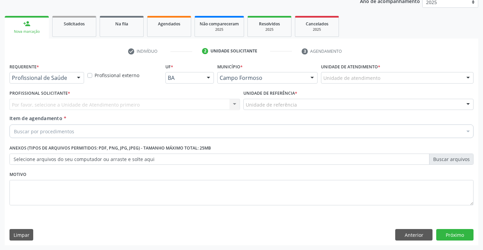
click at [64, 73] on div "Profissional de Saúde" at bounding box center [46, 78] width 75 height 12
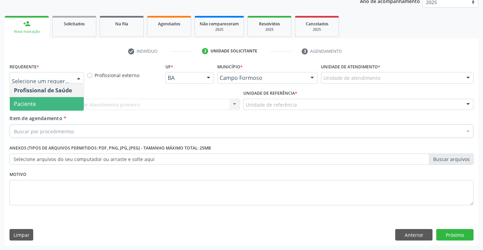
drag, startPoint x: 69, startPoint y: 107, endPoint x: 122, endPoint y: 107, distance: 53.2
click at [69, 107] on span "Paciente" at bounding box center [47, 104] width 74 height 14
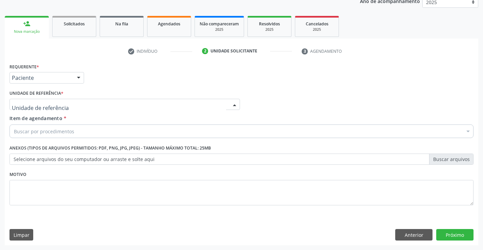
drag, startPoint x: 122, startPoint y: 107, endPoint x: 123, endPoint y: 136, distance: 28.8
click at [122, 107] on div at bounding box center [124, 105] width 230 height 12
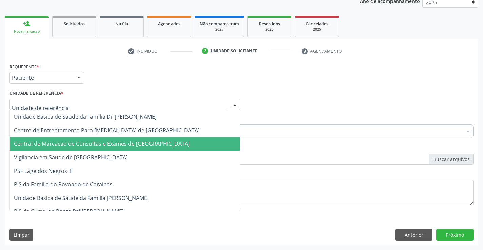
drag, startPoint x: 124, startPoint y: 138, endPoint x: 135, endPoint y: 138, distance: 11.5
click at [124, 138] on span "Central de Marcacao de Consultas e Exames de [GEOGRAPHIC_DATA]" at bounding box center [125, 144] width 230 height 14
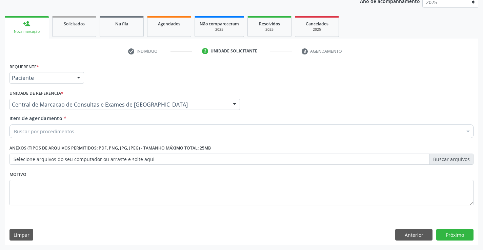
click at [154, 136] on div "Buscar por procedimentos" at bounding box center [241, 132] width 464 height 14
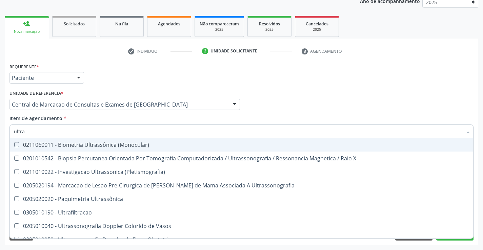
type input "ultras"
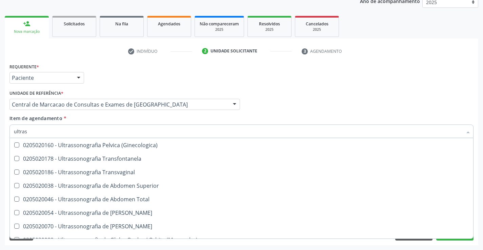
scroll to position [136, 0]
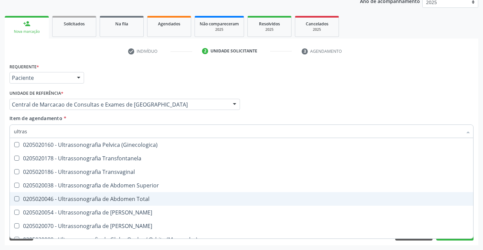
drag, startPoint x: 145, startPoint y: 197, endPoint x: 153, endPoint y: 195, distance: 7.5
click at [146, 197] on div "0205020046 - Ultrassonografia de Abdomen Total" at bounding box center [241, 199] width 455 height 5
checkbox Total "true"
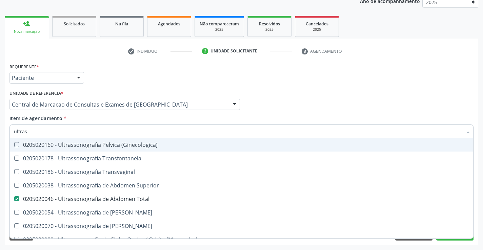
click at [312, 108] on div "Profissional Solicitante Por favor, selecione a Unidade de Atendimento primeiro…" at bounding box center [241, 101] width 467 height 26
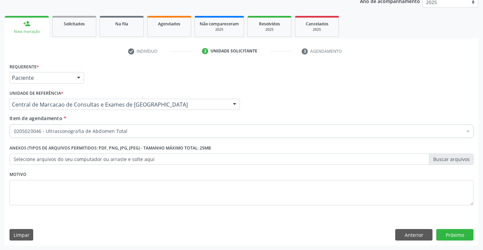
scroll to position [0, 0]
click at [461, 234] on button "Próximo" at bounding box center [454, 235] width 37 height 12
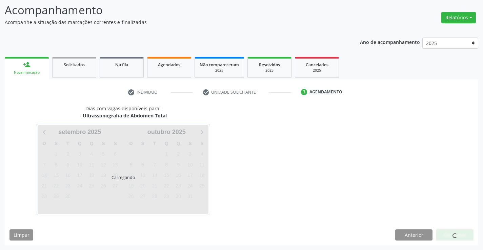
scroll to position [44, 0]
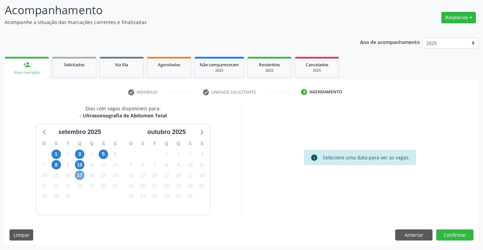
click at [78, 178] on span "17" at bounding box center [79, 175] width 9 height 9
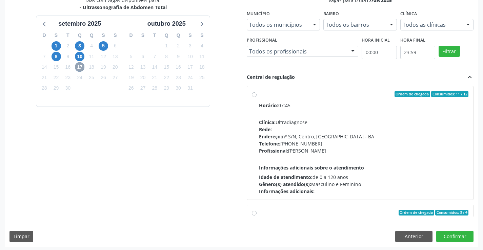
scroll to position [155, 0]
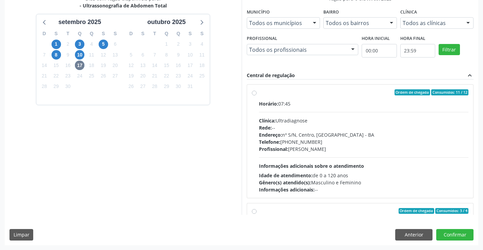
click at [348, 112] on hr at bounding box center [364, 112] width 210 height 0
click at [257, 96] on input "Ordem de chegada Consumidos: 11 / 12 Horário: 07:45 Clínica: Ultradiagnose Rede…" at bounding box center [254, 92] width 5 height 6
radio input "true"
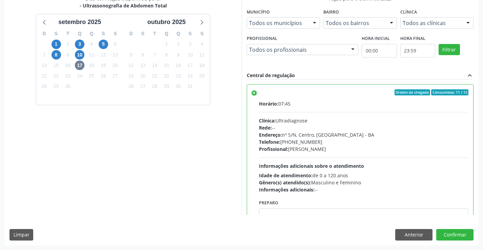
scroll to position [17, 0]
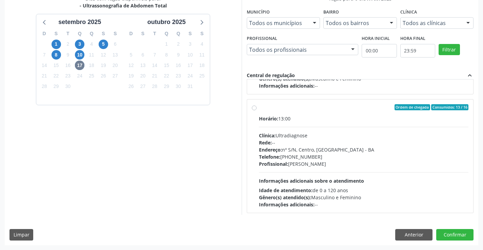
scroll to position [271, 0]
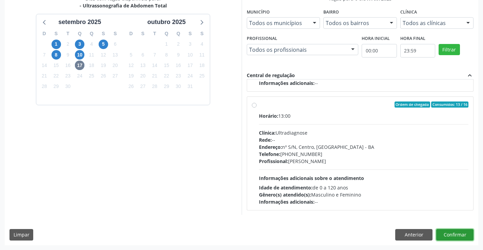
click at [452, 237] on button "Confirmar" at bounding box center [454, 235] width 37 height 12
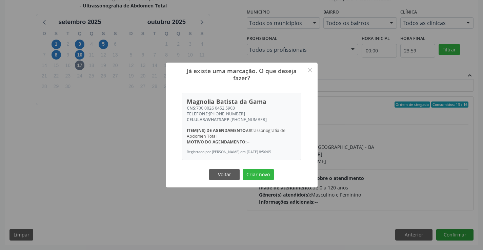
click at [243, 169] on button "Criar novo" at bounding box center [258, 175] width 31 height 12
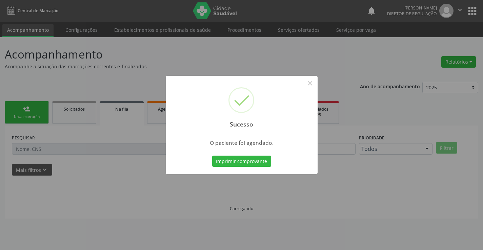
scroll to position [0, 0]
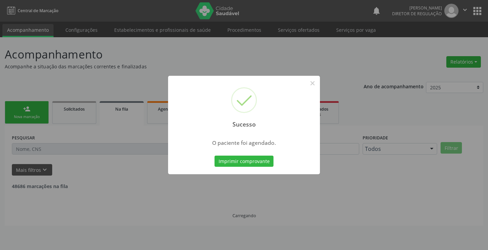
click at [215, 156] on button "Imprimir comprovante" at bounding box center [244, 162] width 59 height 12
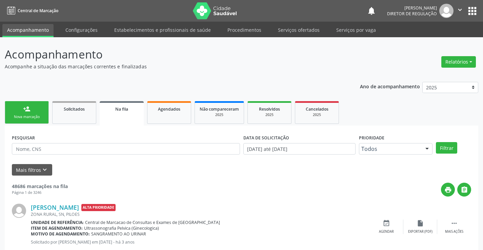
click at [36, 116] on div "Nova marcação" at bounding box center [27, 117] width 34 height 5
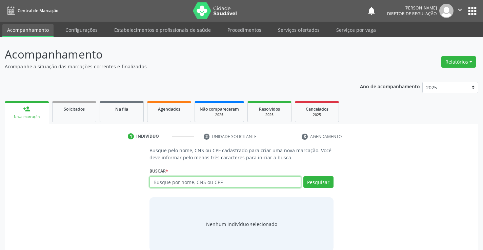
click at [177, 183] on input "text" at bounding box center [224, 183] width 151 height 12
type input "705406493457892"
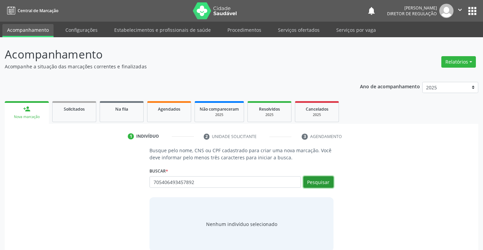
click at [315, 184] on button "Pesquisar" at bounding box center [318, 183] width 30 height 12
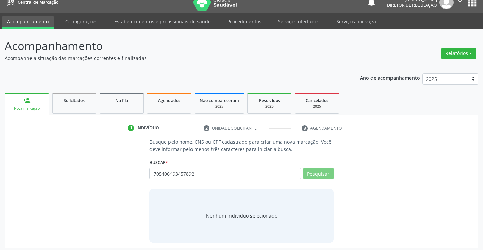
scroll to position [11, 0]
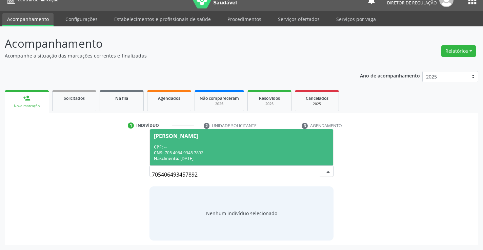
click at [205, 156] on div "CNS: 705 4064 9345 7892" at bounding box center [241, 153] width 175 height 6
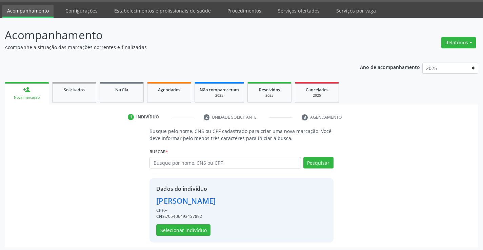
scroll to position [21, 0]
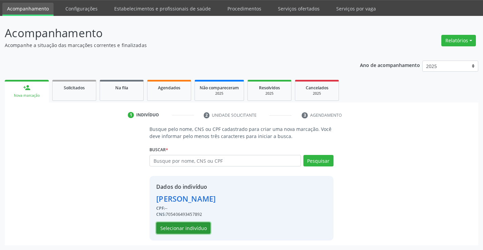
click at [190, 225] on button "Selecionar indivíduo" at bounding box center [183, 229] width 54 height 12
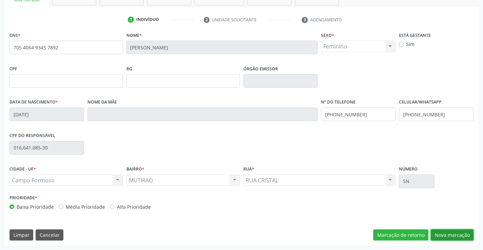
click at [442, 239] on button "Nova marcação" at bounding box center [452, 236] width 43 height 12
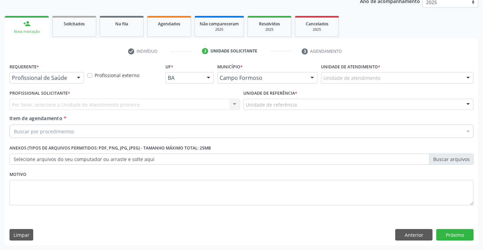
scroll to position [85, 0]
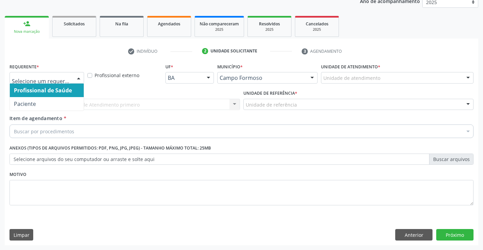
click at [62, 72] on div at bounding box center [46, 78] width 75 height 12
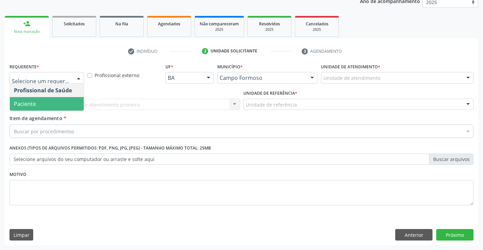
click at [63, 110] on span "Paciente" at bounding box center [47, 104] width 74 height 14
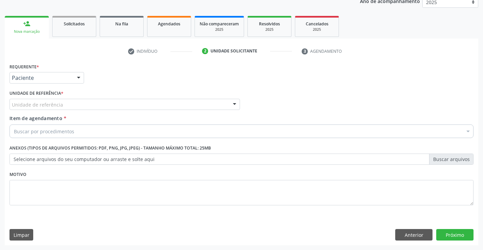
drag, startPoint x: 102, startPoint y: 104, endPoint x: 108, endPoint y: 134, distance: 30.2
click at [102, 105] on div "Unidade de referência" at bounding box center [124, 105] width 230 height 12
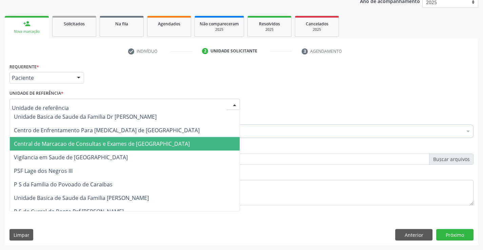
drag, startPoint x: 108, startPoint y: 139, endPoint x: 143, endPoint y: 135, distance: 34.8
click at [109, 139] on span "Central de Marcacao de Consultas e Exames de [GEOGRAPHIC_DATA]" at bounding box center [125, 144] width 230 height 14
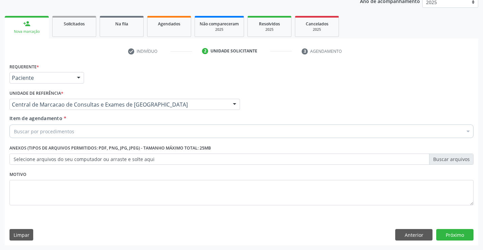
click at [143, 135] on div "Buscar por procedimentos" at bounding box center [241, 132] width 464 height 14
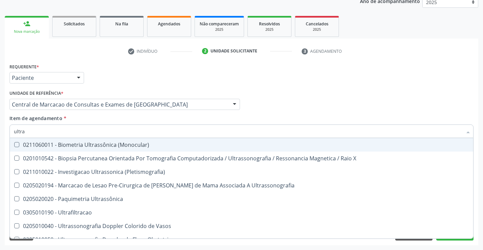
type input "ultras"
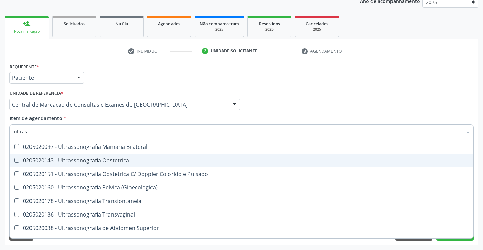
scroll to position [102, 0]
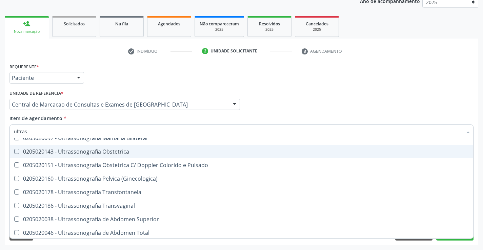
click at [144, 155] on span "0205020143 - Ultrassonografia Obstetrica" at bounding box center [241, 152] width 463 height 14
checkbox Obstetrica "true"
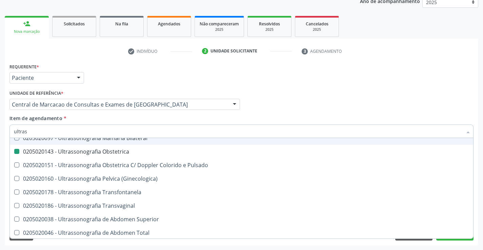
click at [362, 100] on div "Profissional Solicitante Por favor, selecione a Unidade de Atendimento primeiro…" at bounding box center [241, 101] width 467 height 26
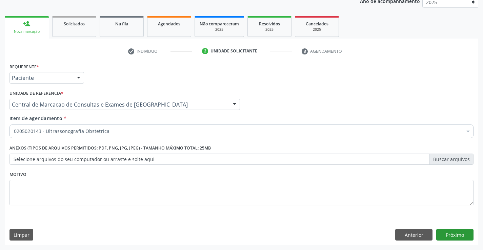
scroll to position [0, 0]
click at [458, 237] on button "Próximo" at bounding box center [454, 235] width 37 height 12
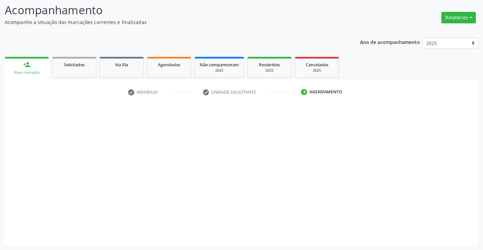
scroll to position [44, 0]
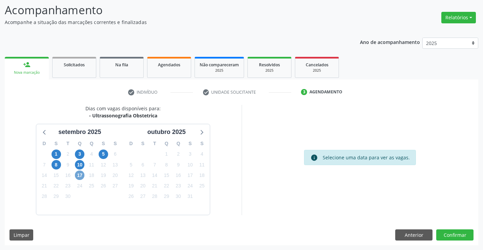
click at [81, 179] on span "17" at bounding box center [79, 175] width 9 height 9
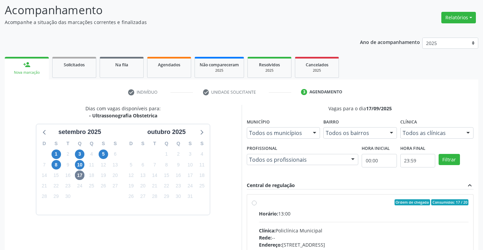
drag, startPoint x: 330, startPoint y: 212, endPoint x: 488, endPoint y: 182, distance: 160.2
click at [335, 213] on div "Horário: 13:00" at bounding box center [364, 213] width 210 height 7
click at [257, 206] on input "Ordem de chegada Consumidos: 17 / 20 Horário: 13:00 Clínica: Policlínica Munici…" at bounding box center [254, 203] width 5 height 6
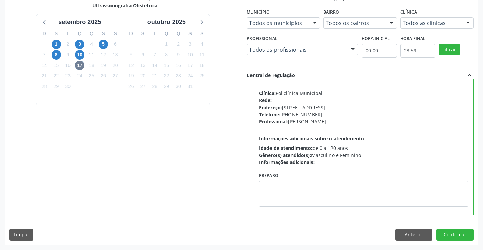
scroll to position [68, 0]
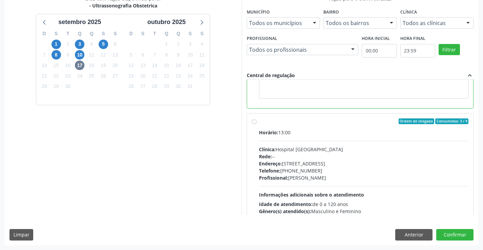
click at [372, 150] on div "Clínica: Hospital [GEOGRAPHIC_DATA]" at bounding box center [364, 149] width 210 height 7
click at [257, 125] on input "Ordem de chegada Consumidos: 3 / 4 Horário: 13:00 Clínica: Hospital [GEOGRAPHIC…" at bounding box center [254, 122] width 5 height 6
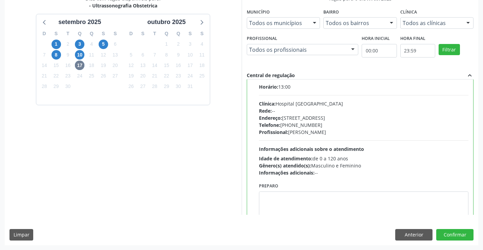
radio input "false"
radio input "true"
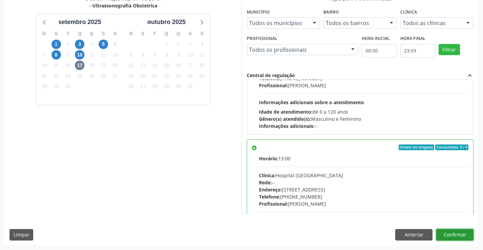
click at [450, 234] on button "Confirmar" at bounding box center [454, 235] width 37 height 12
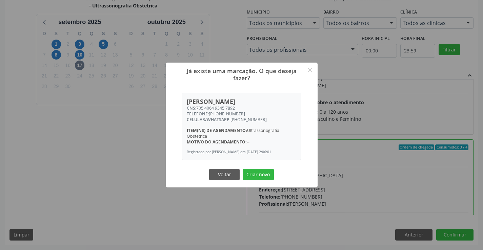
click at [243, 169] on button "Criar novo" at bounding box center [258, 175] width 31 height 12
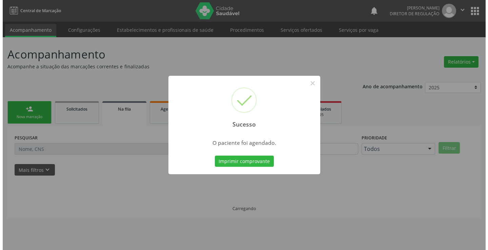
scroll to position [0, 0]
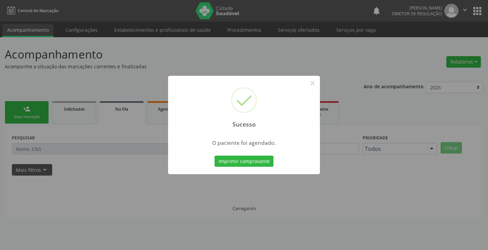
click at [215, 156] on button "Imprimir comprovante" at bounding box center [244, 162] width 59 height 12
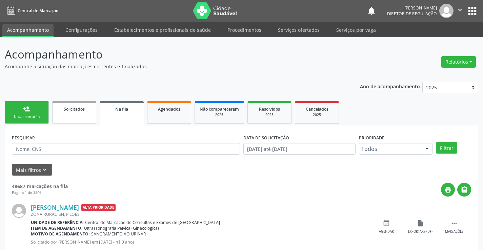
click at [82, 121] on link "Solicitados" at bounding box center [74, 112] width 44 height 23
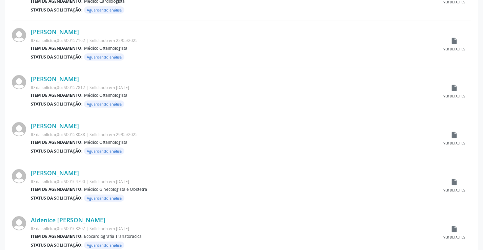
scroll to position [668, 0]
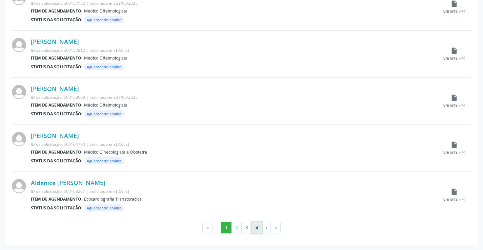
click at [254, 230] on button "4" at bounding box center [256, 228] width 11 height 12
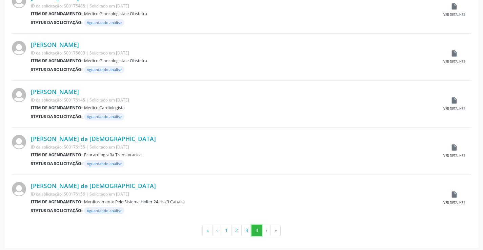
scroll to position [433, 0]
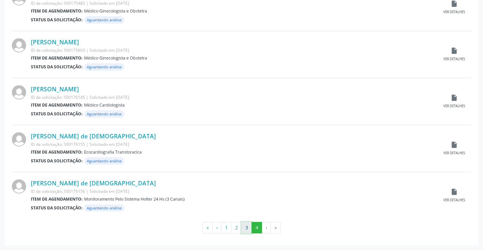
click at [248, 230] on button "3" at bounding box center [246, 228] width 11 height 12
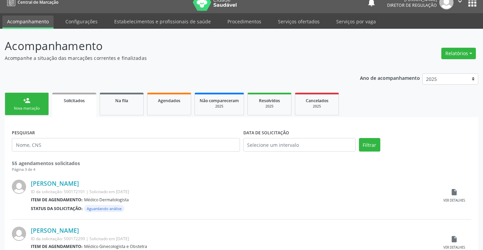
scroll to position [0, 0]
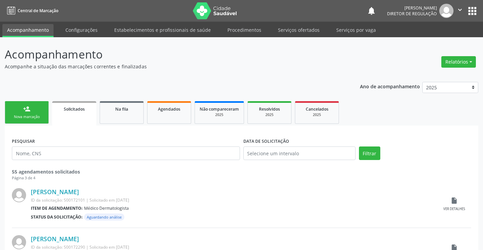
click at [456, 9] on button "" at bounding box center [460, 11] width 13 height 14
click at [425, 46] on ul "Configurações Sair" at bounding box center [442, 33] width 47 height 29
click at [426, 39] on link "Sair" at bounding box center [442, 41] width 47 height 9
